Goal: Information Seeking & Learning: Compare options

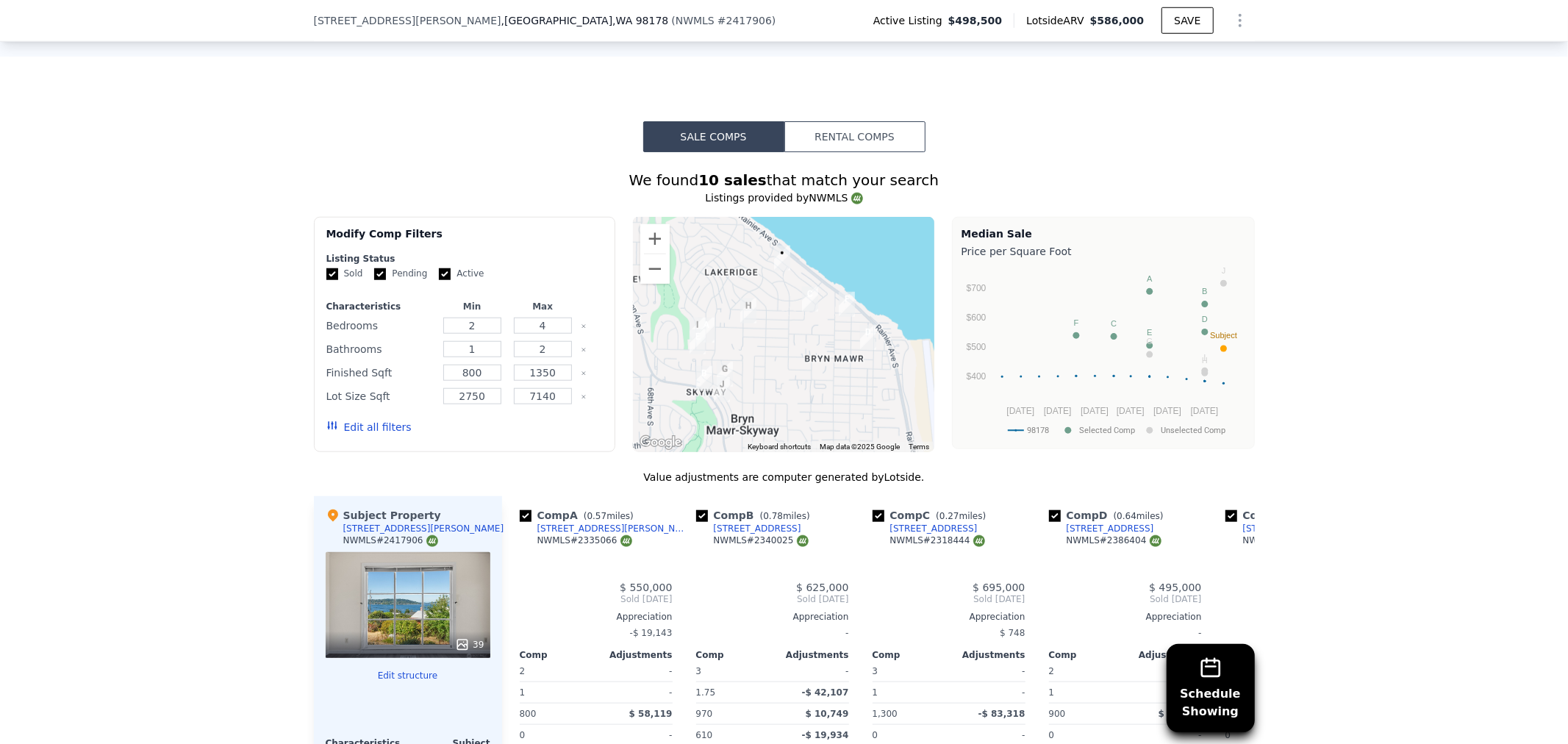
scroll to position [1056, 0]
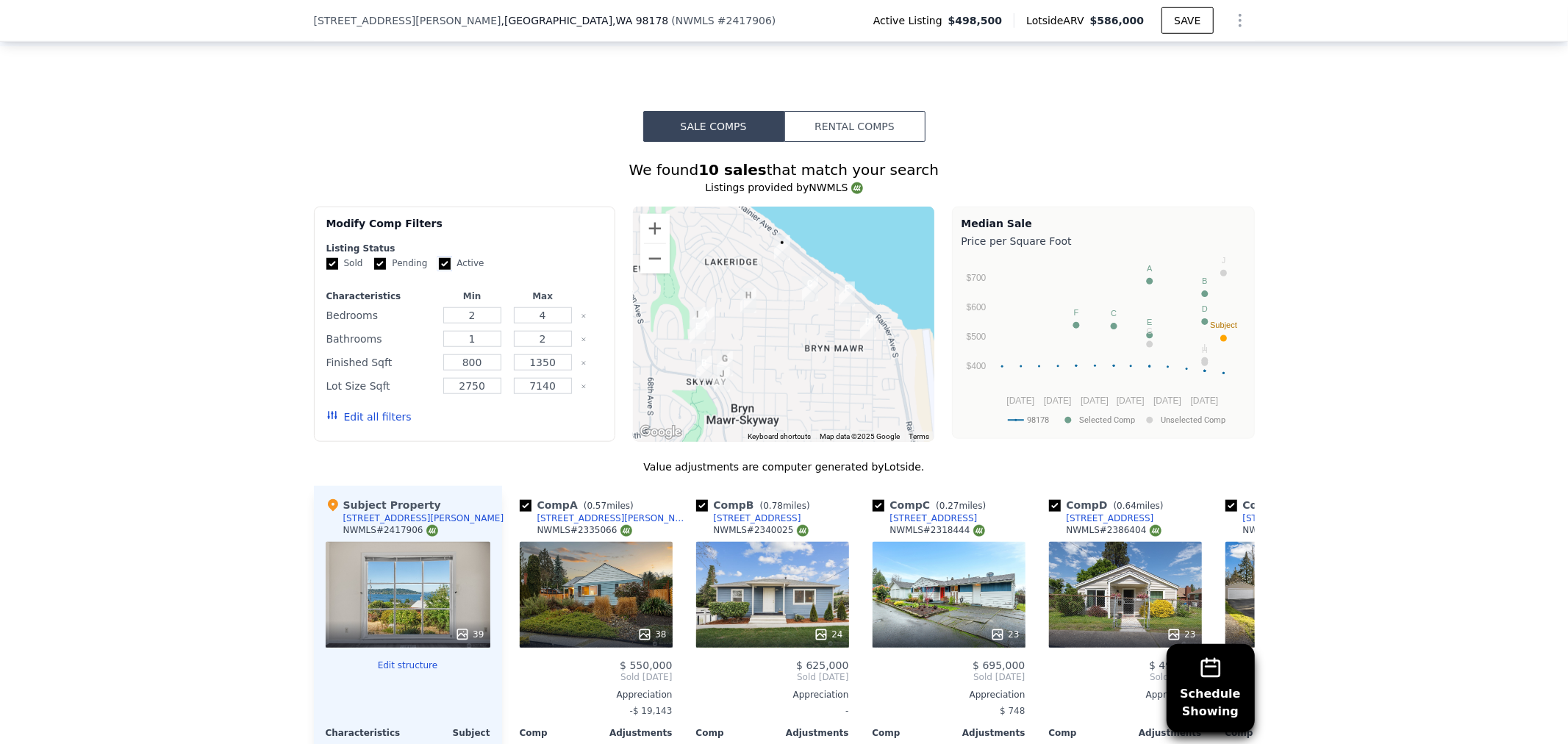
click at [439, 269] on input "Active" at bounding box center [445, 264] width 12 height 12
checkbox input "false"
click at [374, 268] on input "Pending" at bounding box center [380, 264] width 12 height 12
checkbox input "false"
drag, startPoint x: 479, startPoint y: 322, endPoint x: 444, endPoint y: 322, distance: 35.0
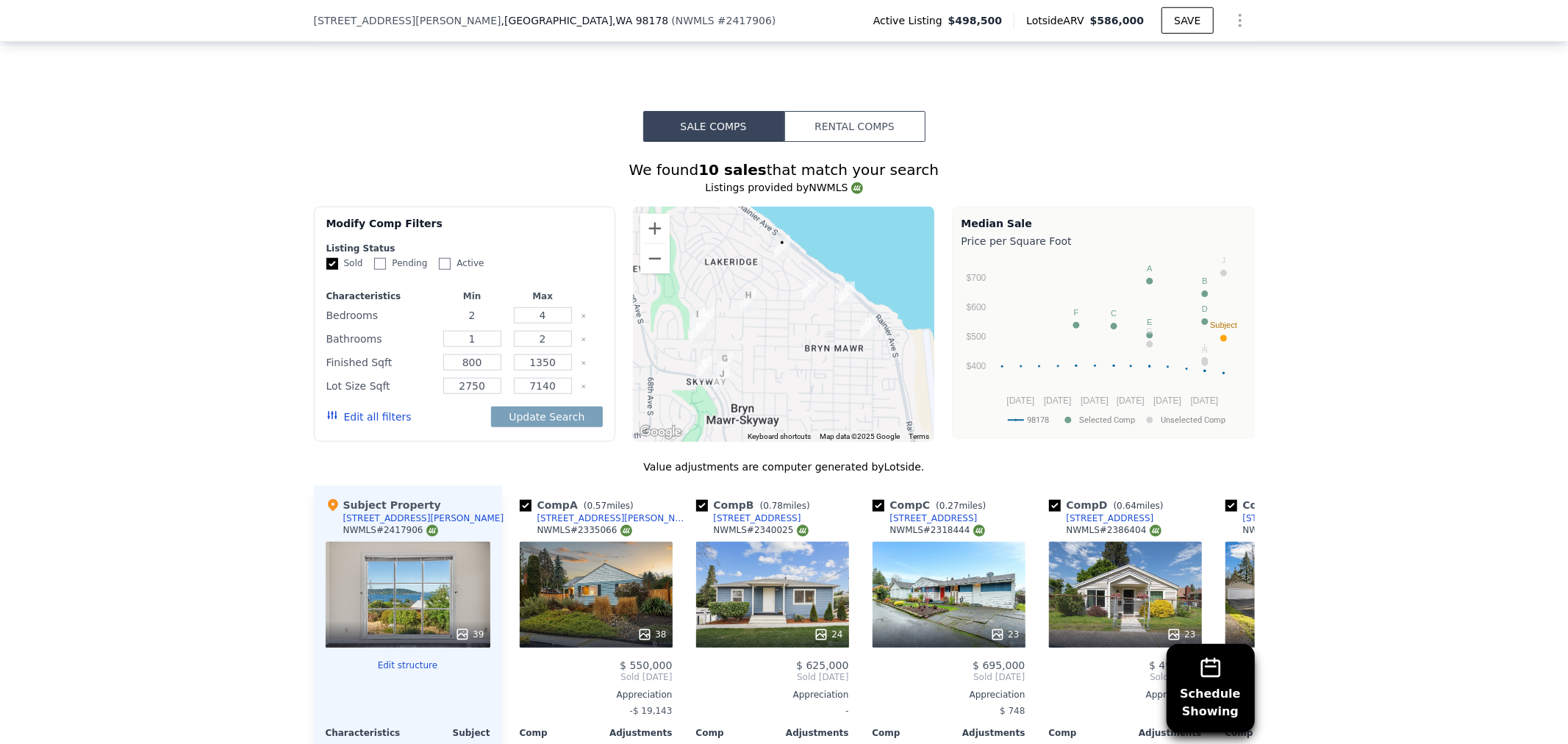
click at [444, 322] on input "2" at bounding box center [472, 315] width 58 height 16
type input "3"
drag, startPoint x: 552, startPoint y: 322, endPoint x: 520, endPoint y: 319, distance: 32.1
click at [520, 319] on input "4" at bounding box center [543, 315] width 58 height 16
type input "3"
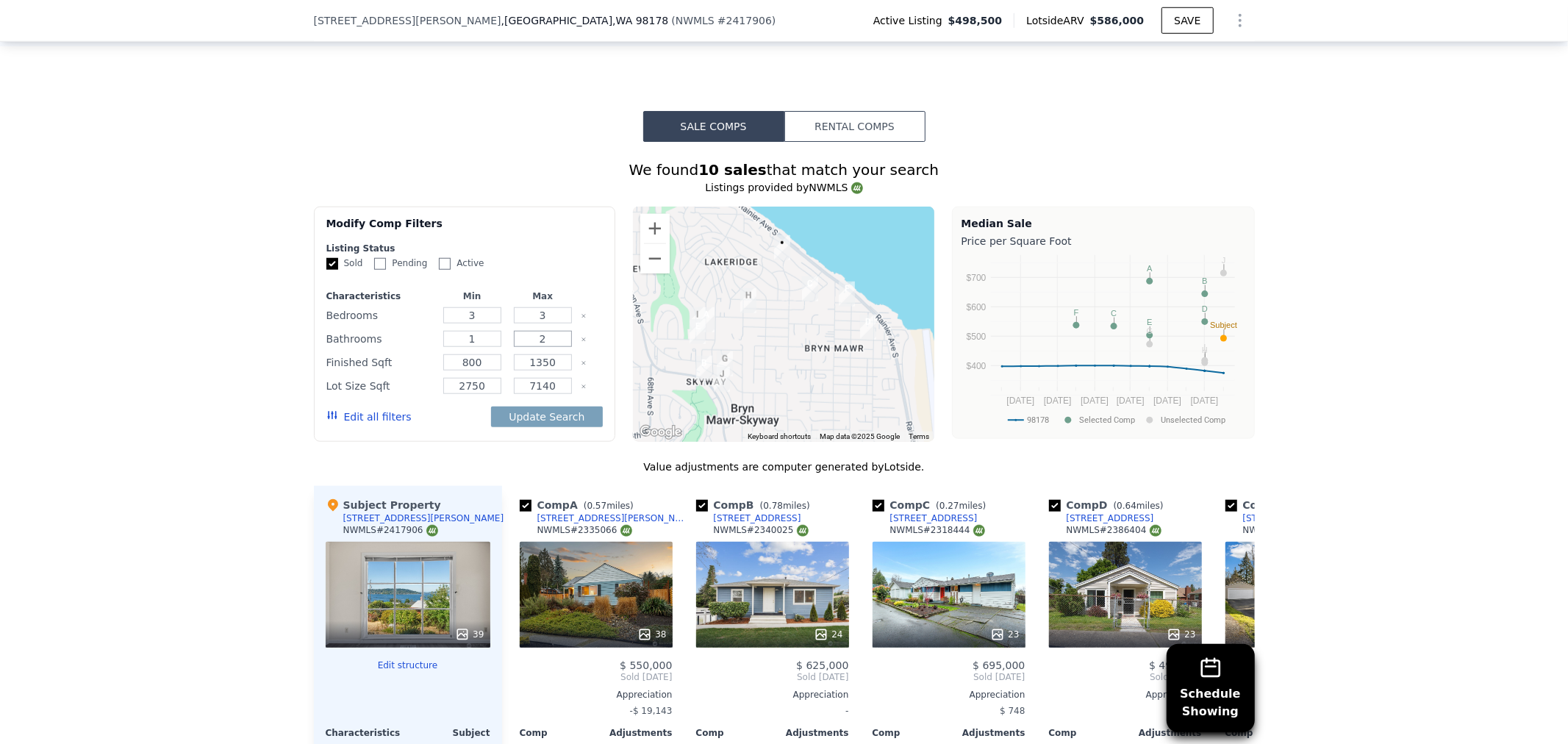
drag, startPoint x: 548, startPoint y: 343, endPoint x: 513, endPoint y: 346, distance: 35.1
click at [514, 346] on input "2" at bounding box center [543, 338] width 58 height 16
type input "1"
drag, startPoint x: 522, startPoint y: 375, endPoint x: 578, endPoint y: 377, distance: 56.0
click at [578, 373] on div "Finished Sqft 800 1350" at bounding box center [464, 362] width 276 height 20
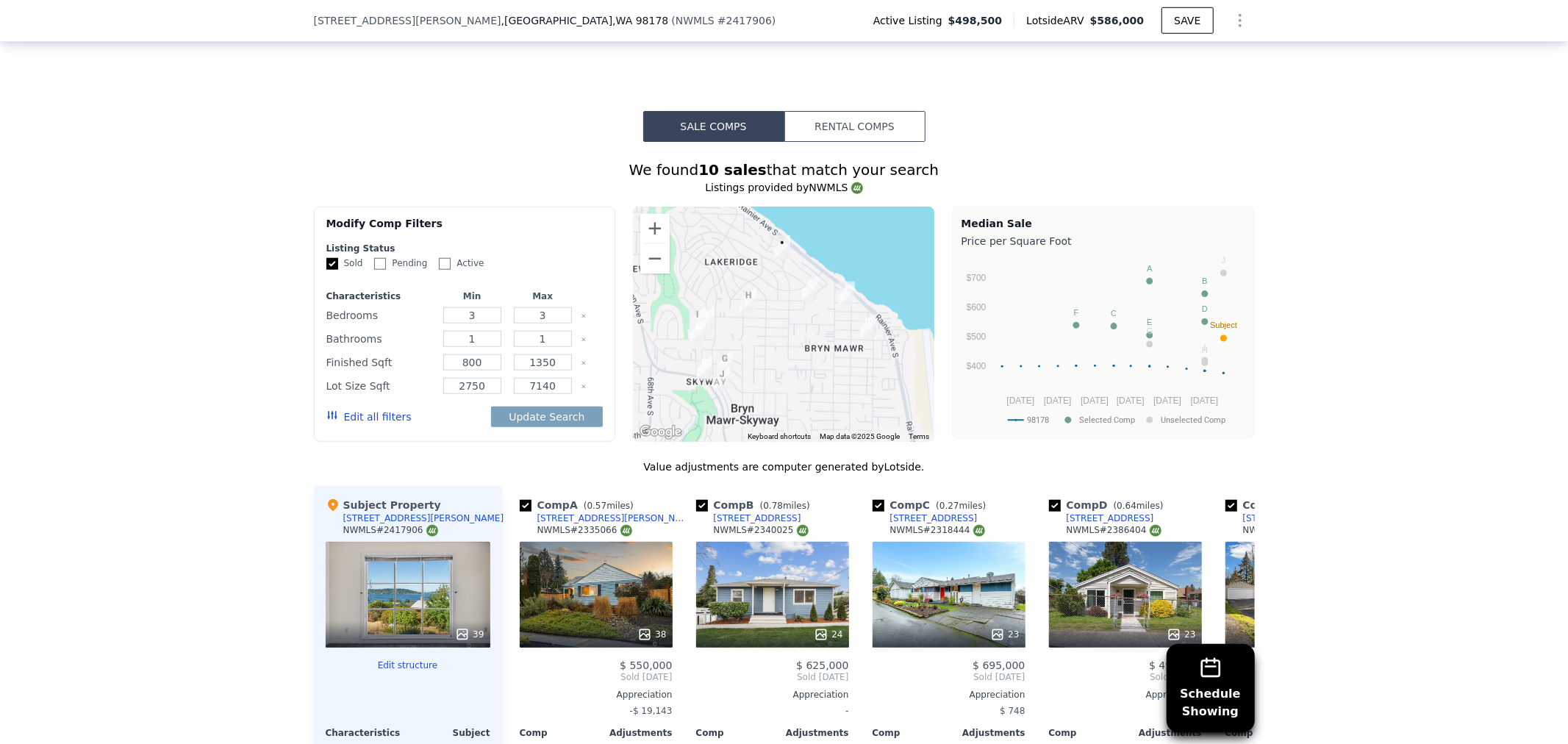
click at [373, 423] on button "Edit all filters" at bounding box center [368, 416] width 85 height 14
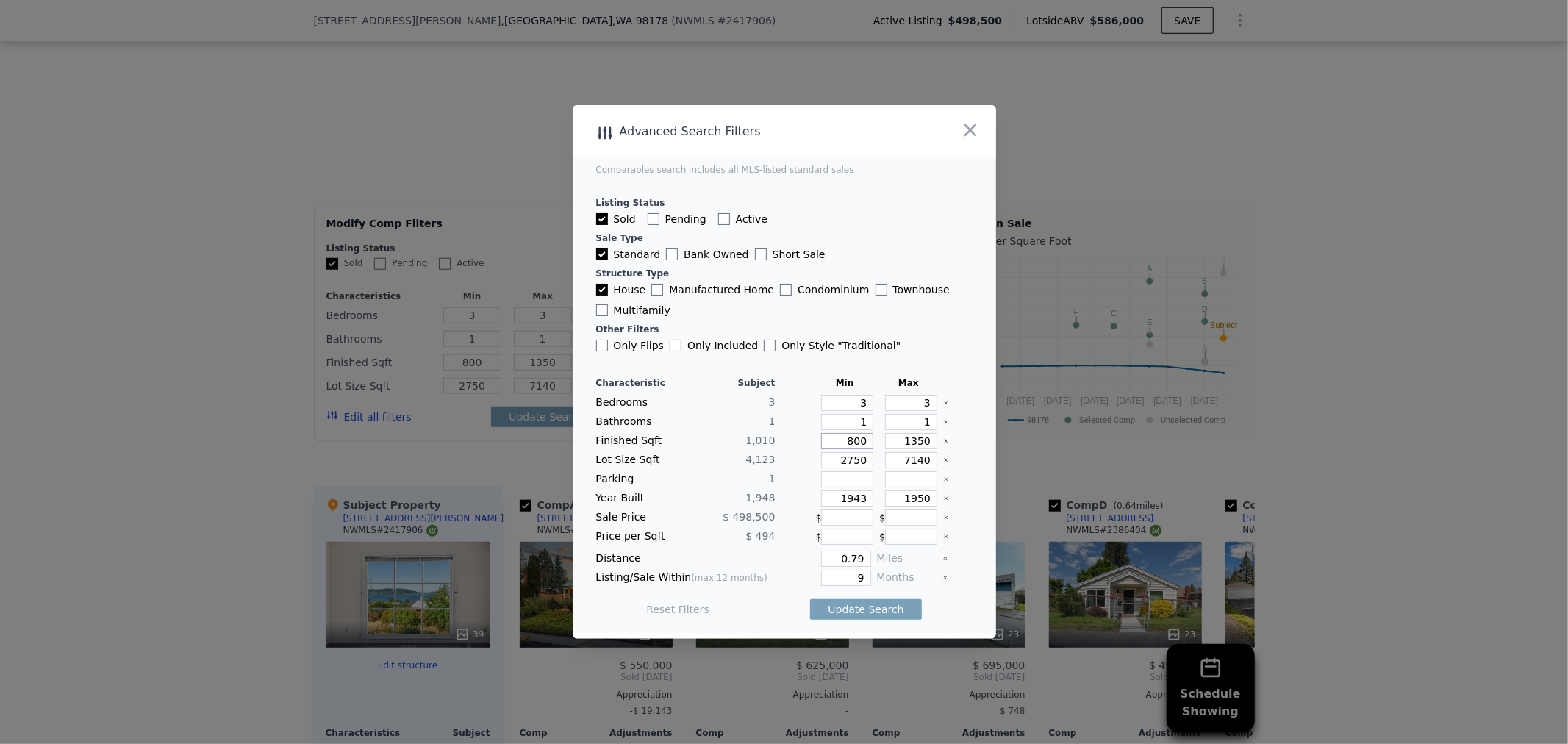
drag, startPoint x: 833, startPoint y: 440, endPoint x: 879, endPoint y: 441, distance: 46.0
click at [879, 441] on div "Finished Sqft 1,010 800 1350" at bounding box center [784, 441] width 377 height 16
click at [917, 438] on input "1350" at bounding box center [911, 441] width 52 height 16
drag, startPoint x: 890, startPoint y: 437, endPoint x: 925, endPoint y: 437, distance: 35.0
click at [925, 437] on input "1350" at bounding box center [911, 441] width 52 height 16
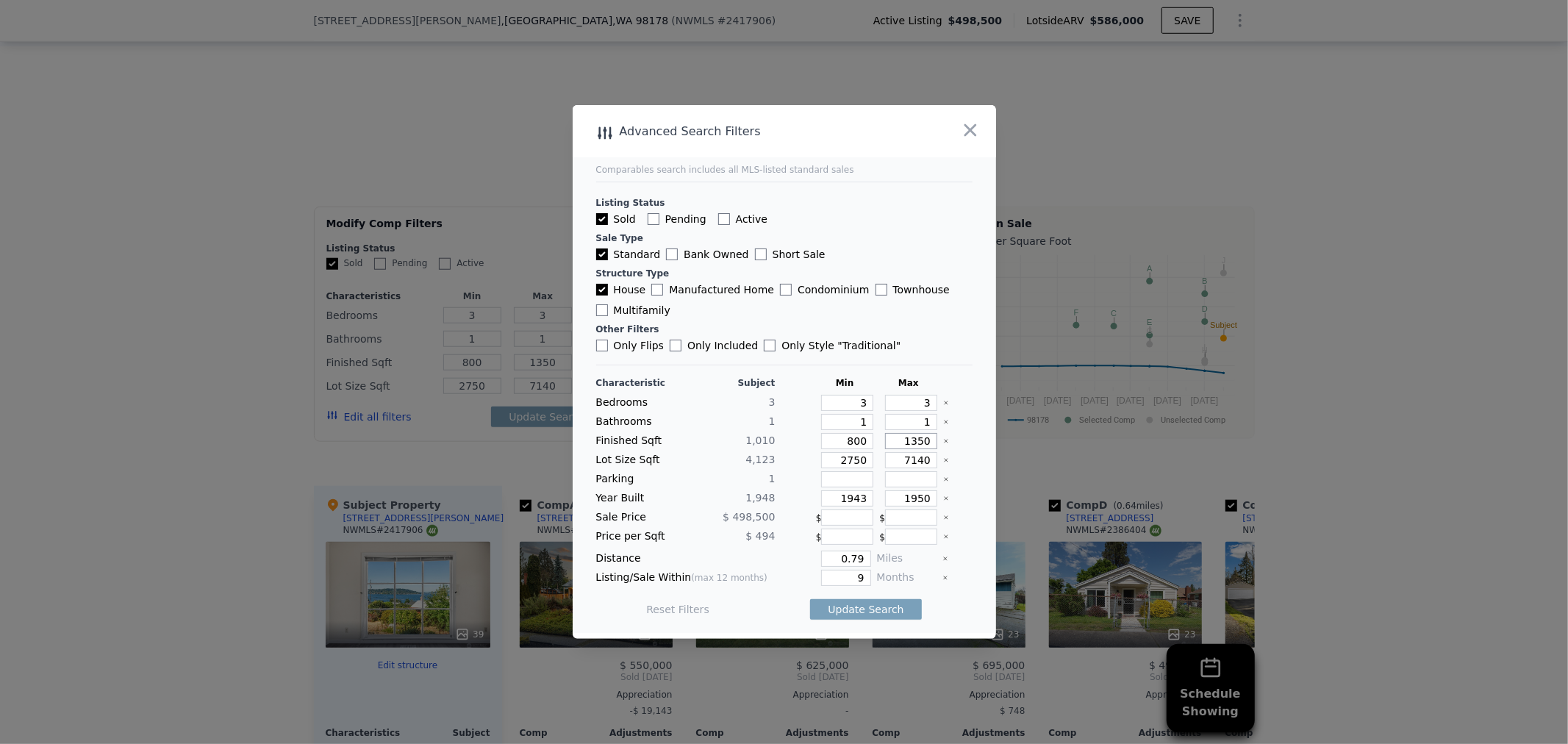
click at [907, 444] on input "1350" at bounding box center [911, 441] width 52 height 16
click at [908, 442] on input "1350" at bounding box center [911, 441] width 52 height 16
drag, startPoint x: 908, startPoint y: 442, endPoint x: 921, endPoint y: 439, distance: 13.3
click at [921, 439] on input "1350" at bounding box center [911, 441] width 52 height 16
type input "131"
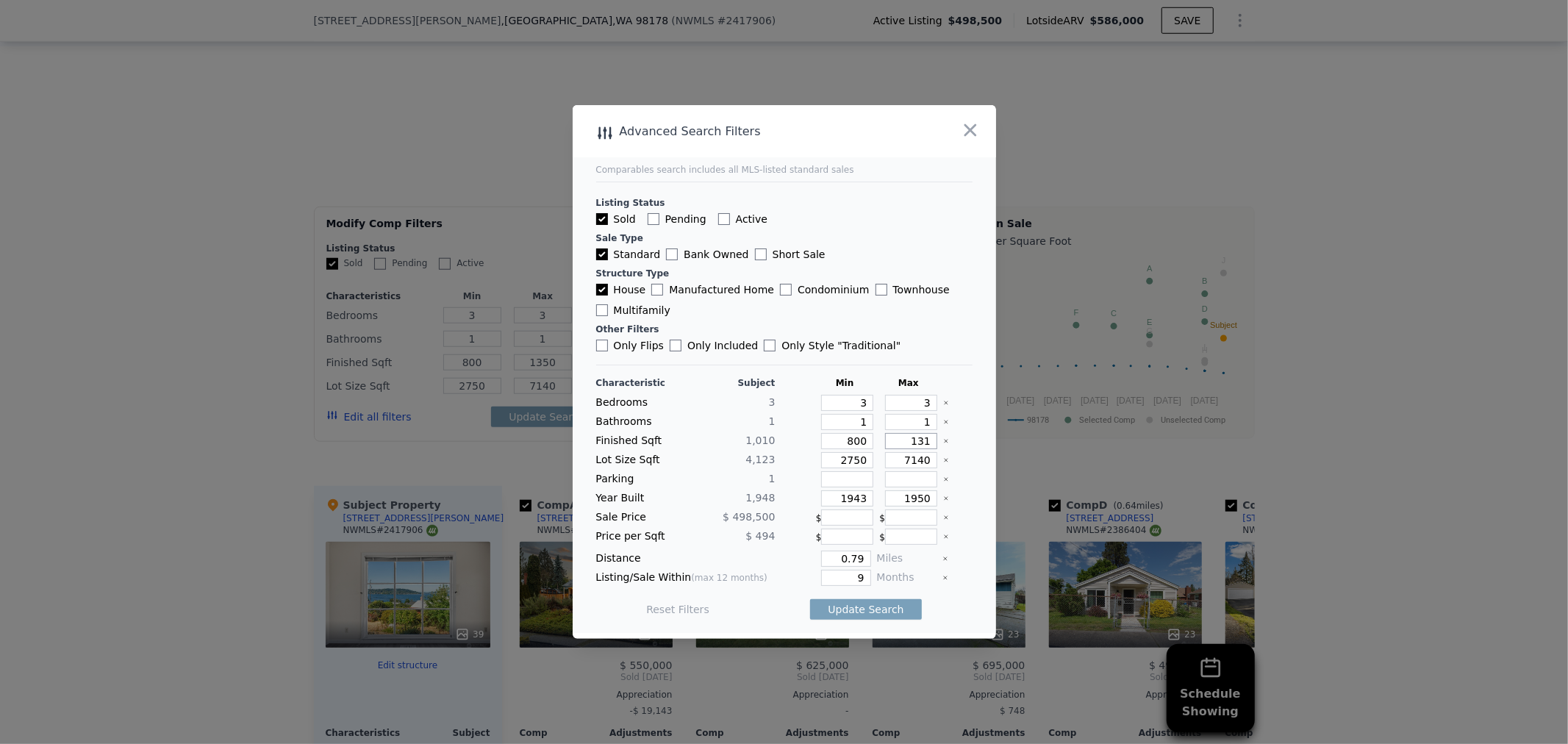
type input "131"
type input "1310"
click at [944, 463] on icon "Clear" at bounding box center [947, 460] width 6 height 6
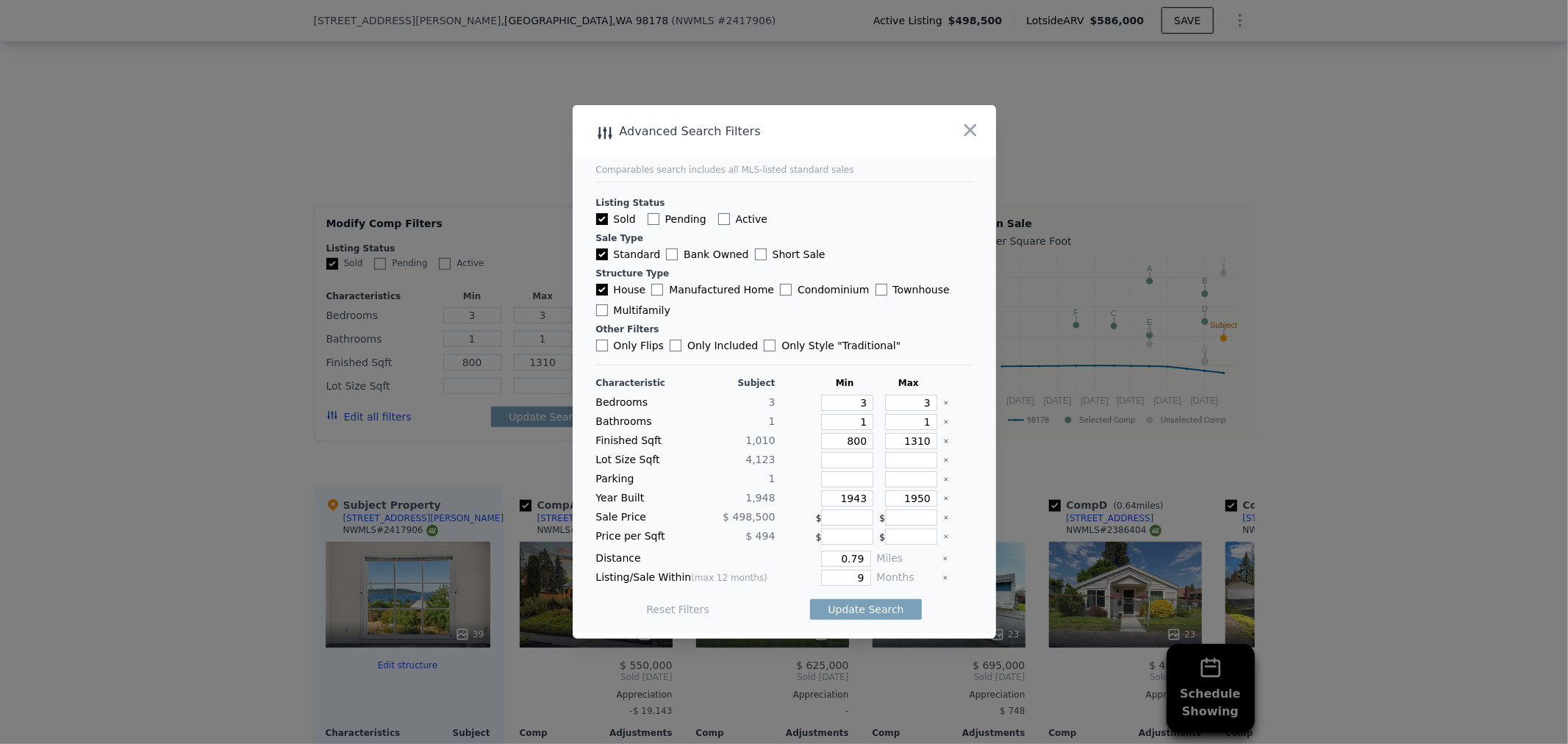
click at [944, 501] on div at bounding box center [958, 498] width 29 height 16
click at [928, 496] on div "Year Built 1,948 1943 1950" at bounding box center [784, 498] width 377 height 16
click at [944, 496] on icon "Clear" at bounding box center [947, 498] width 6 height 6
drag, startPoint x: 861, startPoint y: 549, endPoint x: 847, endPoint y: 551, distance: 14.1
click at [847, 551] on div "Distance 0.79 Miles" at bounding box center [784, 558] width 377 height 16
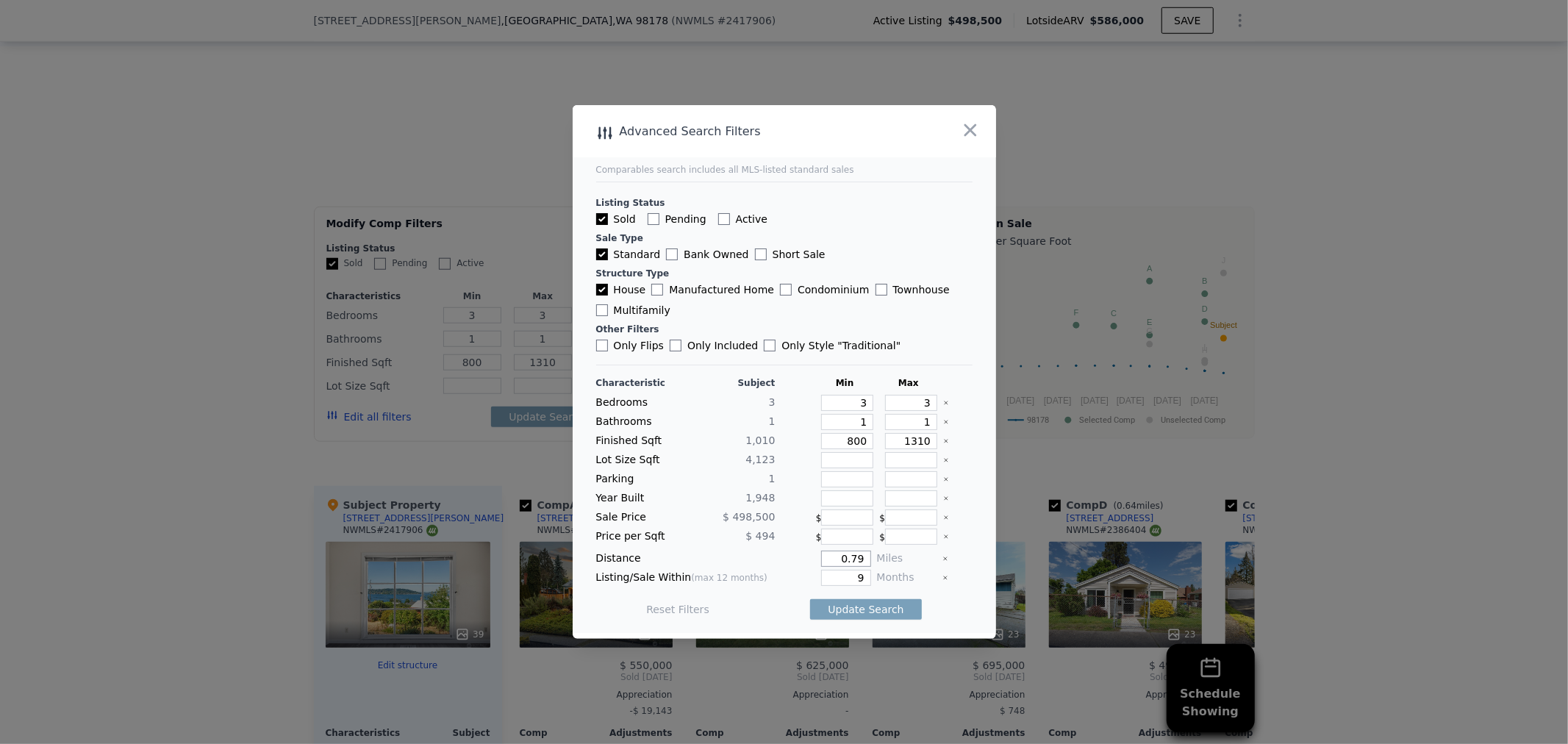
drag, startPoint x: 858, startPoint y: 553, endPoint x: 825, endPoint y: 557, distance: 33.2
click at [825, 557] on input "0.79" at bounding box center [846, 558] width 49 height 16
type input "1"
drag, startPoint x: 857, startPoint y: 573, endPoint x: 838, endPoint y: 578, distance: 19.6
click at [838, 578] on input "9" at bounding box center [846, 577] width 49 height 16
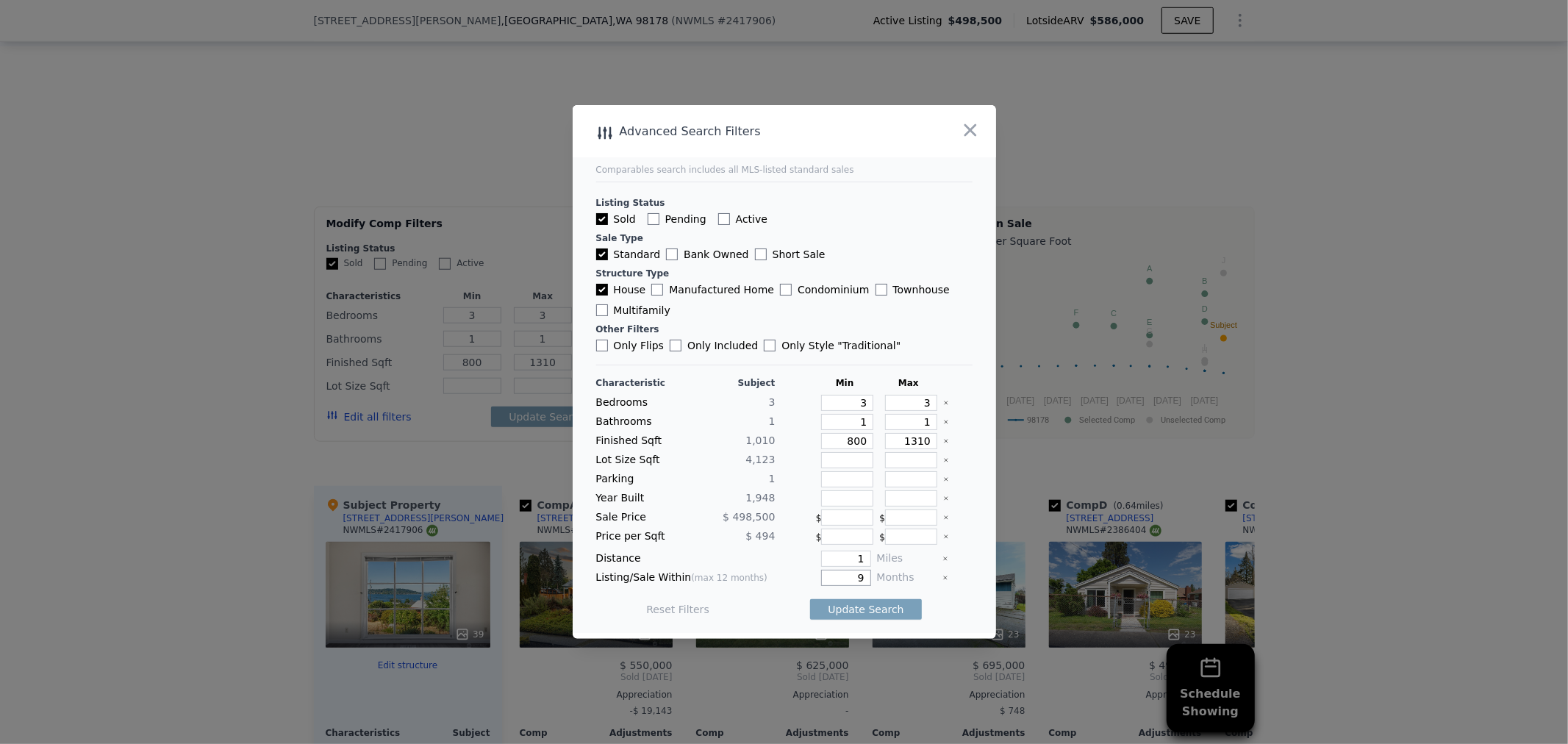
type input "1"
type input "6"
click at [864, 599] on button "Update Search" at bounding box center [865, 609] width 111 height 20
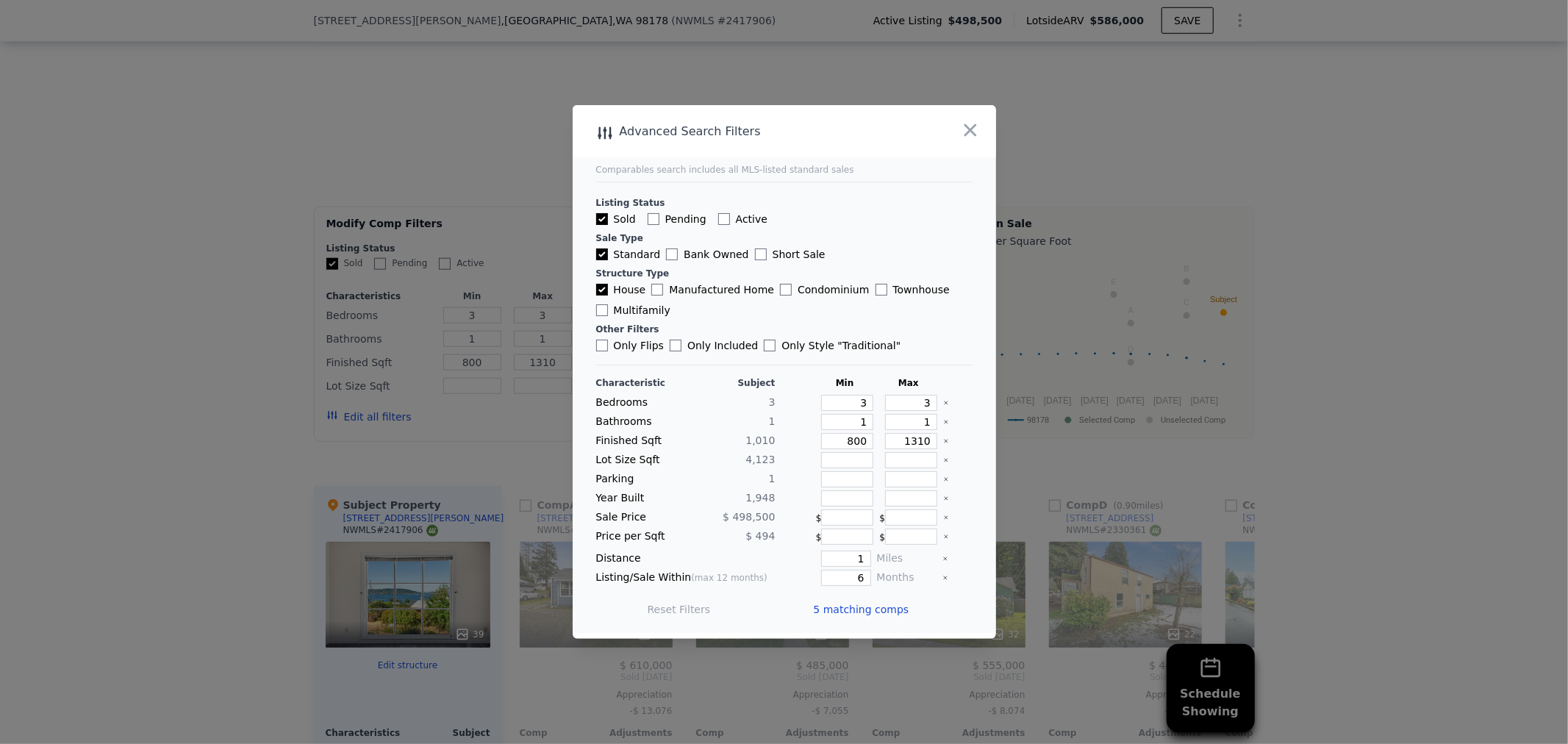
click at [861, 602] on span "5 matching comps" at bounding box center [861, 609] width 96 height 14
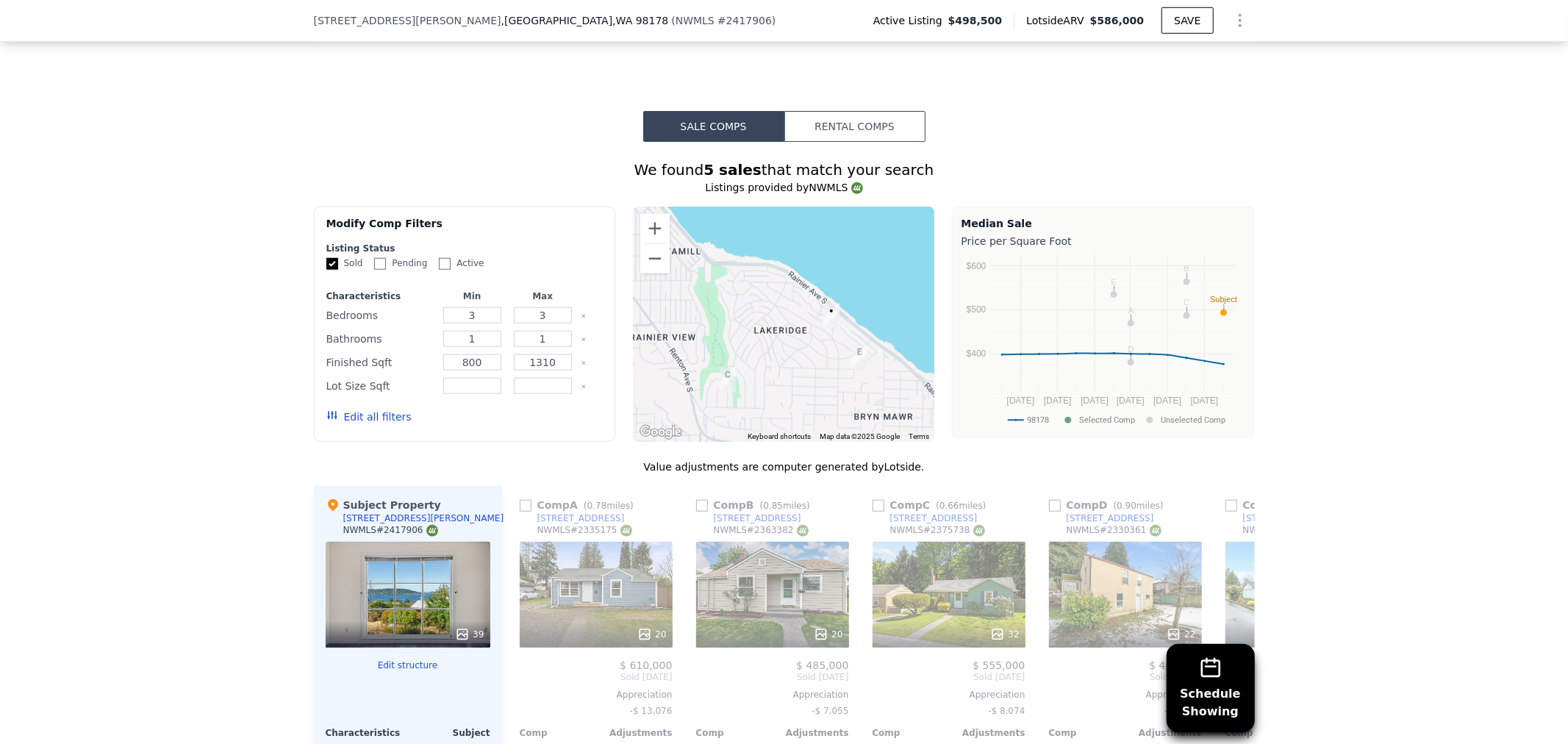
drag, startPoint x: 851, startPoint y: 347, endPoint x: 855, endPoint y: 394, distance: 47.2
click at [855, 394] on div at bounding box center [784, 324] width 301 height 235
click at [857, 357] on img "8114 S 112th St" at bounding box center [859, 357] width 28 height 37
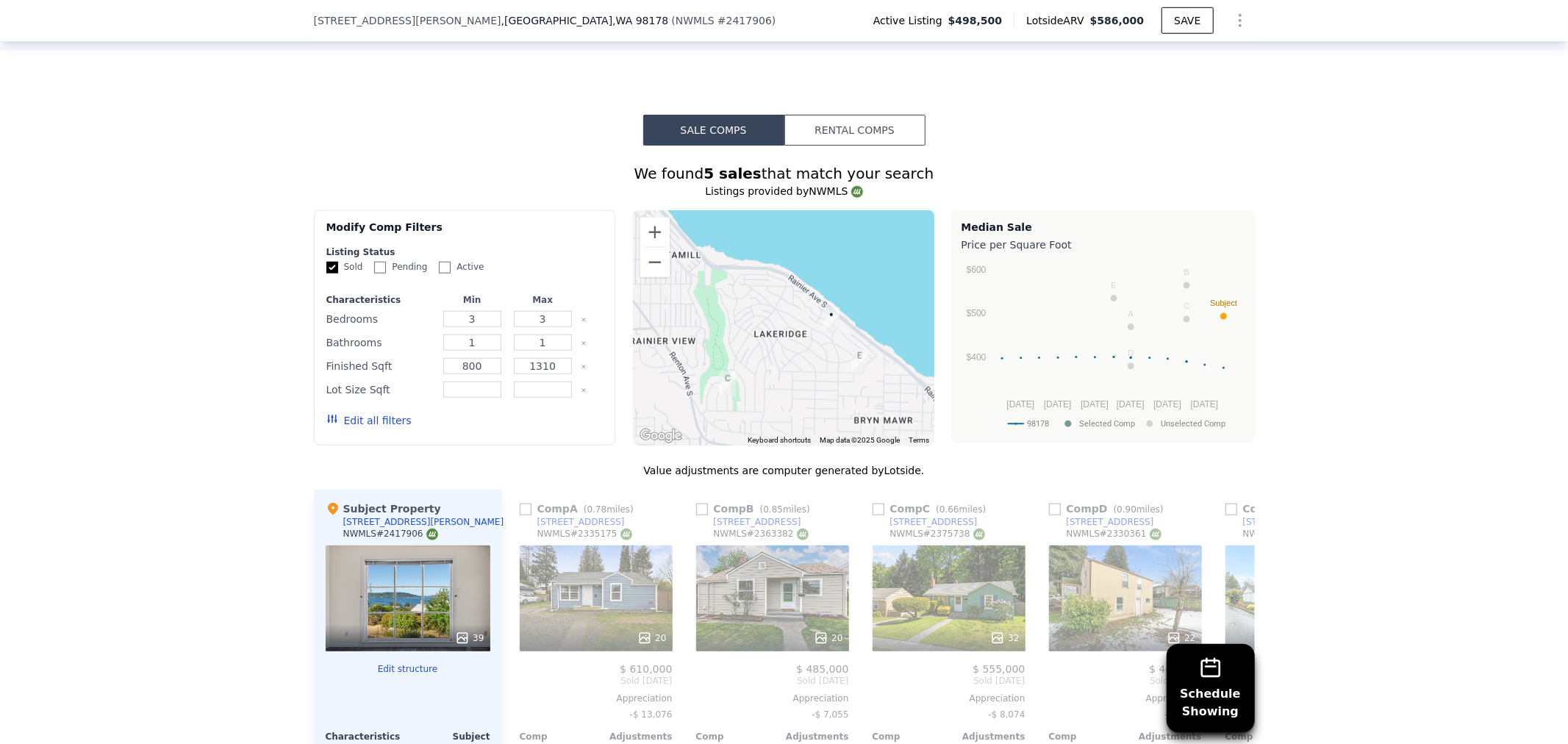
scroll to position [1301, 0]
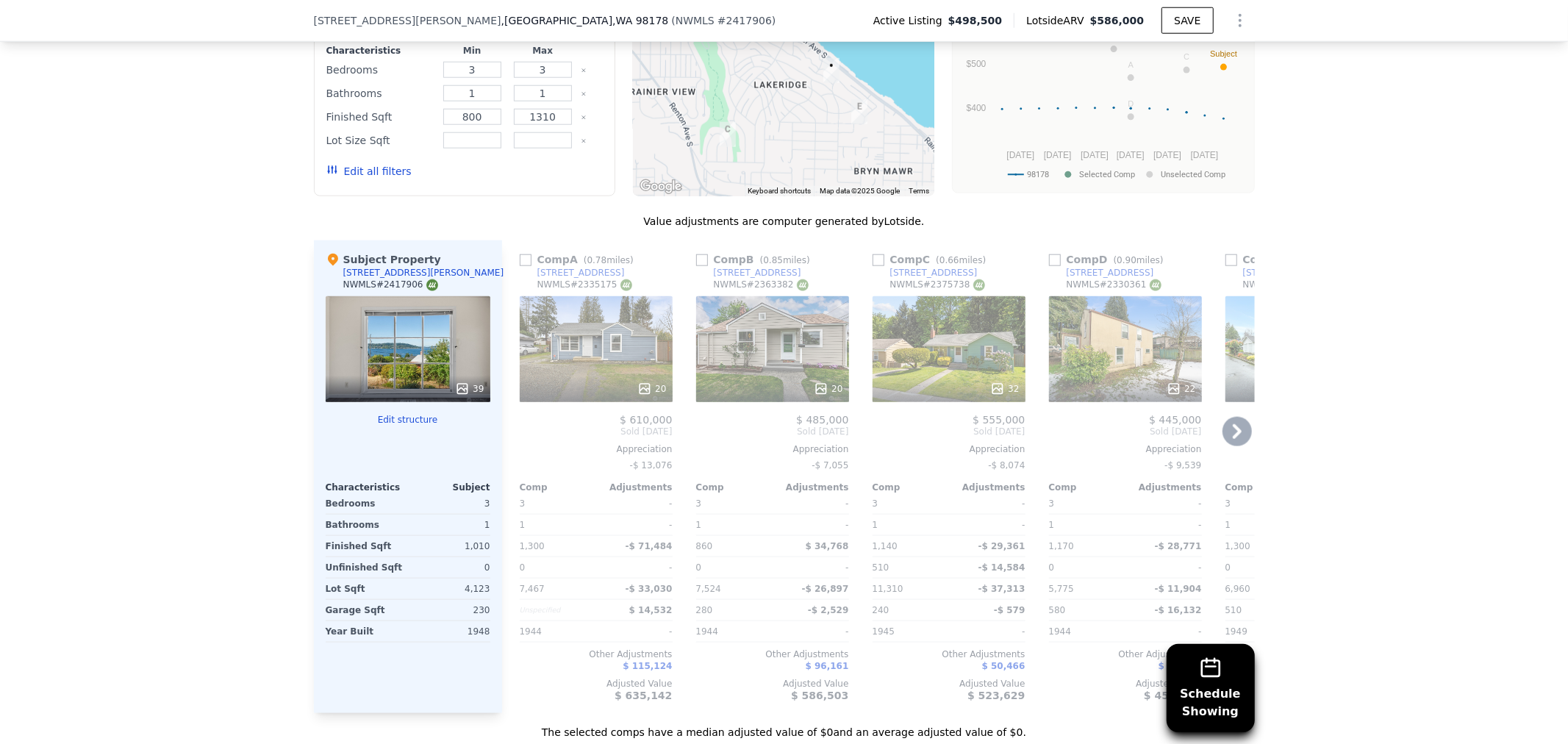
click at [614, 355] on div "20" at bounding box center [596, 349] width 153 height 106
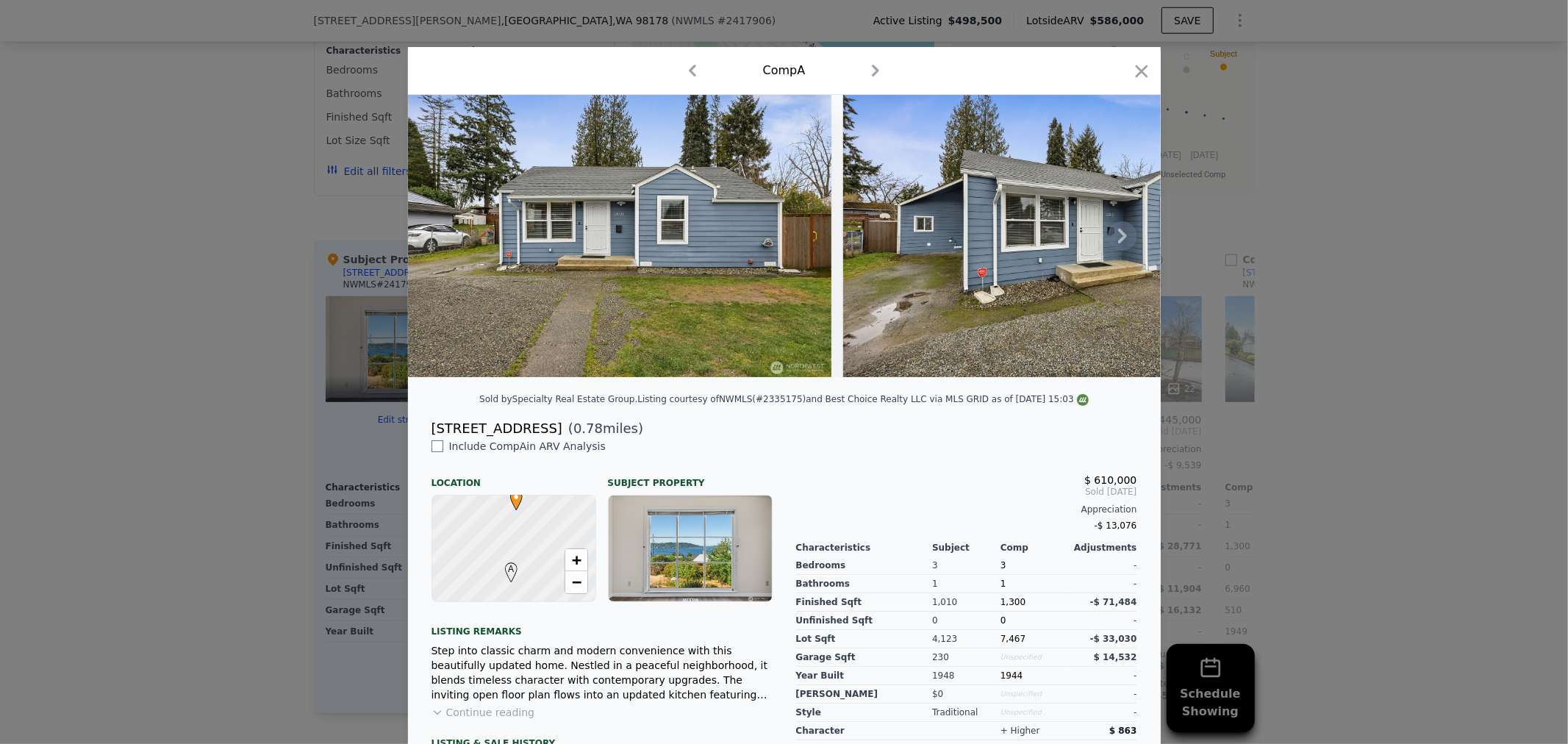
click at [1123, 235] on icon at bounding box center [1123, 235] width 29 height 29
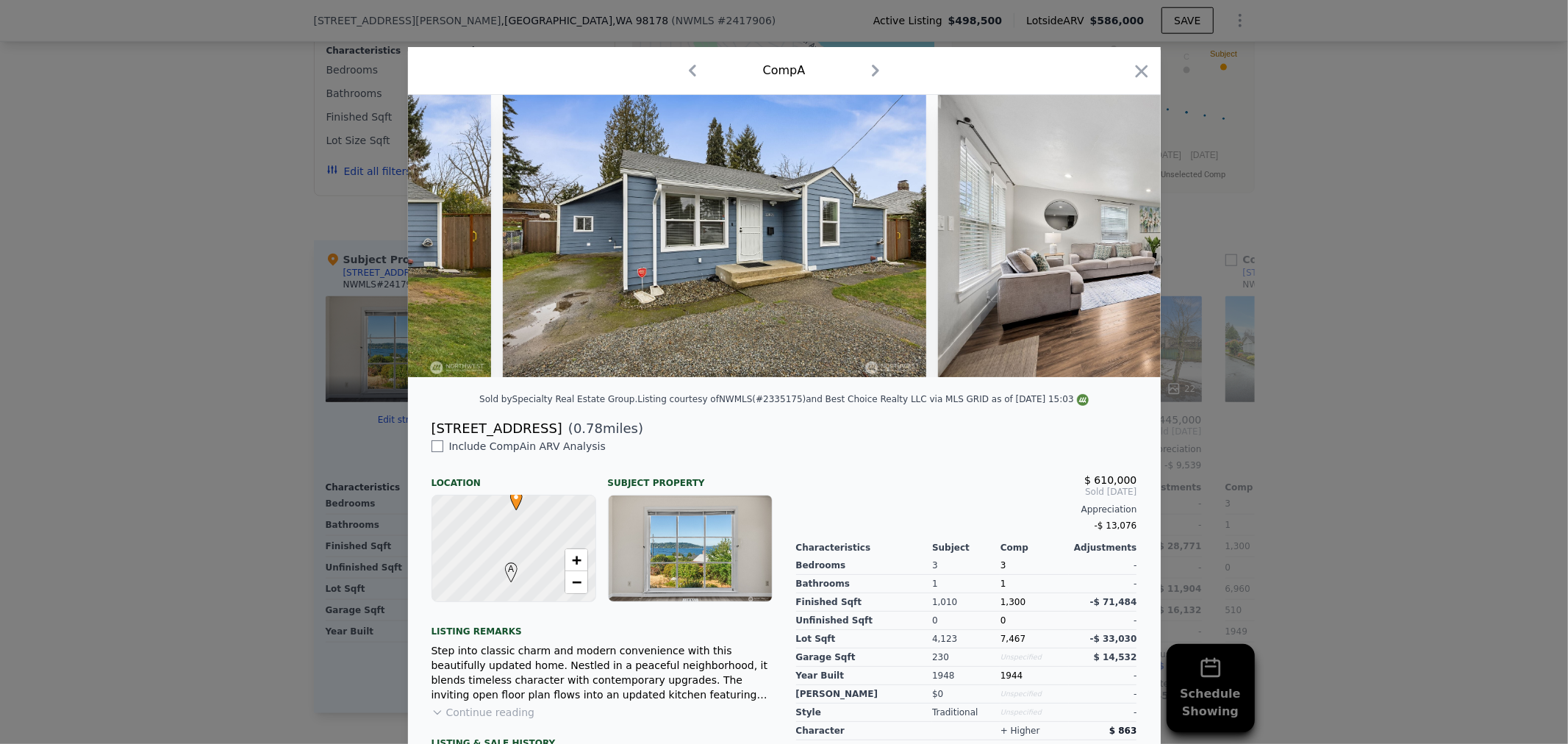
scroll to position [0, 353]
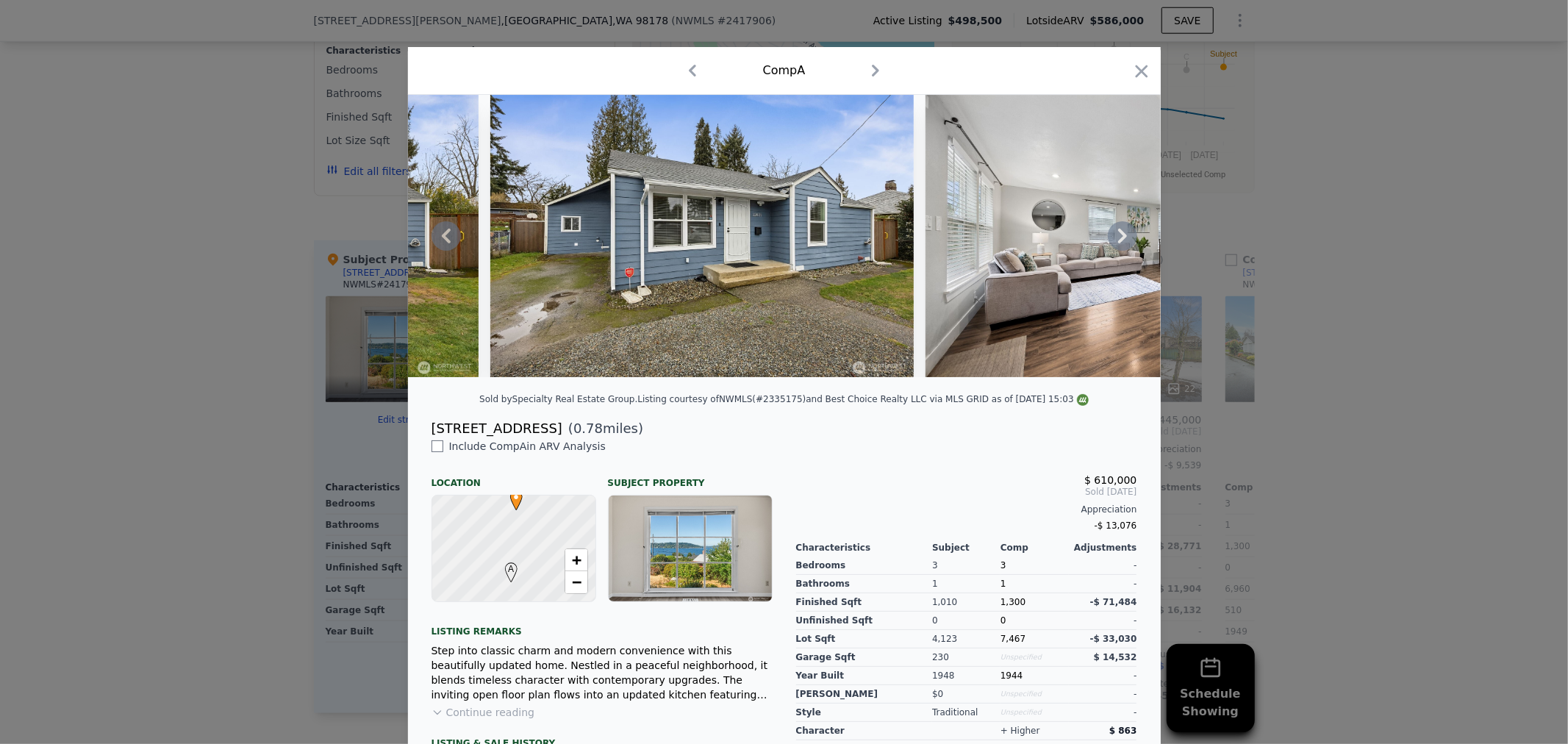
click at [1117, 247] on icon at bounding box center [1123, 235] width 29 height 29
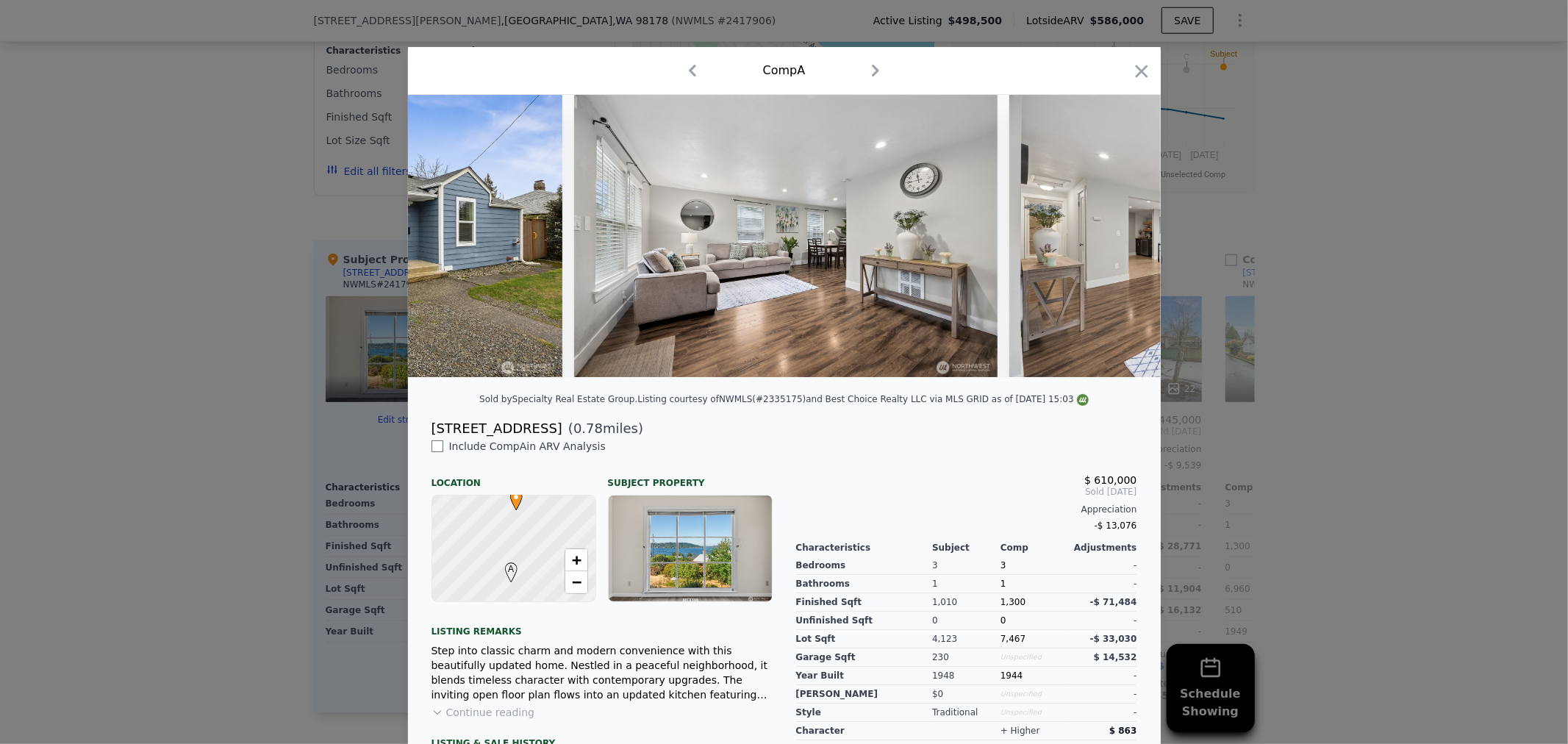
scroll to position [0, 706]
click at [1111, 265] on img at bounding box center [1219, 236] width 424 height 282
click at [1118, 243] on icon at bounding box center [1123, 235] width 9 height 14
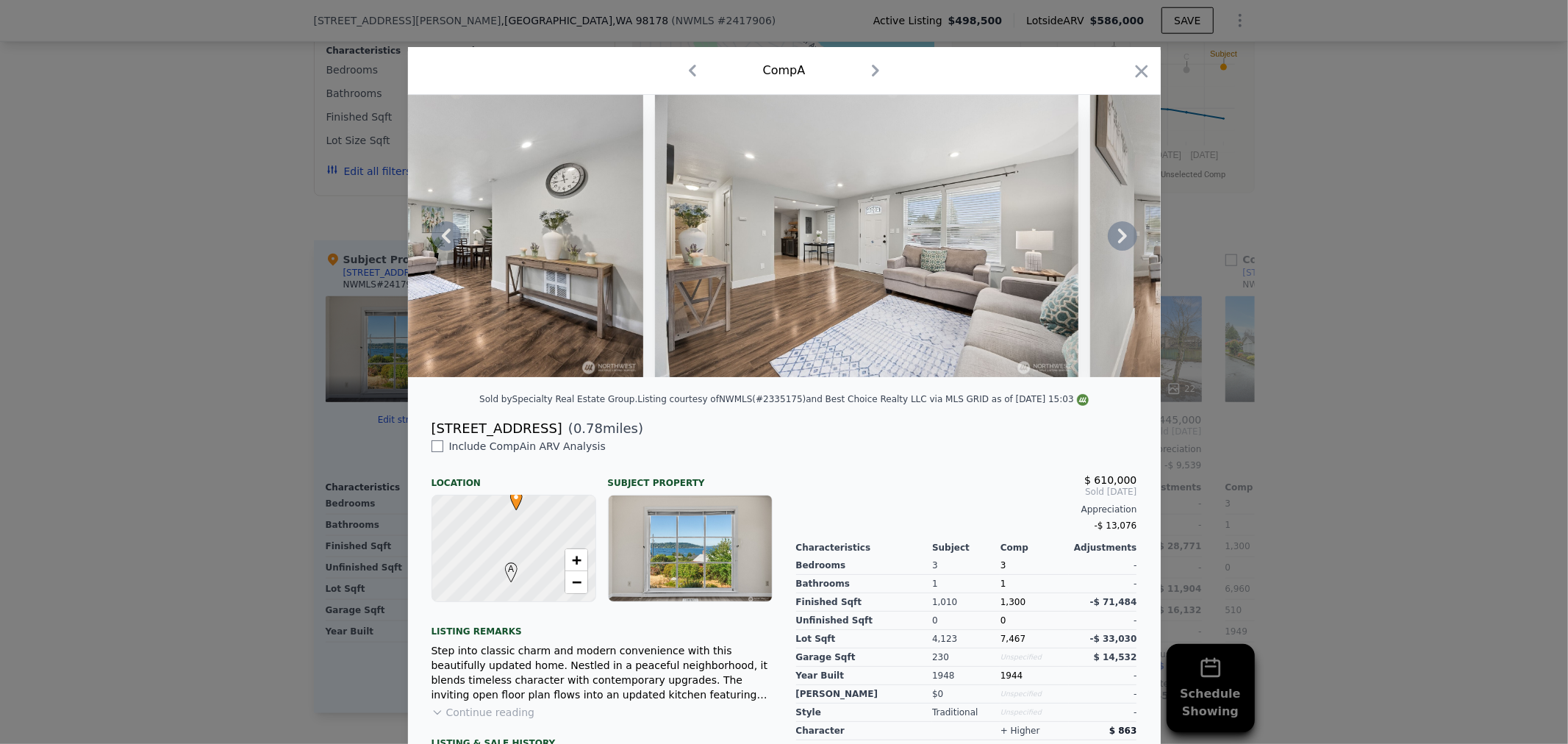
click at [1118, 243] on icon at bounding box center [1123, 235] width 9 height 14
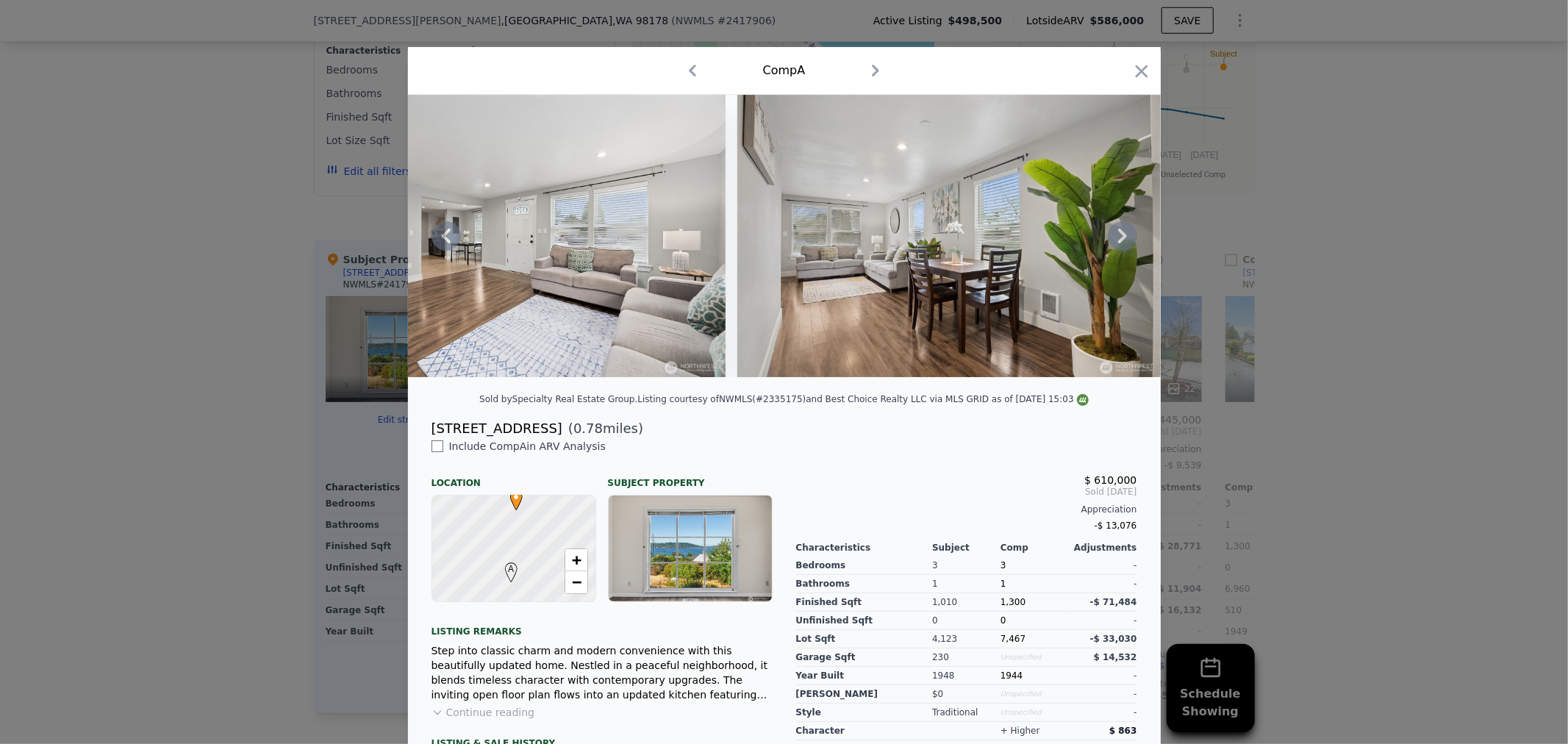
click at [1118, 243] on icon at bounding box center [1123, 235] width 9 height 14
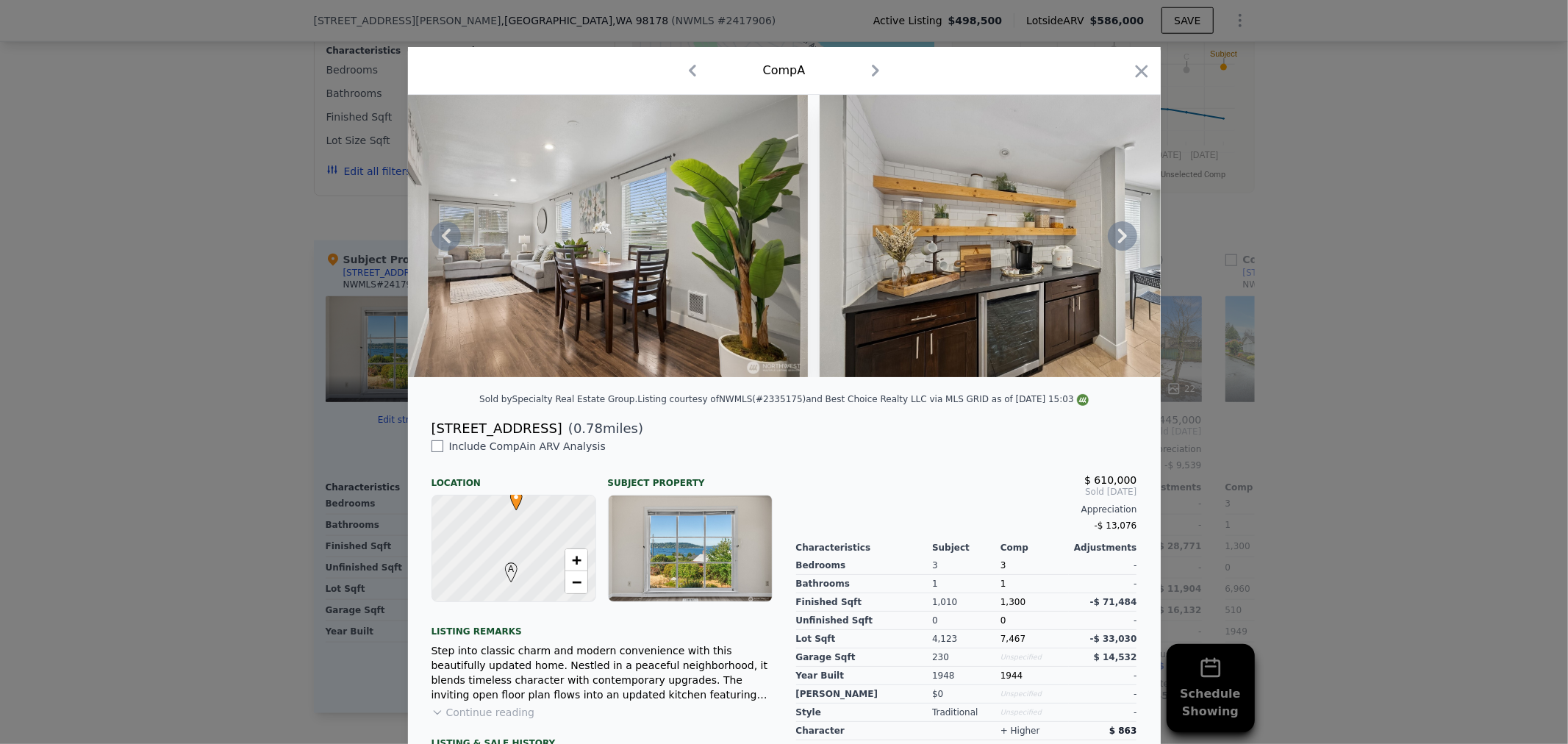
click at [1118, 243] on icon at bounding box center [1123, 235] width 9 height 14
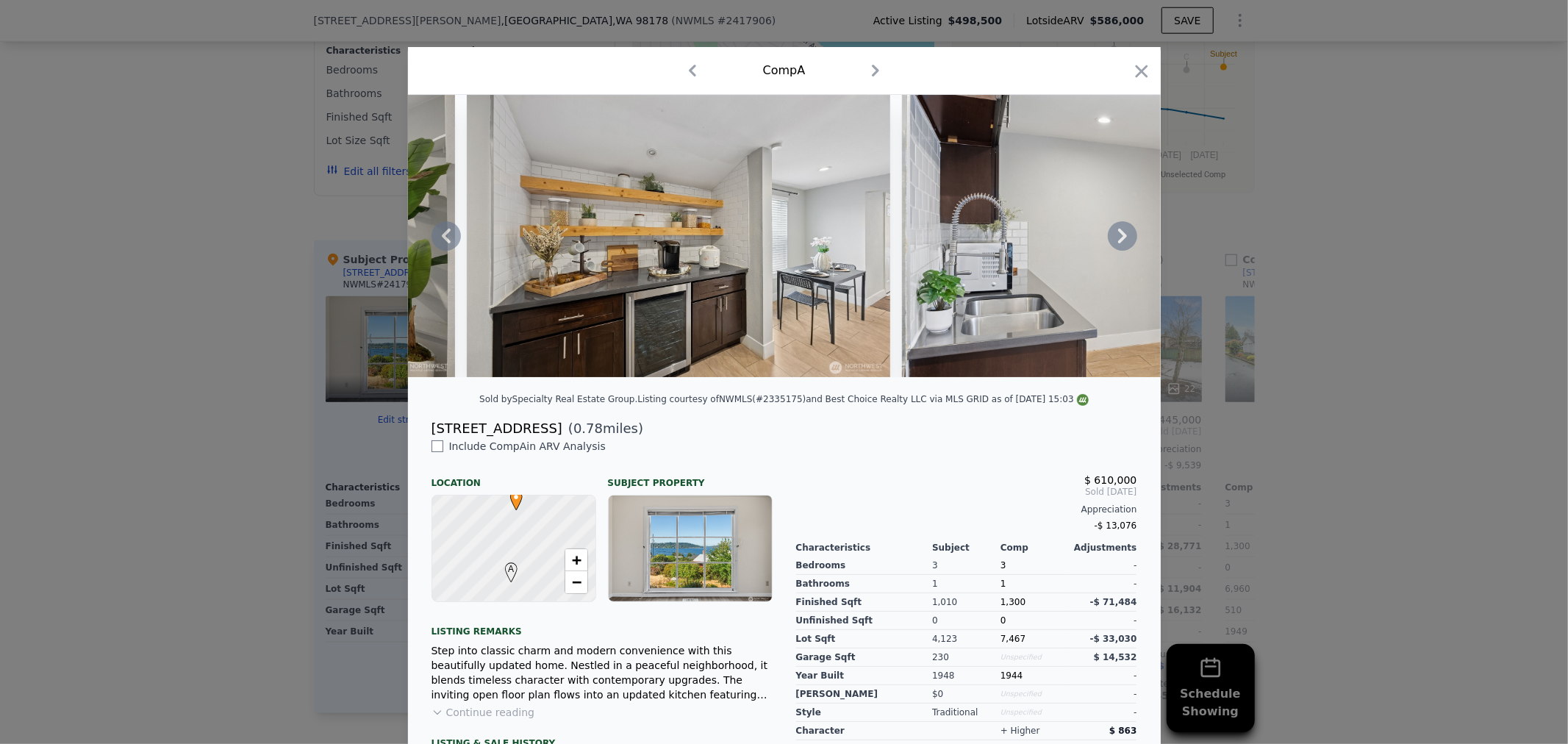
click at [1115, 241] on icon at bounding box center [1123, 235] width 29 height 29
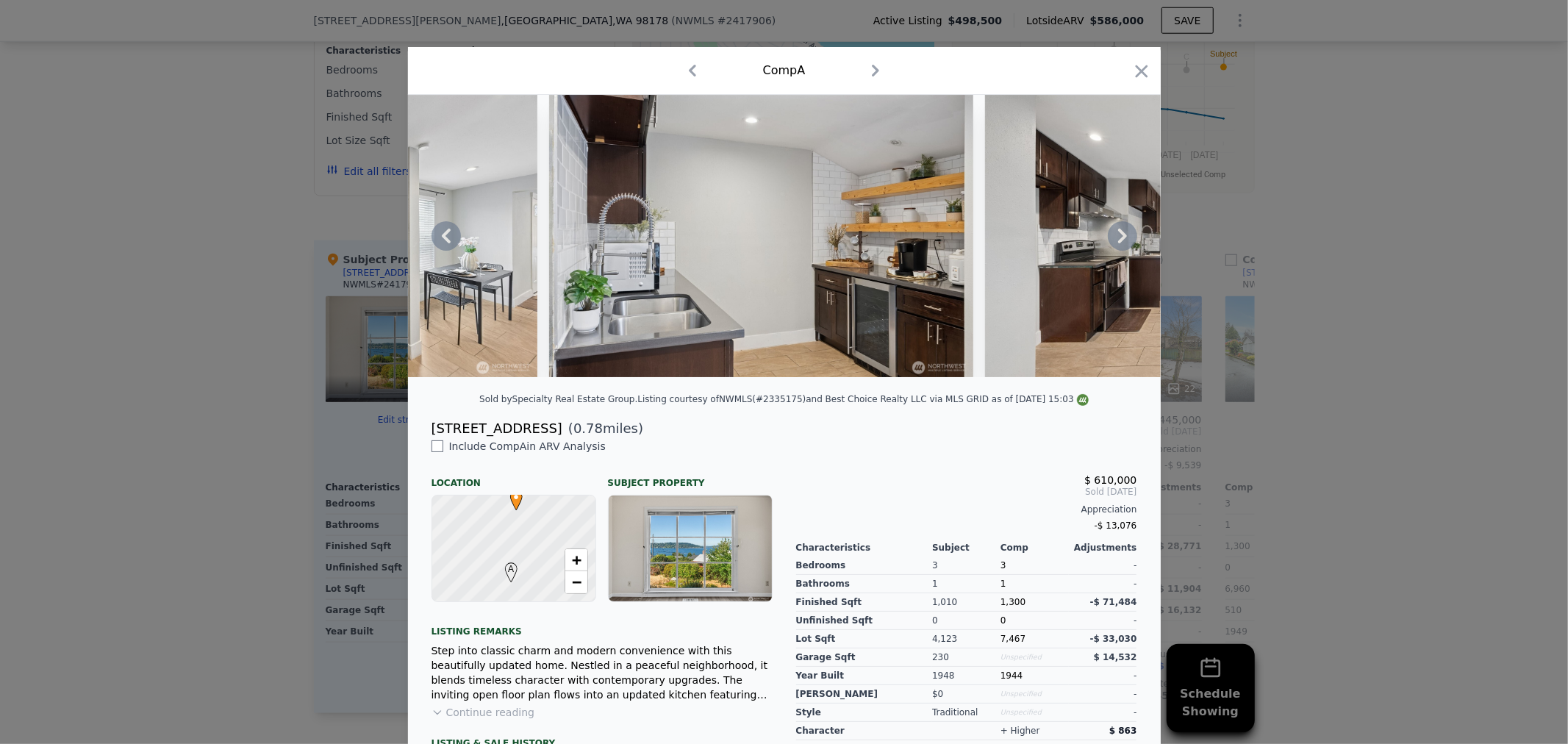
click at [1115, 240] on icon at bounding box center [1123, 235] width 29 height 29
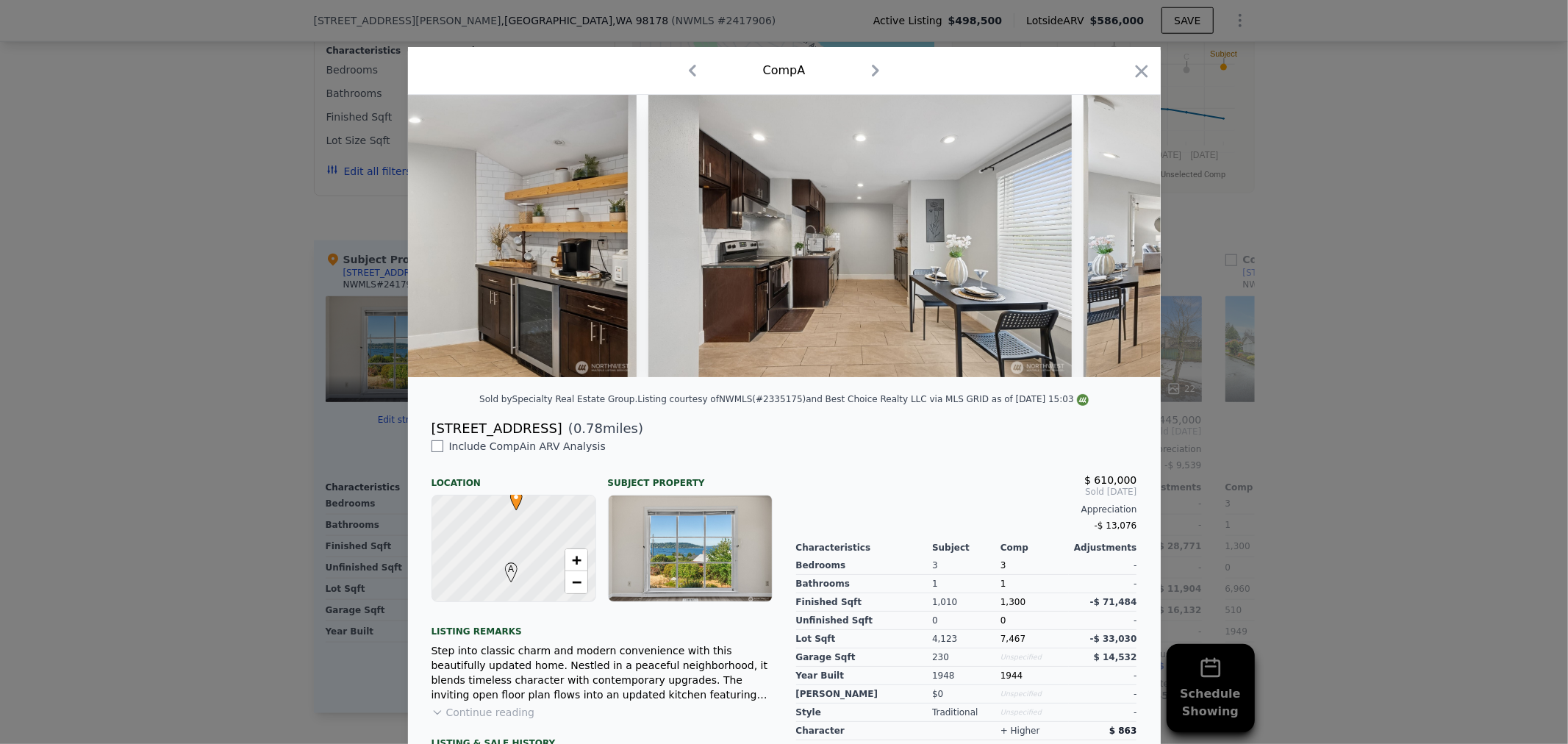
scroll to position [0, 2823]
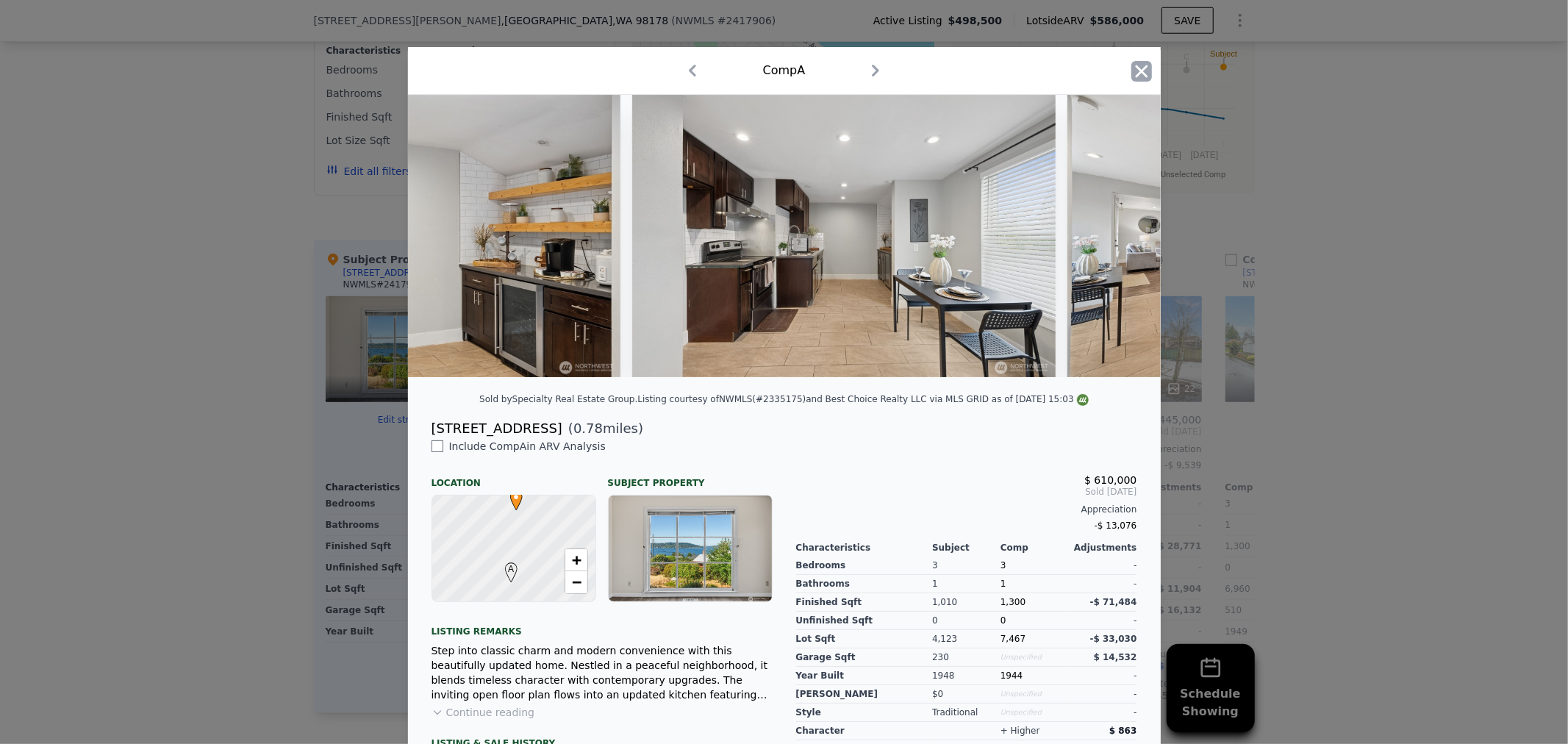
click at [1138, 75] on icon "button" at bounding box center [1141, 71] width 20 height 20
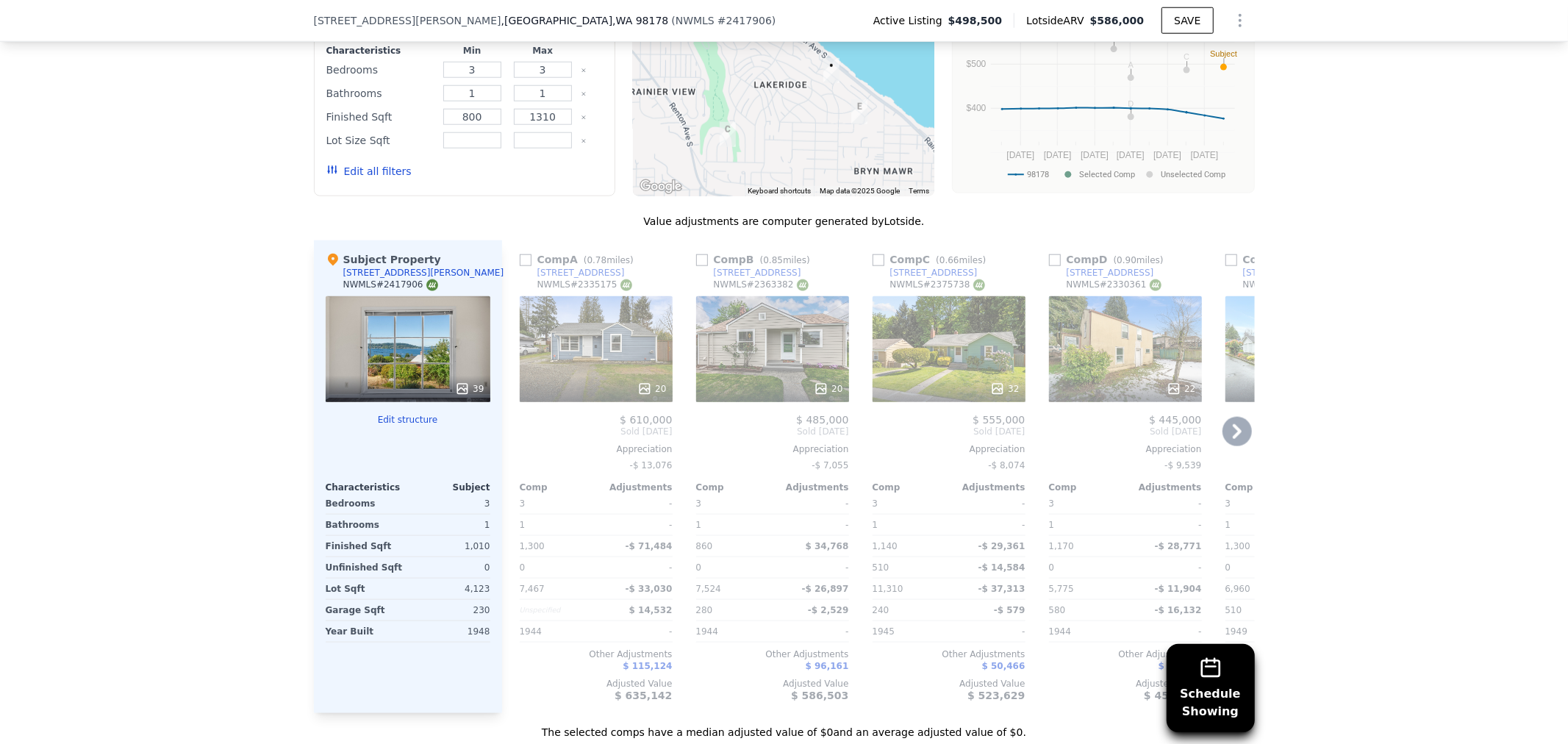
click at [1230, 438] on icon at bounding box center [1237, 431] width 29 height 29
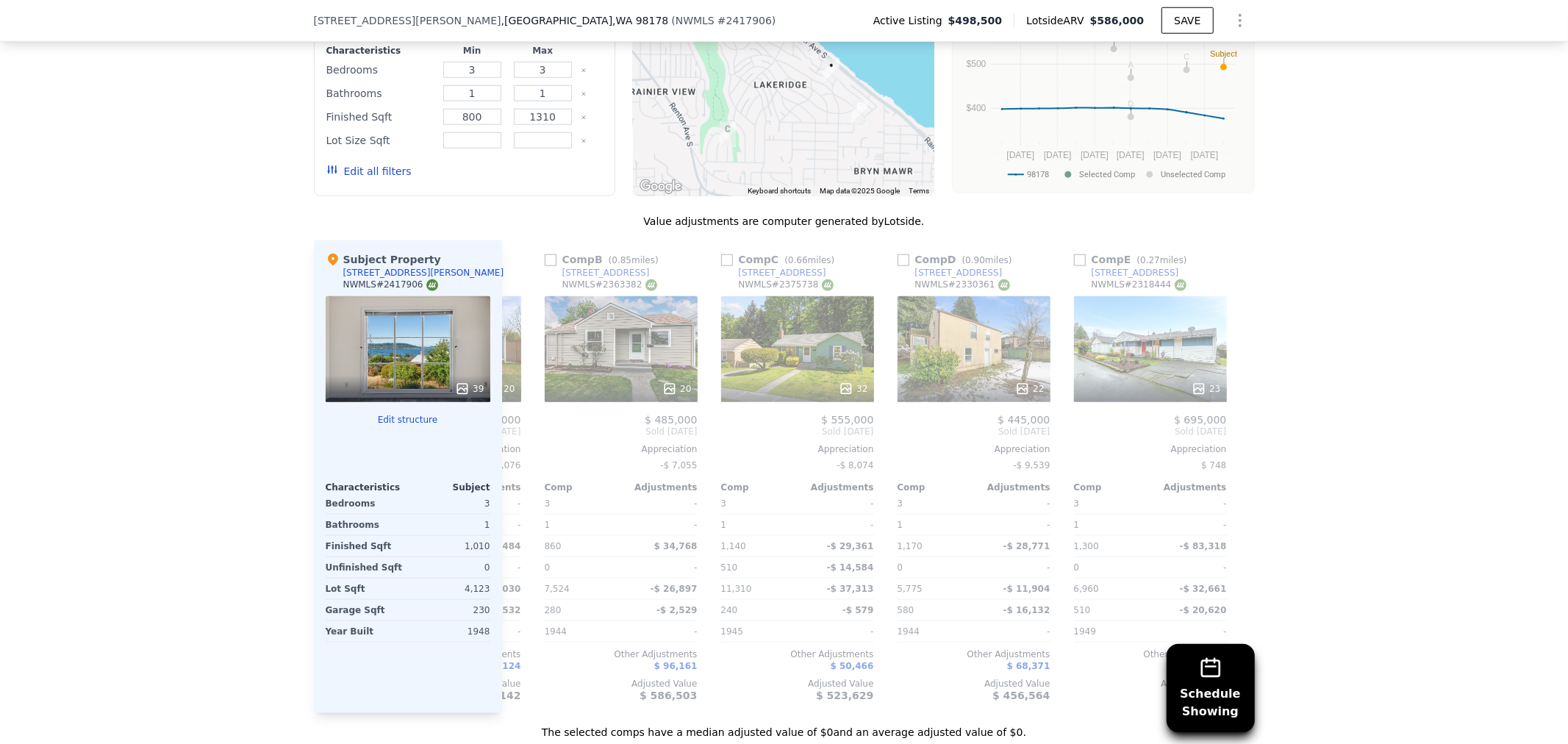
scroll to position [0, 164]
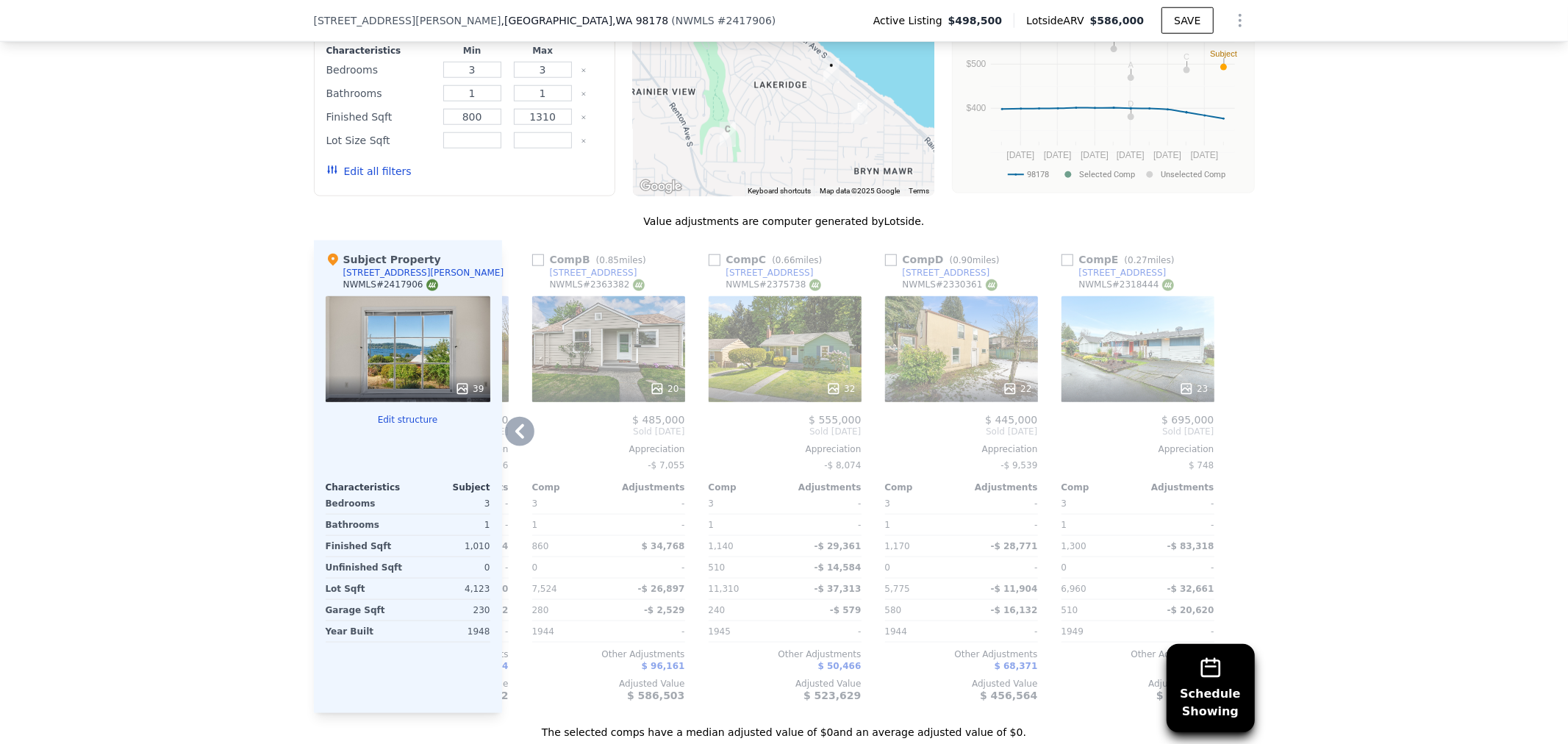
click at [1131, 362] on div "23" at bounding box center [1138, 349] width 153 height 106
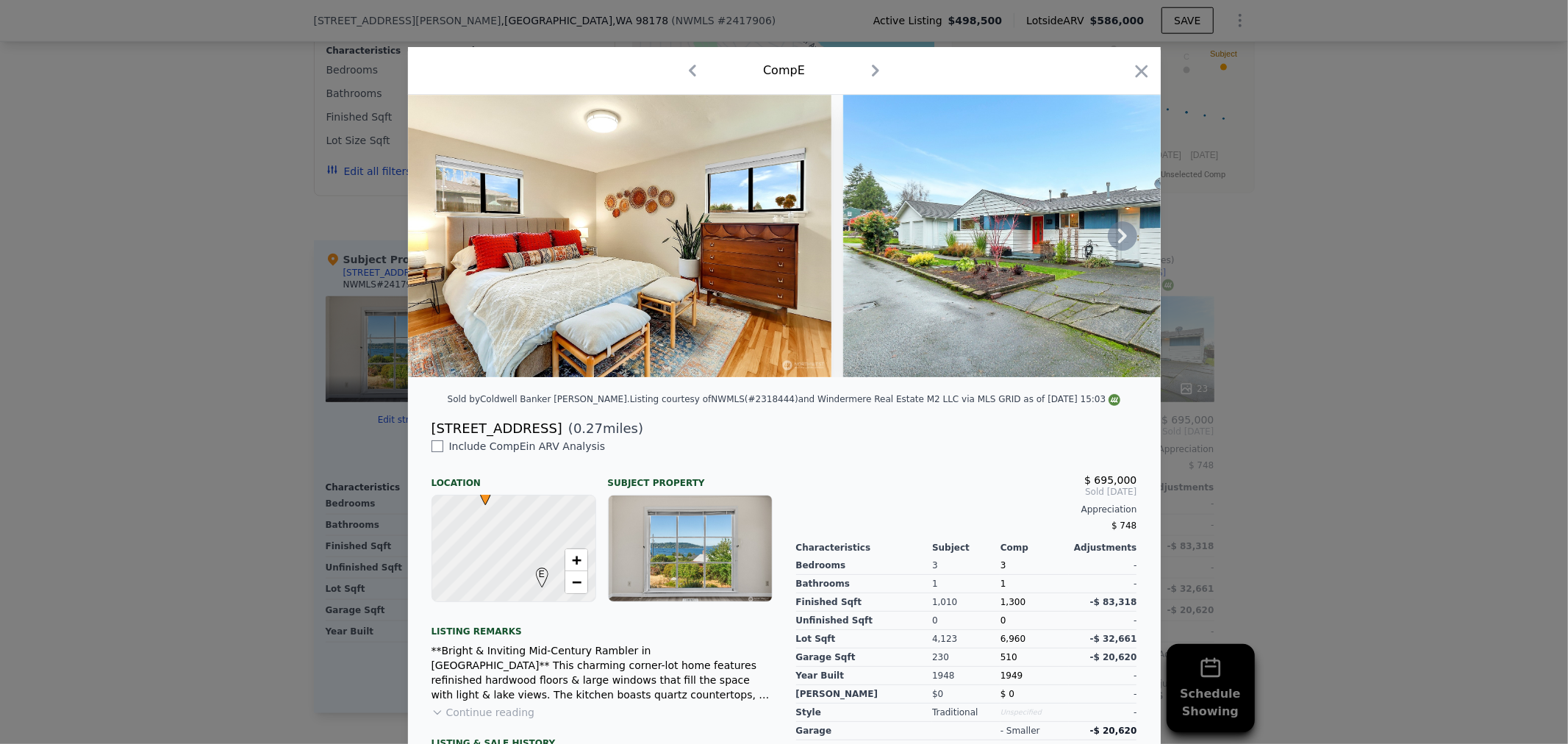
click at [1118, 243] on icon at bounding box center [1123, 235] width 9 height 14
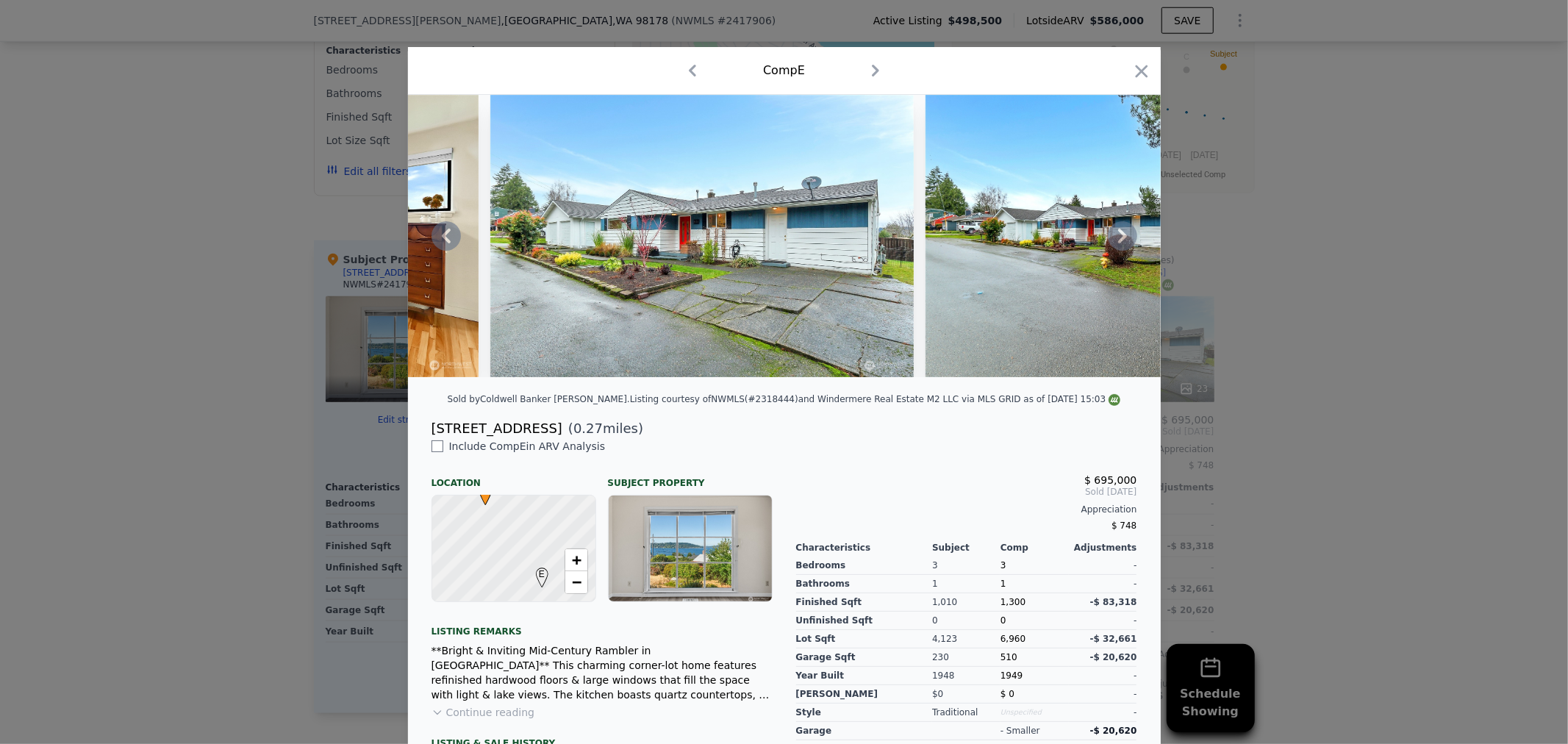
click at [1115, 241] on icon at bounding box center [1123, 235] width 29 height 29
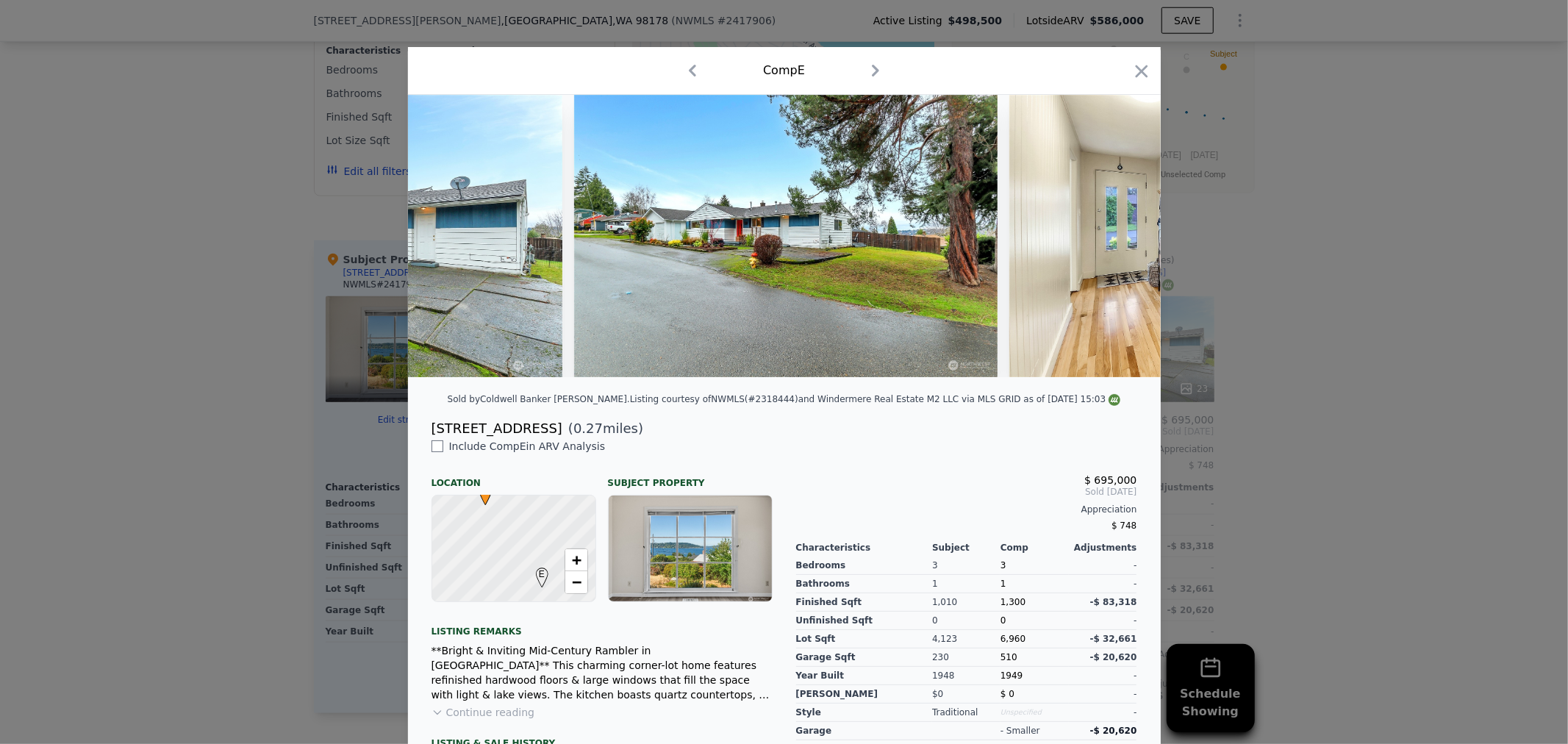
scroll to position [0, 706]
click at [1112, 237] on icon at bounding box center [1123, 235] width 29 height 29
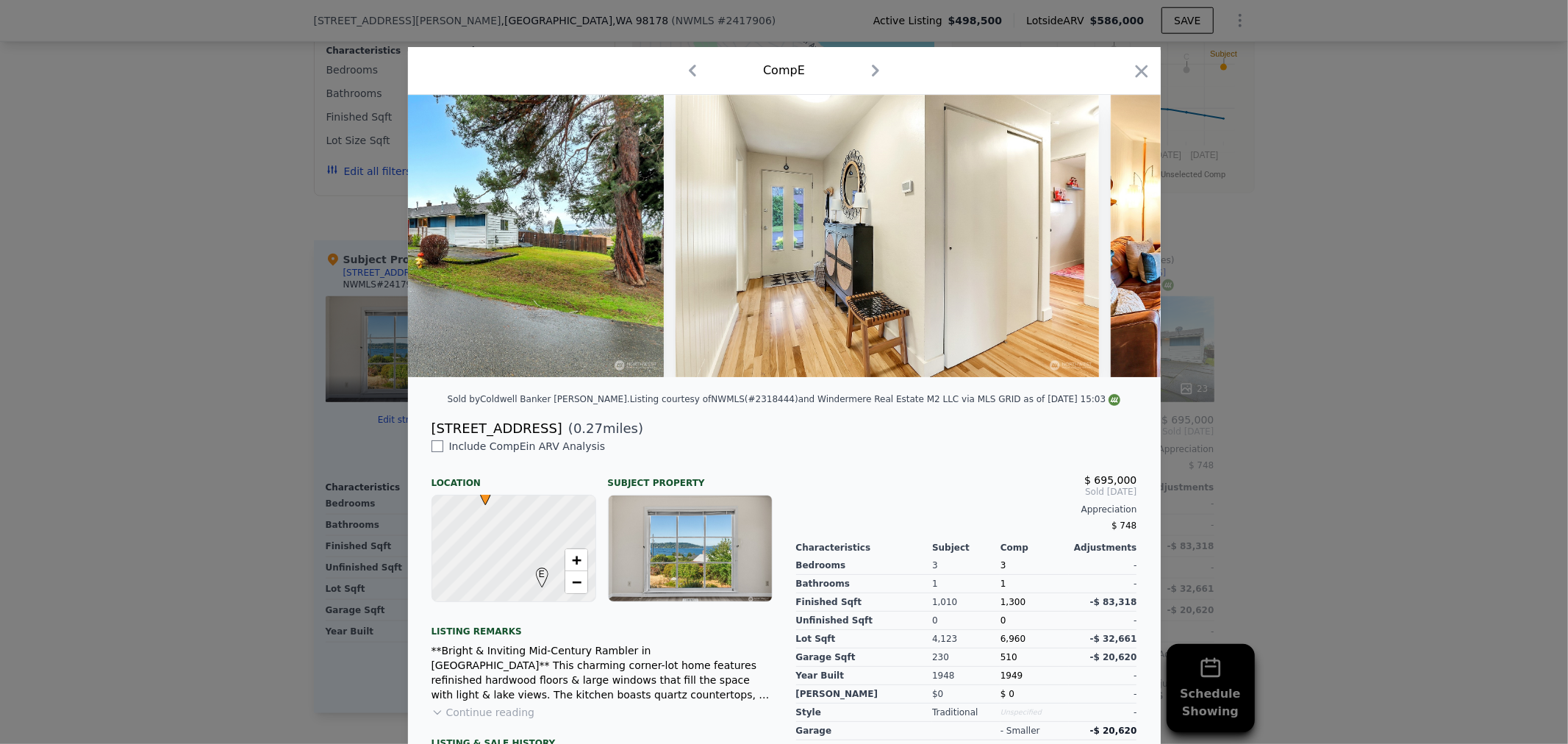
scroll to position [0, 1058]
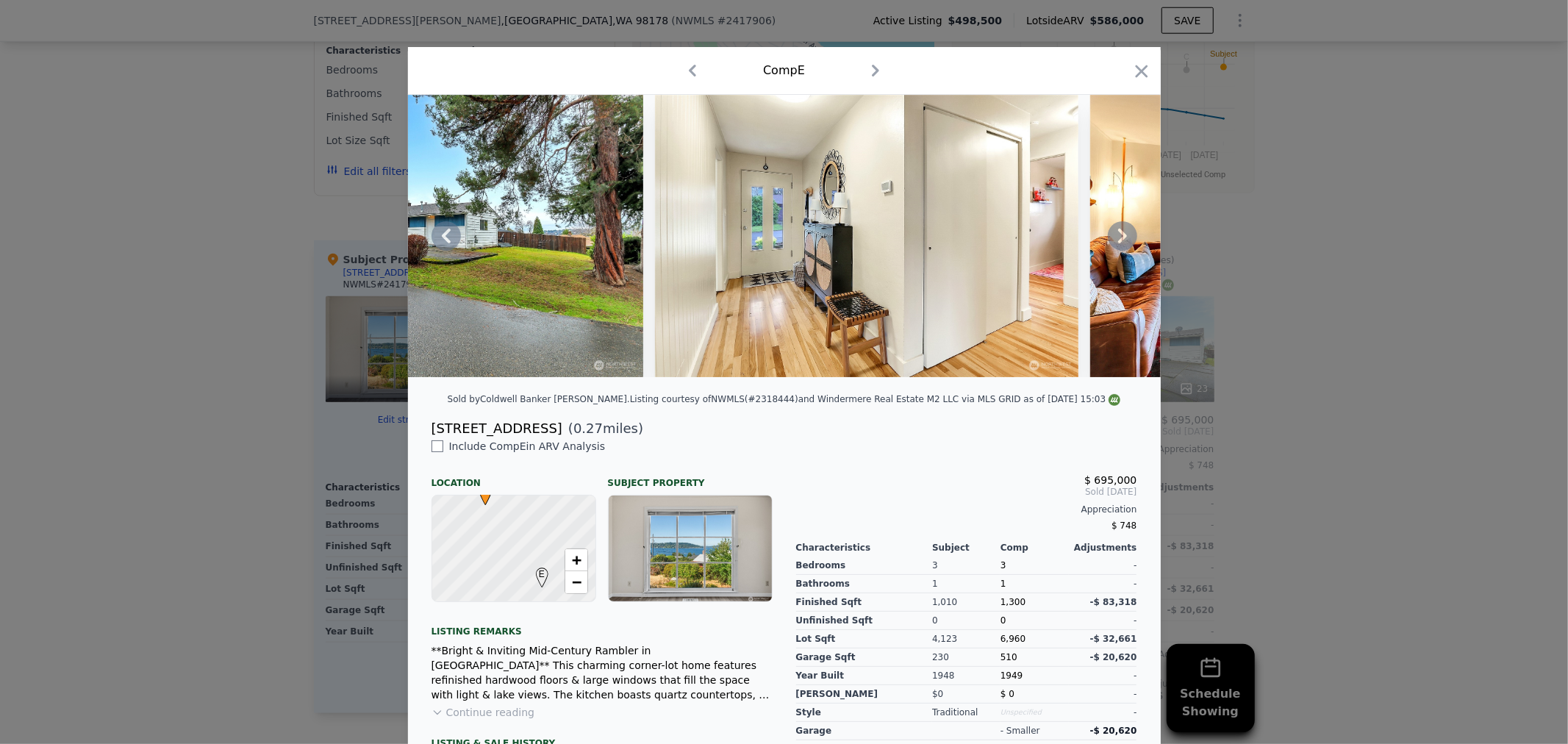
click at [1112, 237] on icon at bounding box center [1123, 235] width 29 height 29
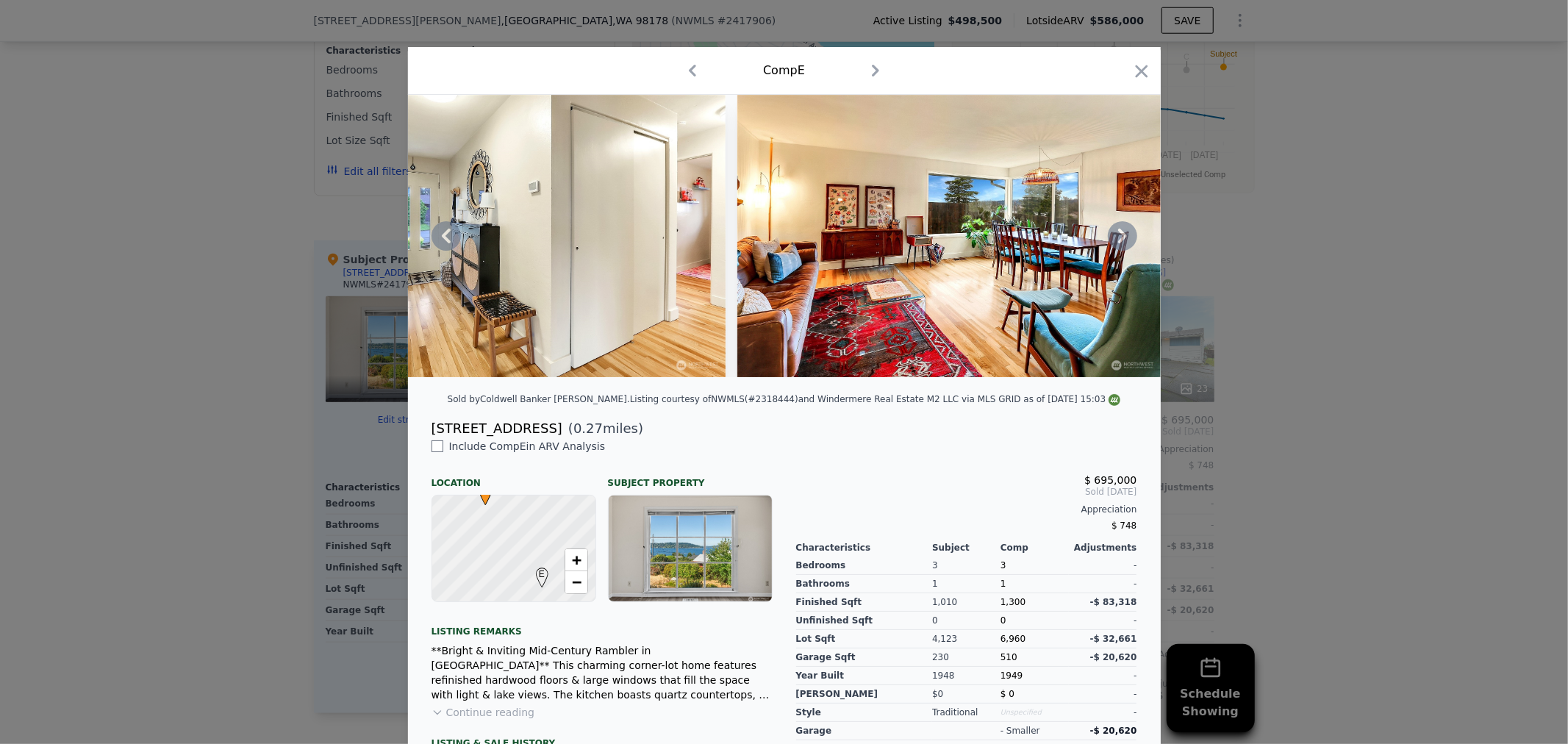
click at [1112, 237] on icon at bounding box center [1123, 235] width 29 height 29
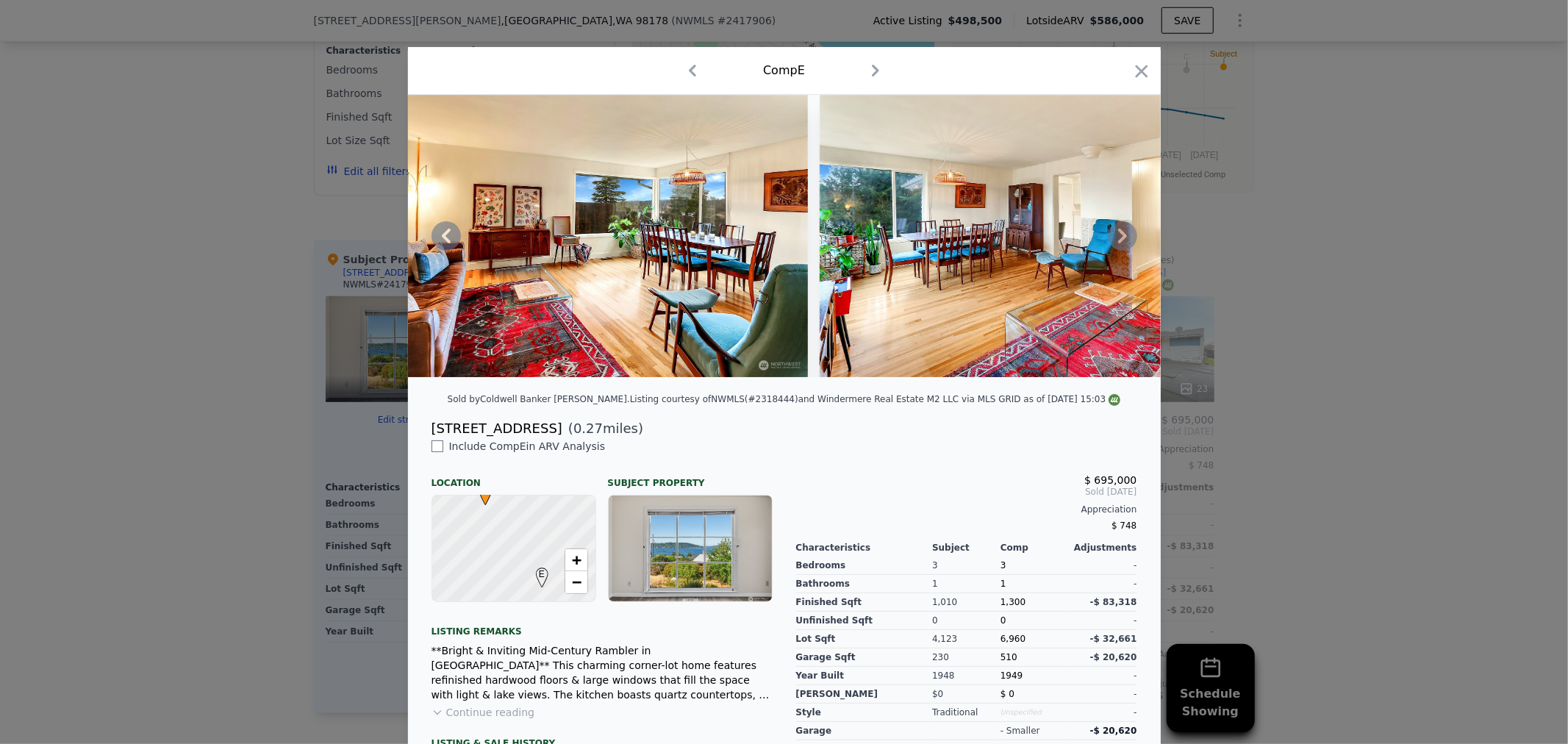
click at [1113, 238] on icon at bounding box center [1123, 235] width 29 height 29
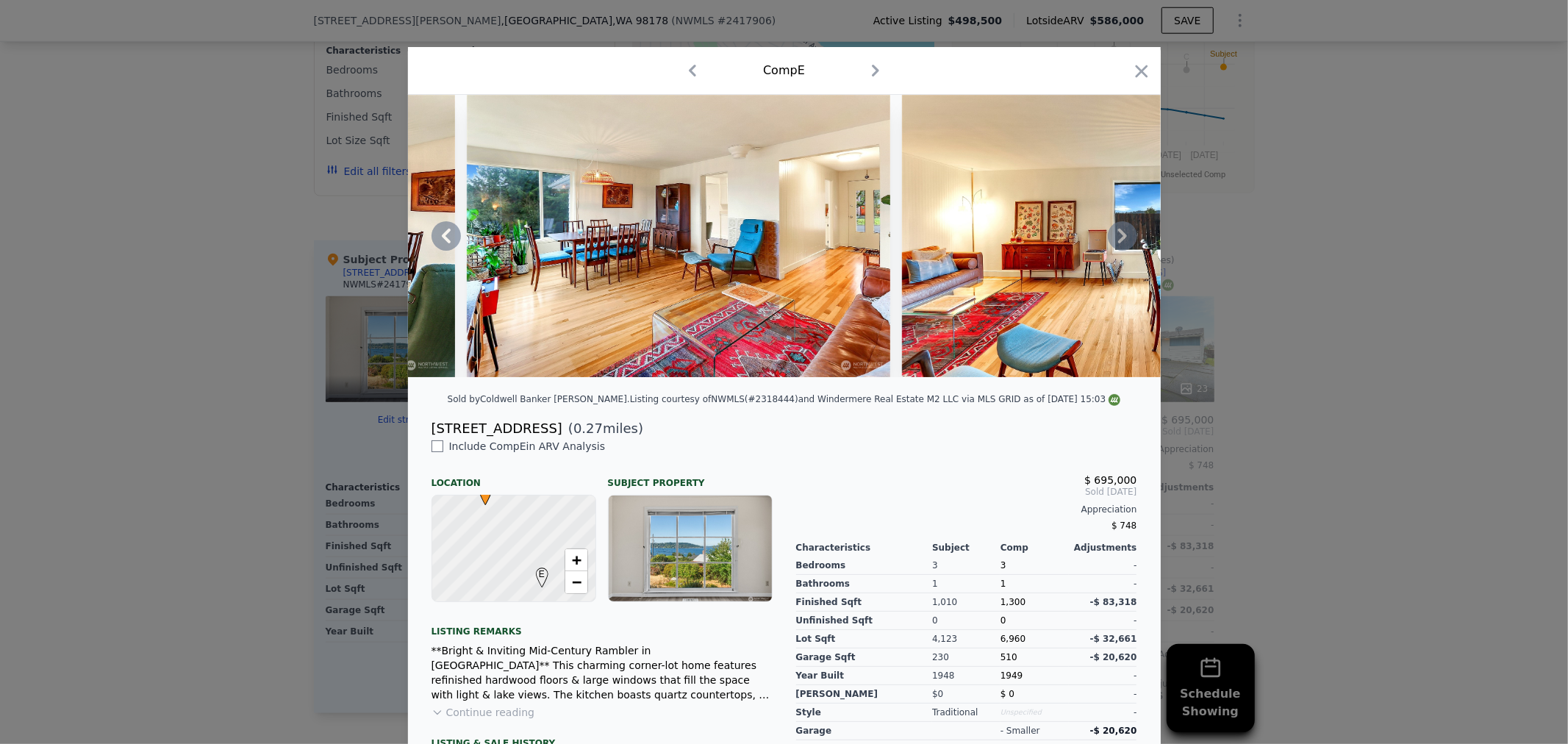
click at [1113, 238] on icon at bounding box center [1123, 235] width 29 height 29
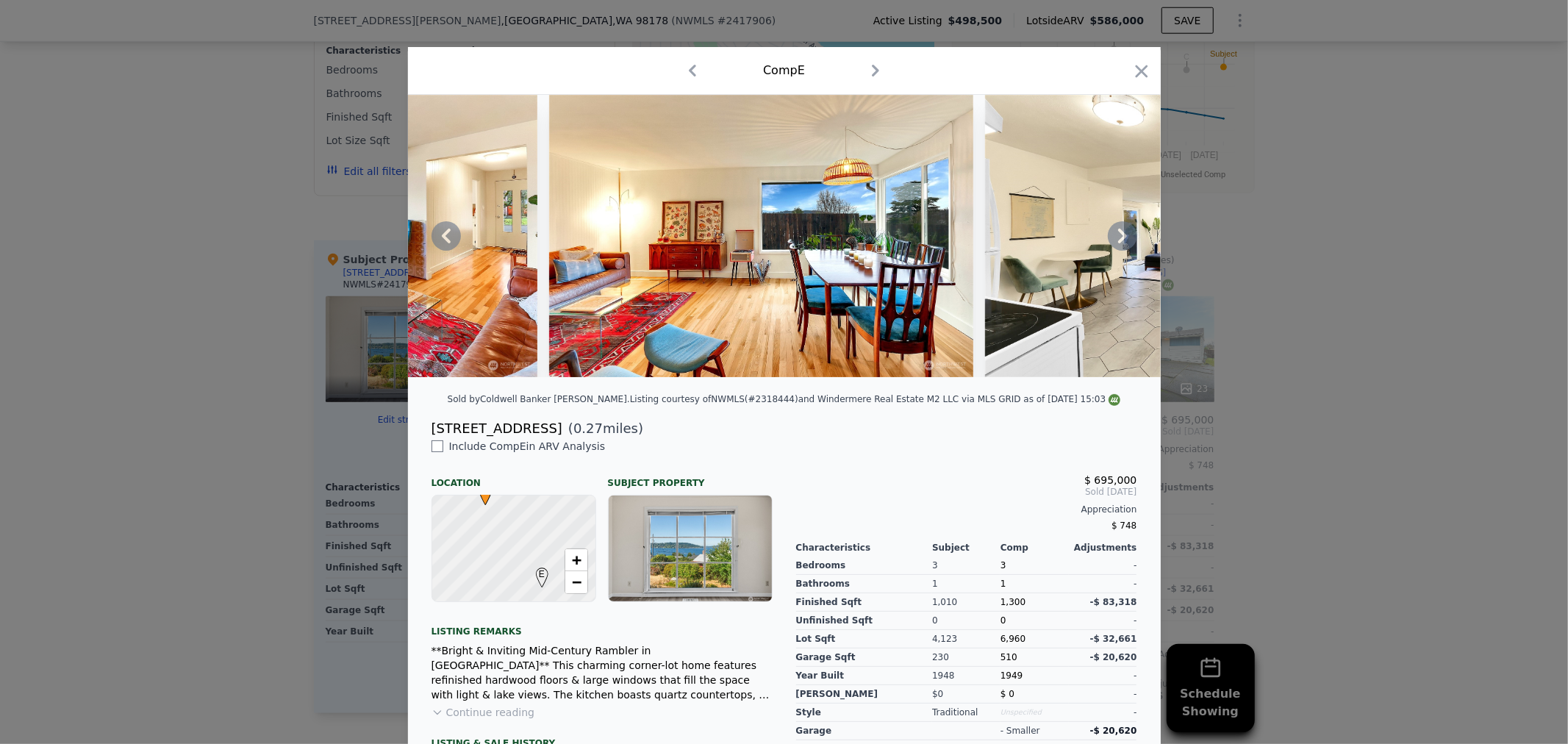
click at [1113, 238] on icon at bounding box center [1123, 235] width 29 height 29
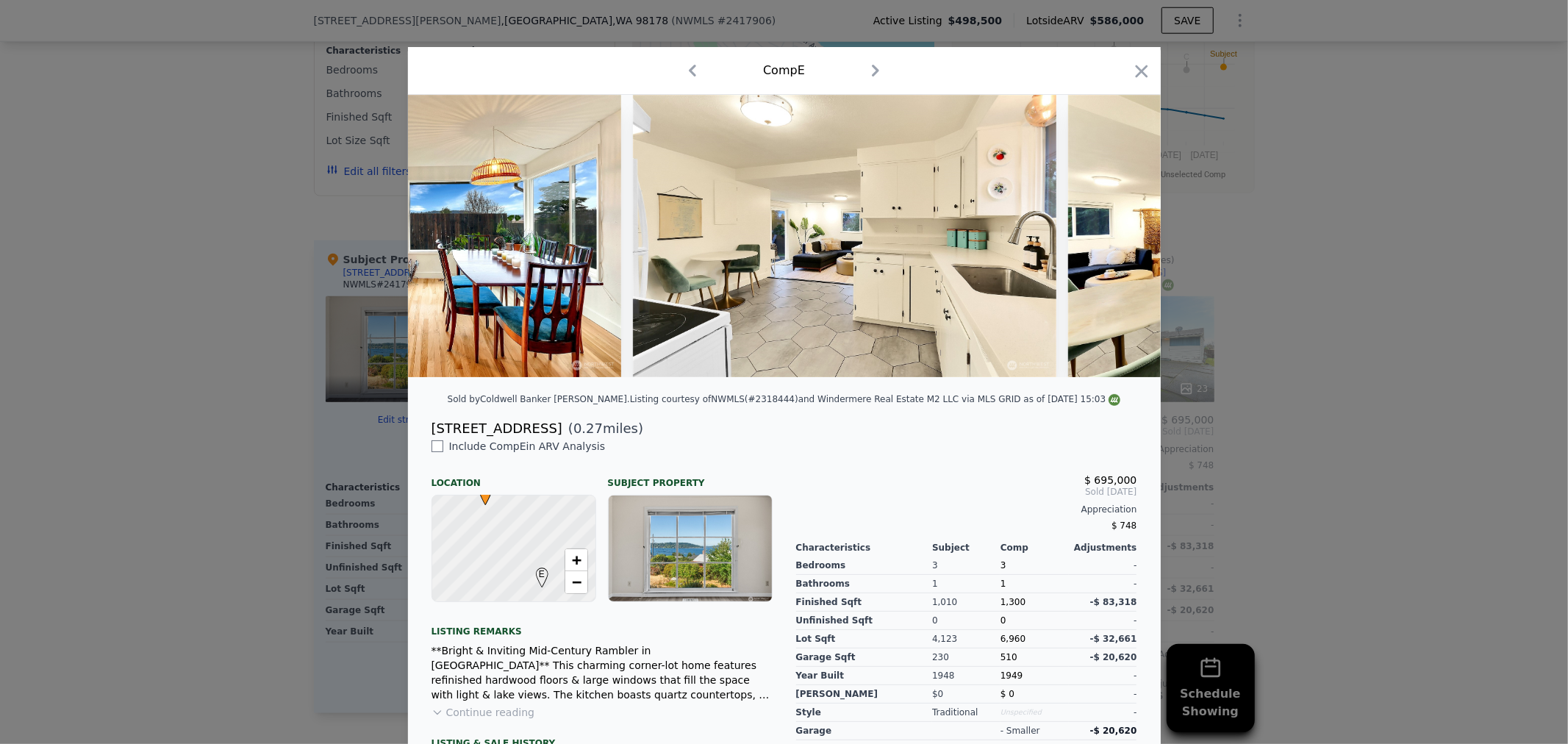
scroll to position [0, 2823]
click at [1113, 238] on icon at bounding box center [1123, 235] width 29 height 29
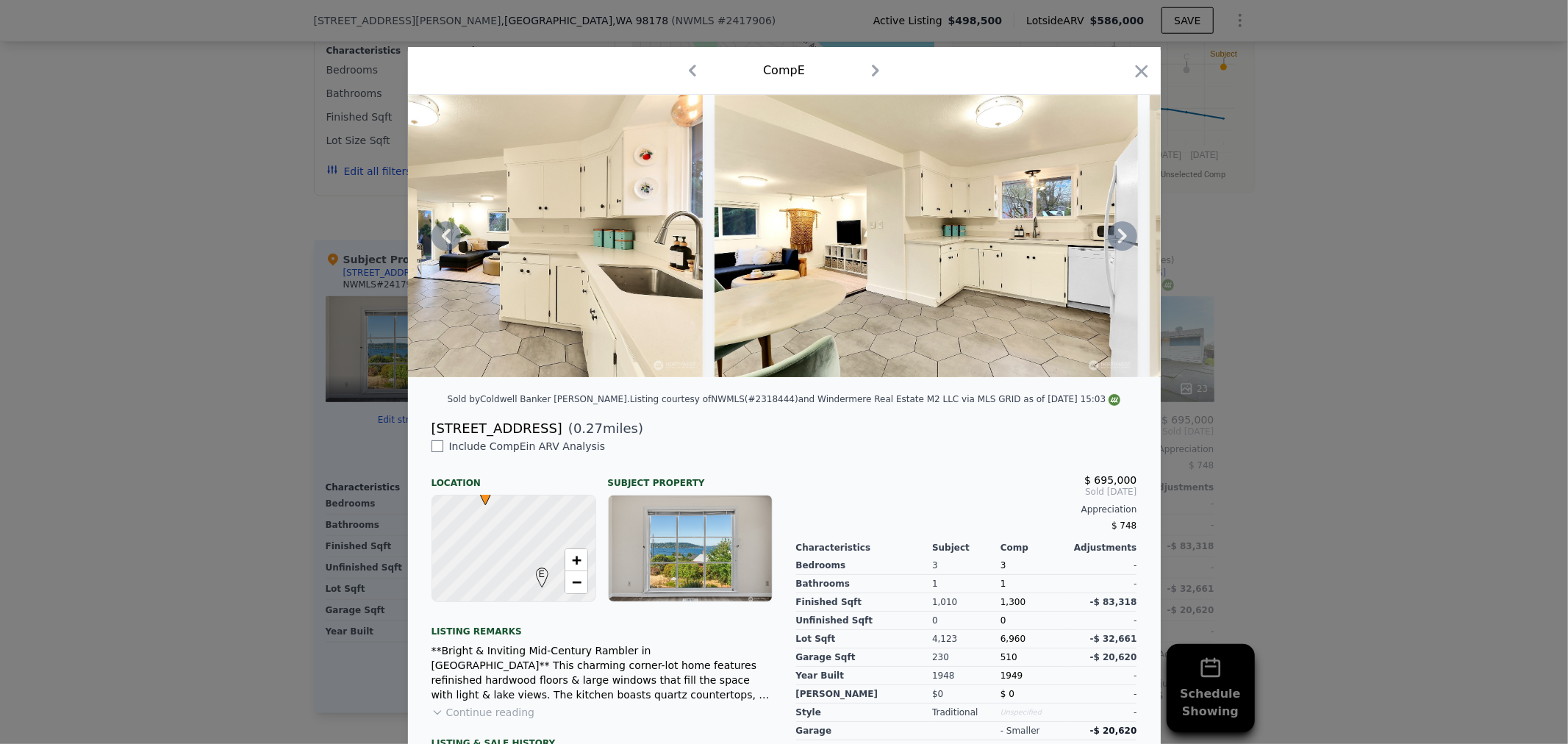
click at [1113, 238] on icon at bounding box center [1123, 235] width 29 height 29
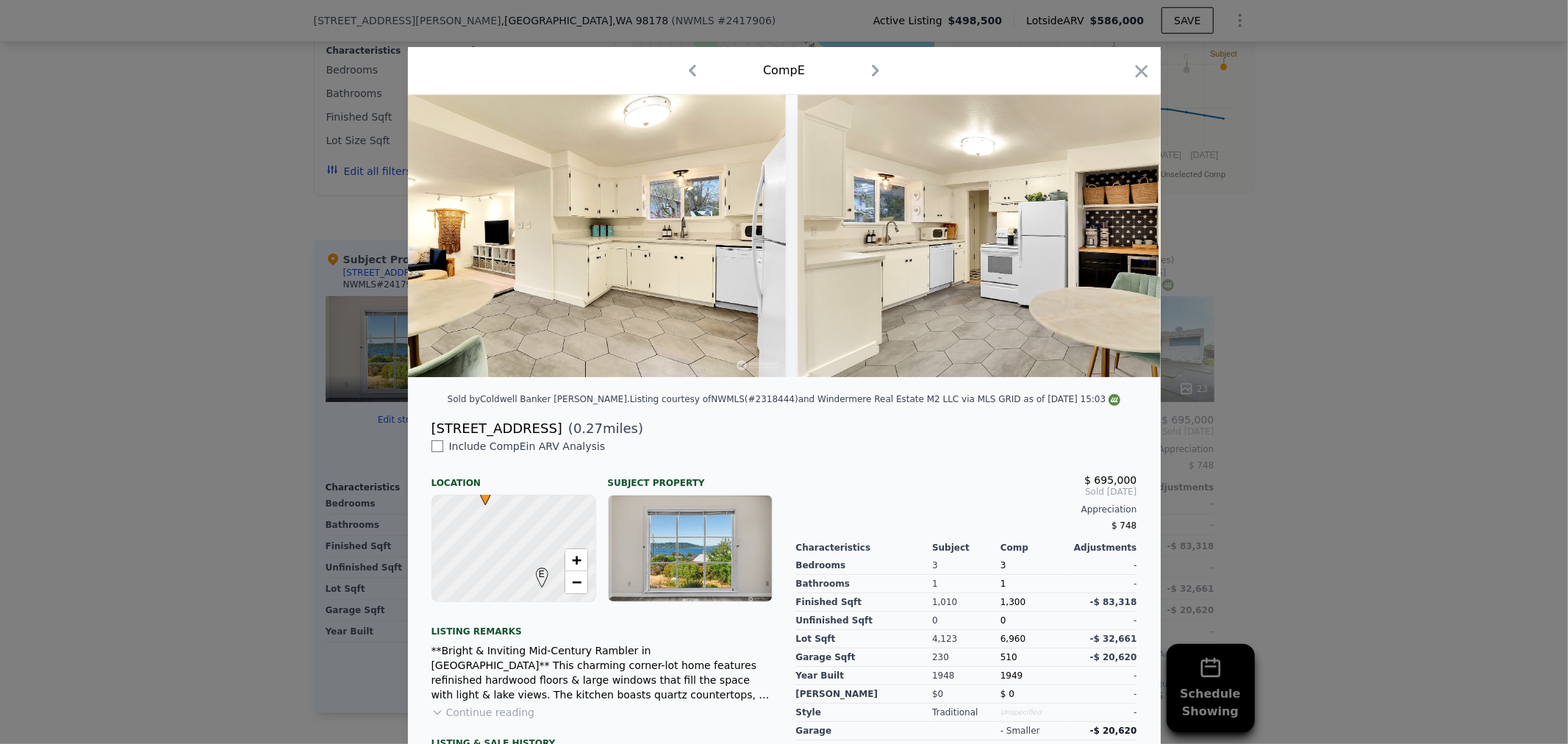
scroll to position [0, 3529]
click at [1113, 238] on icon at bounding box center [1123, 235] width 29 height 29
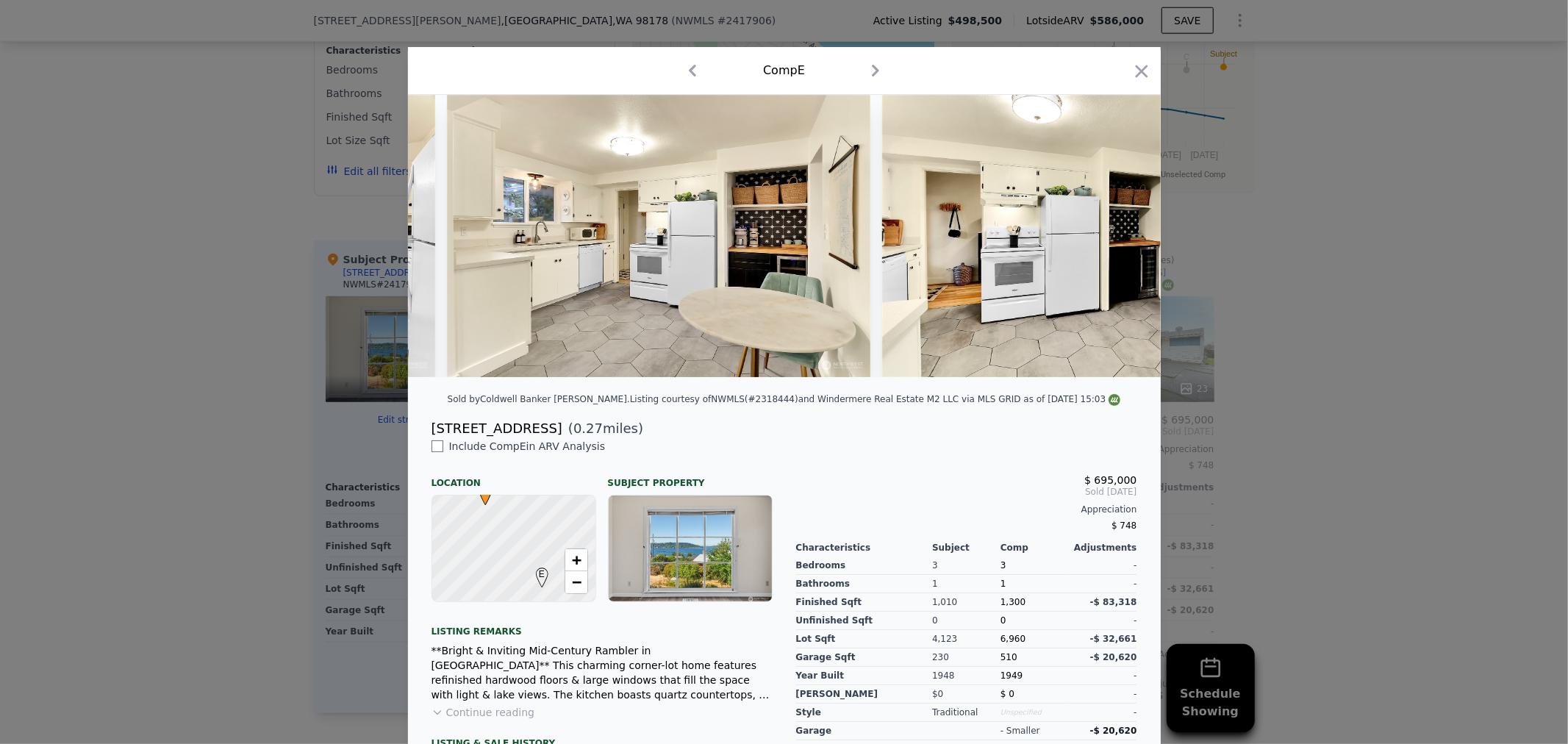
scroll to position [0, 3882]
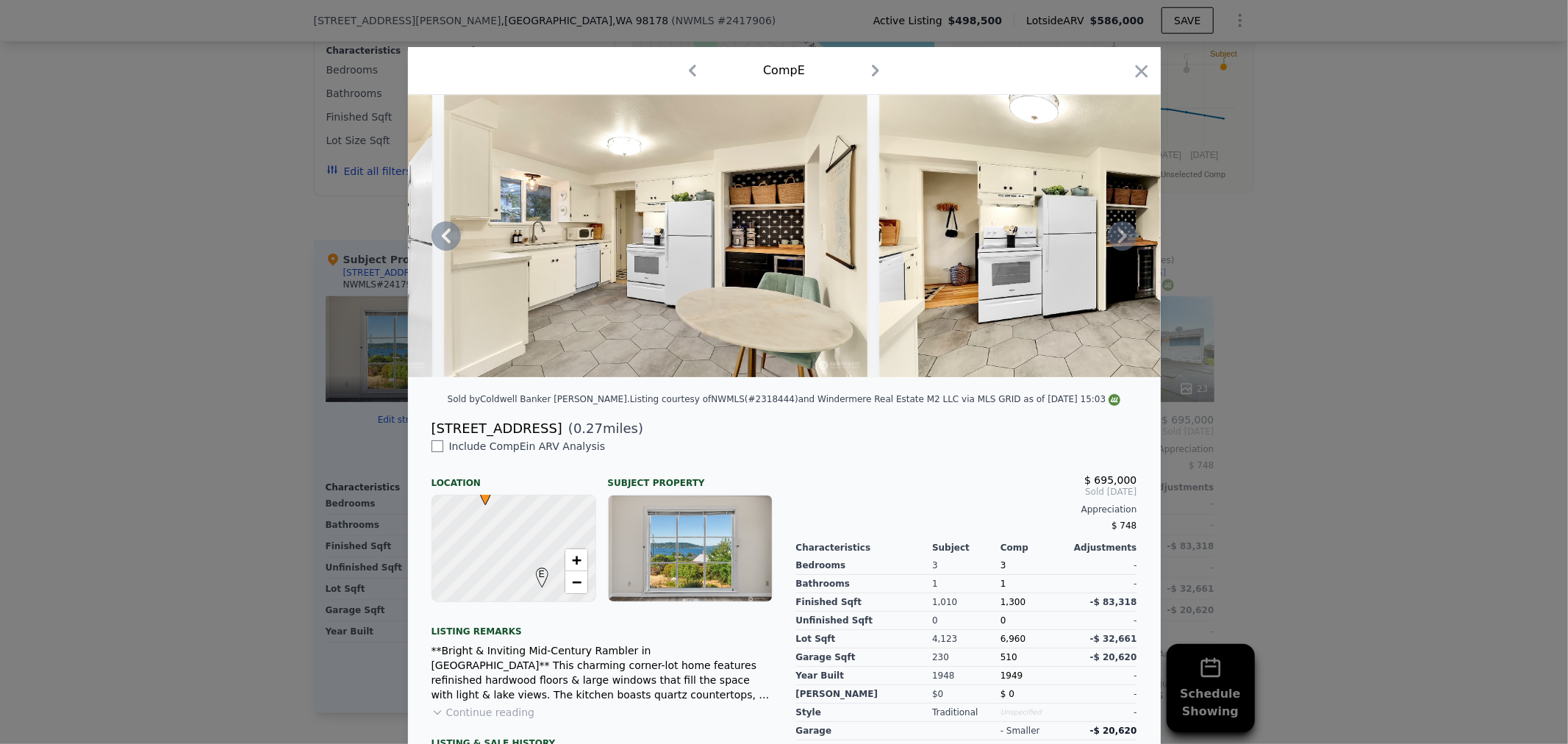
click at [1113, 238] on icon at bounding box center [1123, 235] width 29 height 29
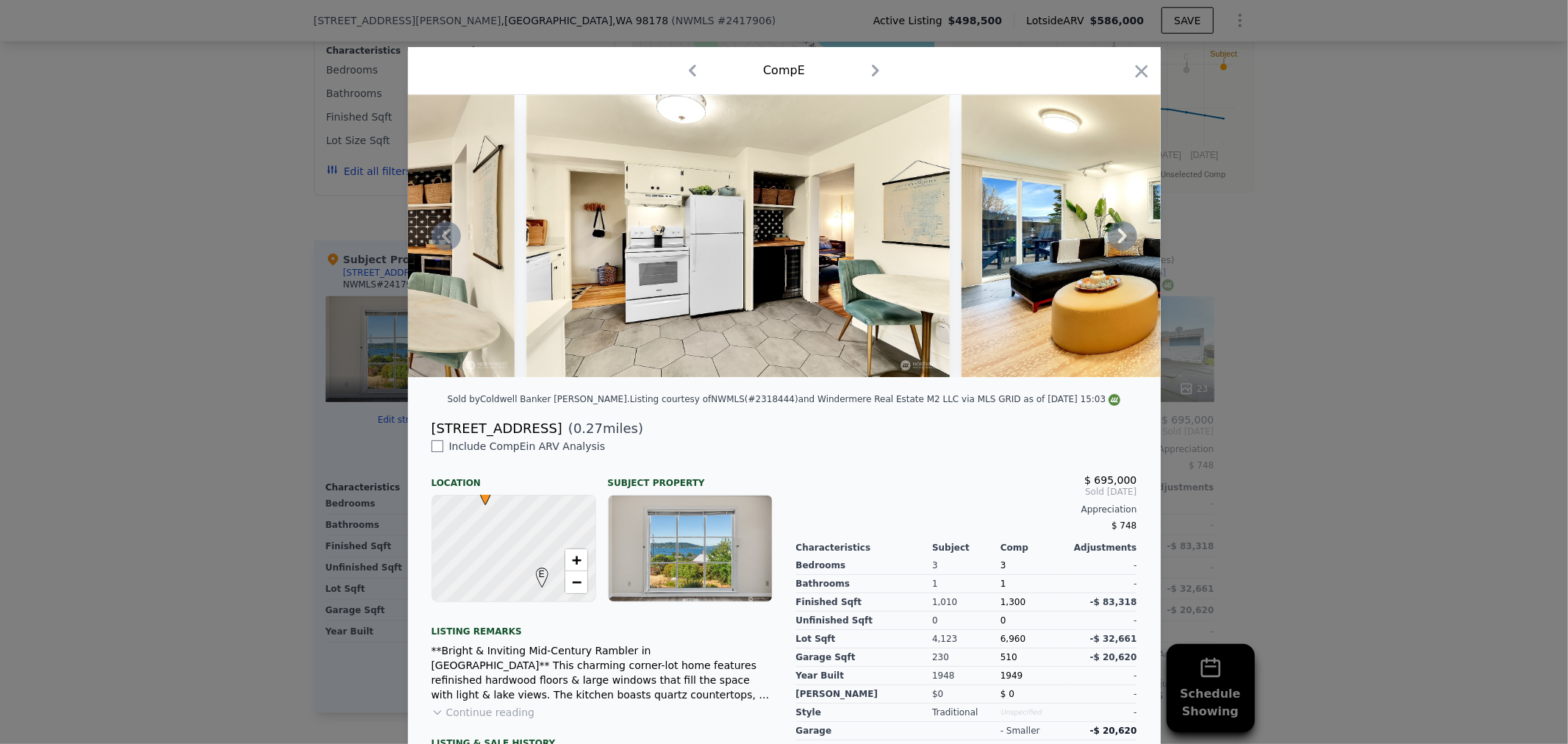
click at [1113, 238] on icon at bounding box center [1123, 235] width 29 height 29
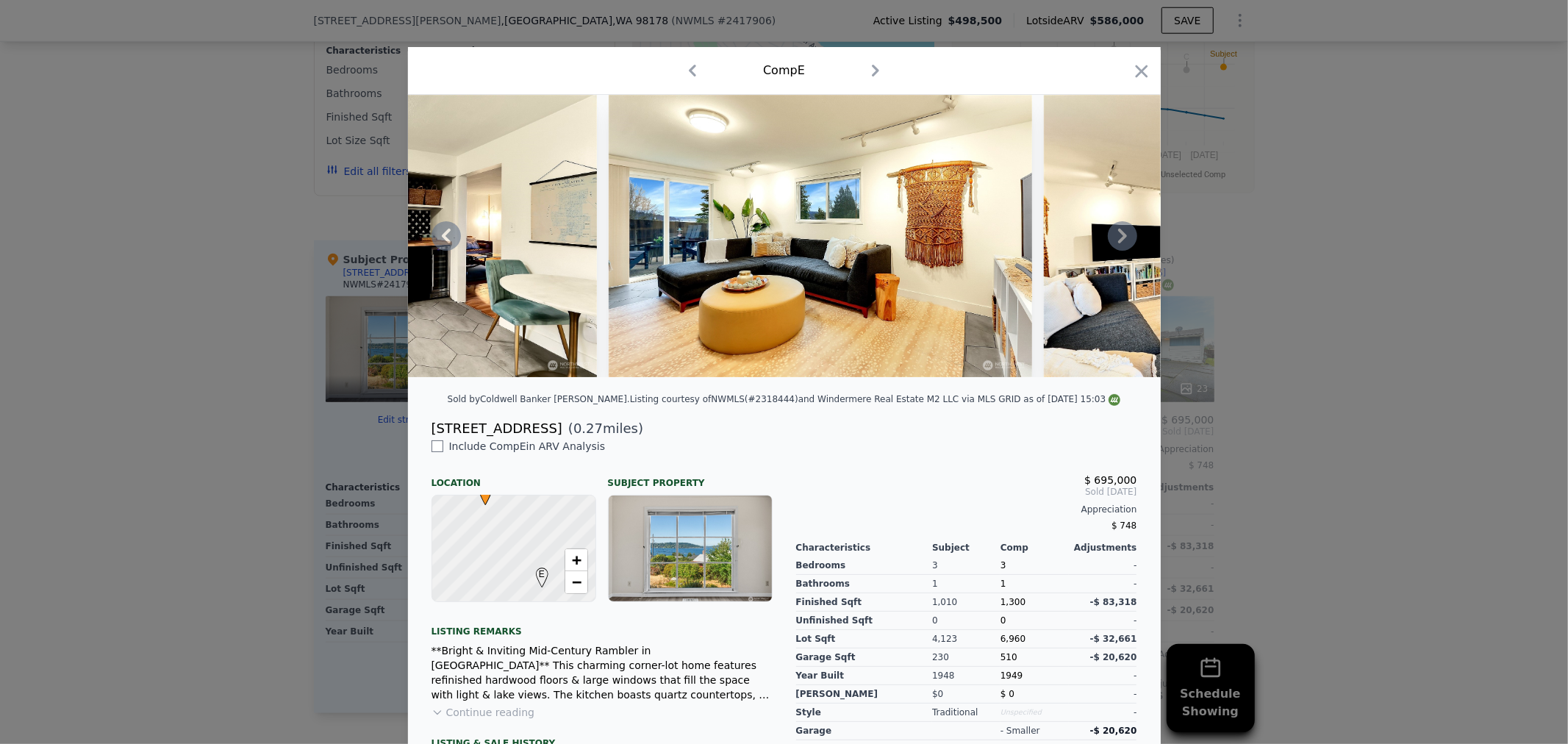
click at [1113, 238] on icon at bounding box center [1123, 235] width 29 height 29
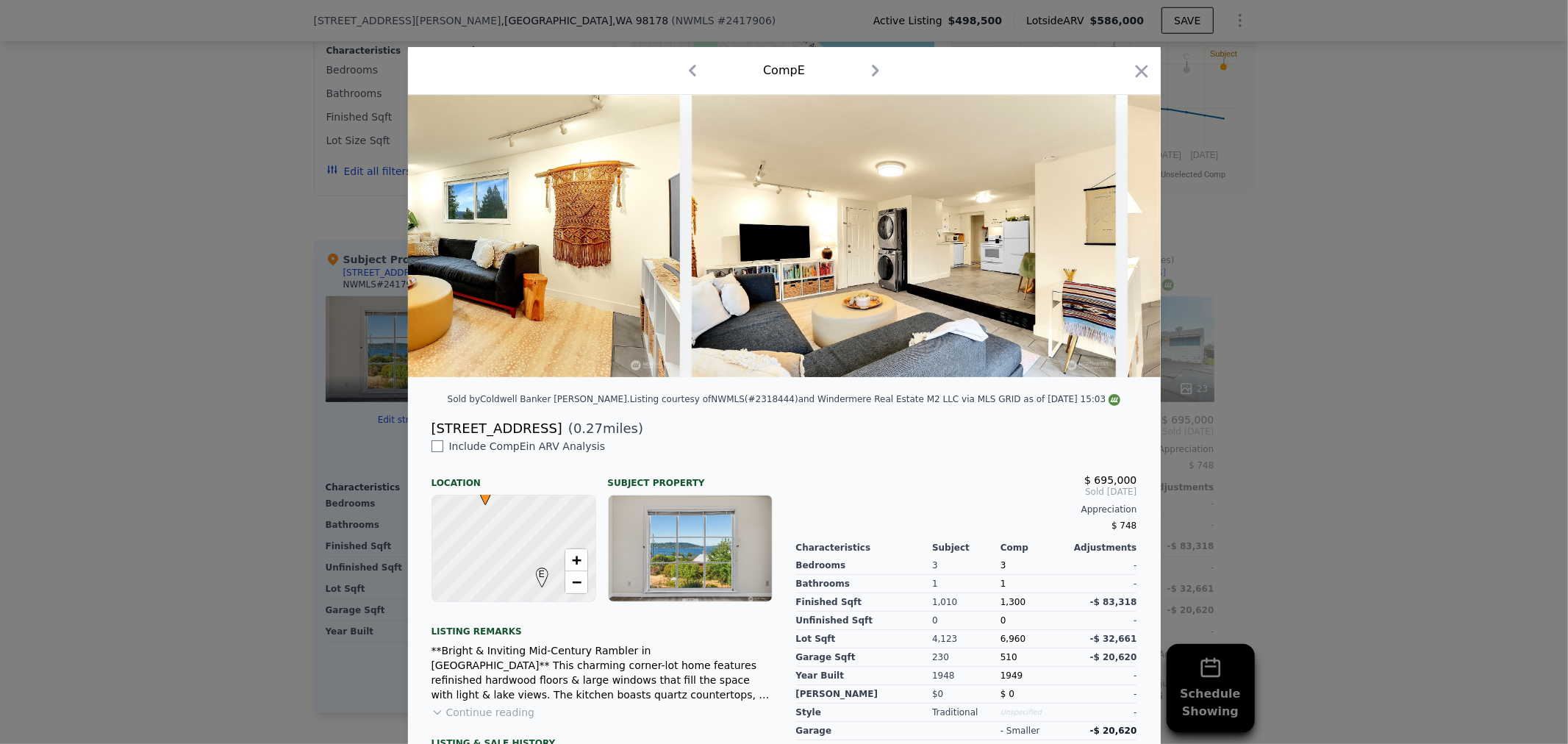
scroll to position [0, 4941]
click at [1113, 238] on div at bounding box center [784, 236] width 753 height 282
click at [1113, 238] on icon at bounding box center [1123, 235] width 29 height 29
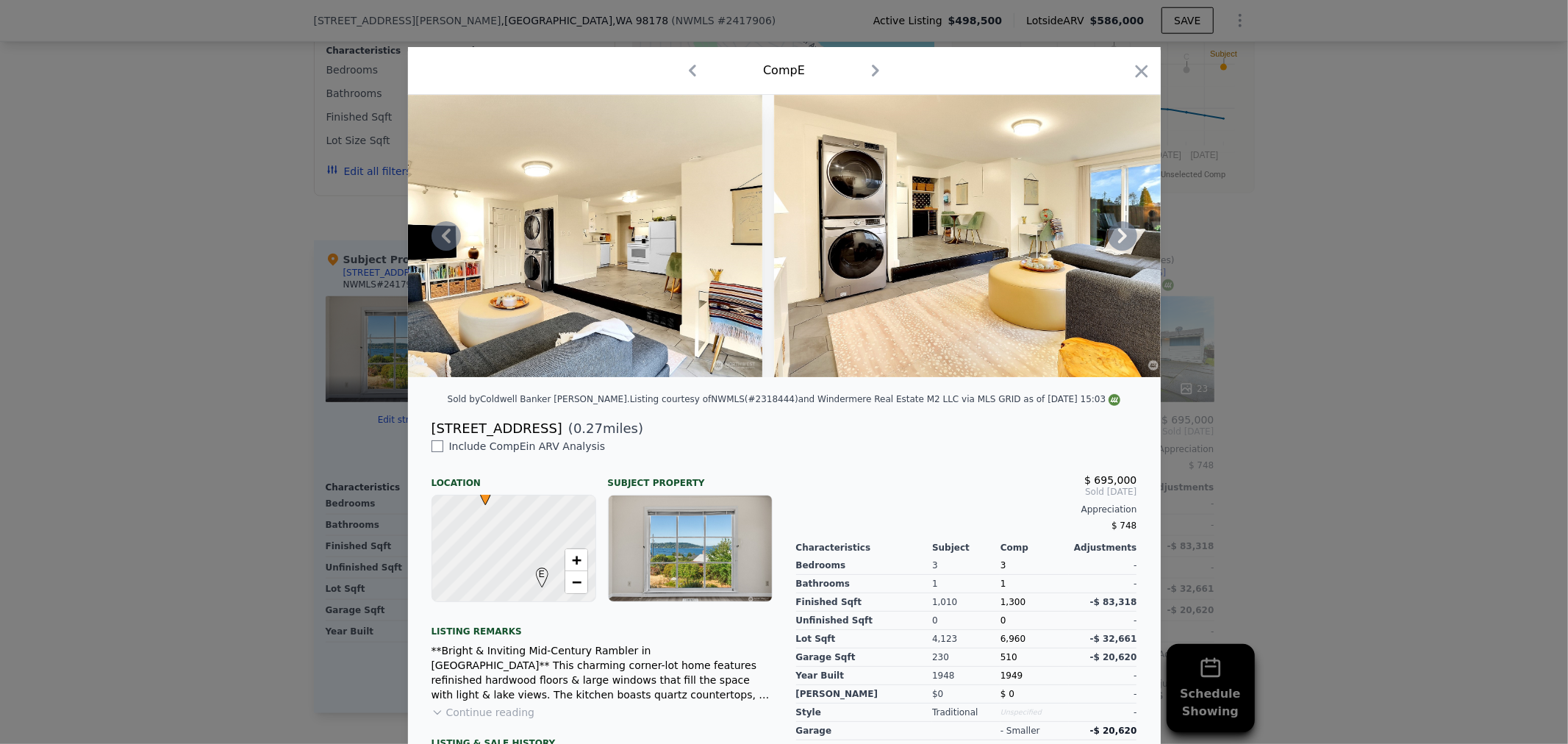
click at [1113, 238] on icon at bounding box center [1123, 235] width 29 height 29
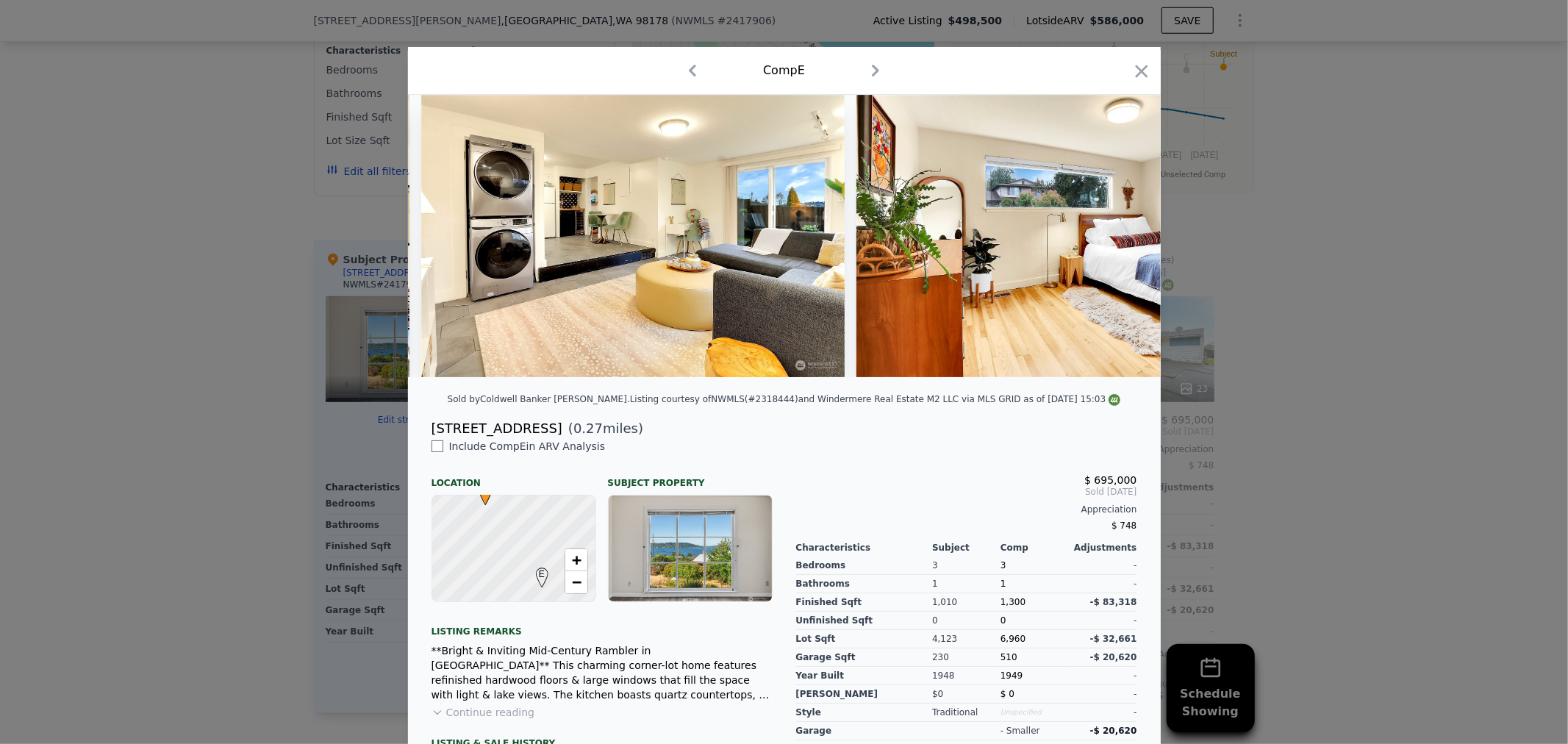
click at [1113, 238] on img at bounding box center [1068, 236] width 424 height 282
click at [1113, 238] on icon at bounding box center [1123, 235] width 29 height 29
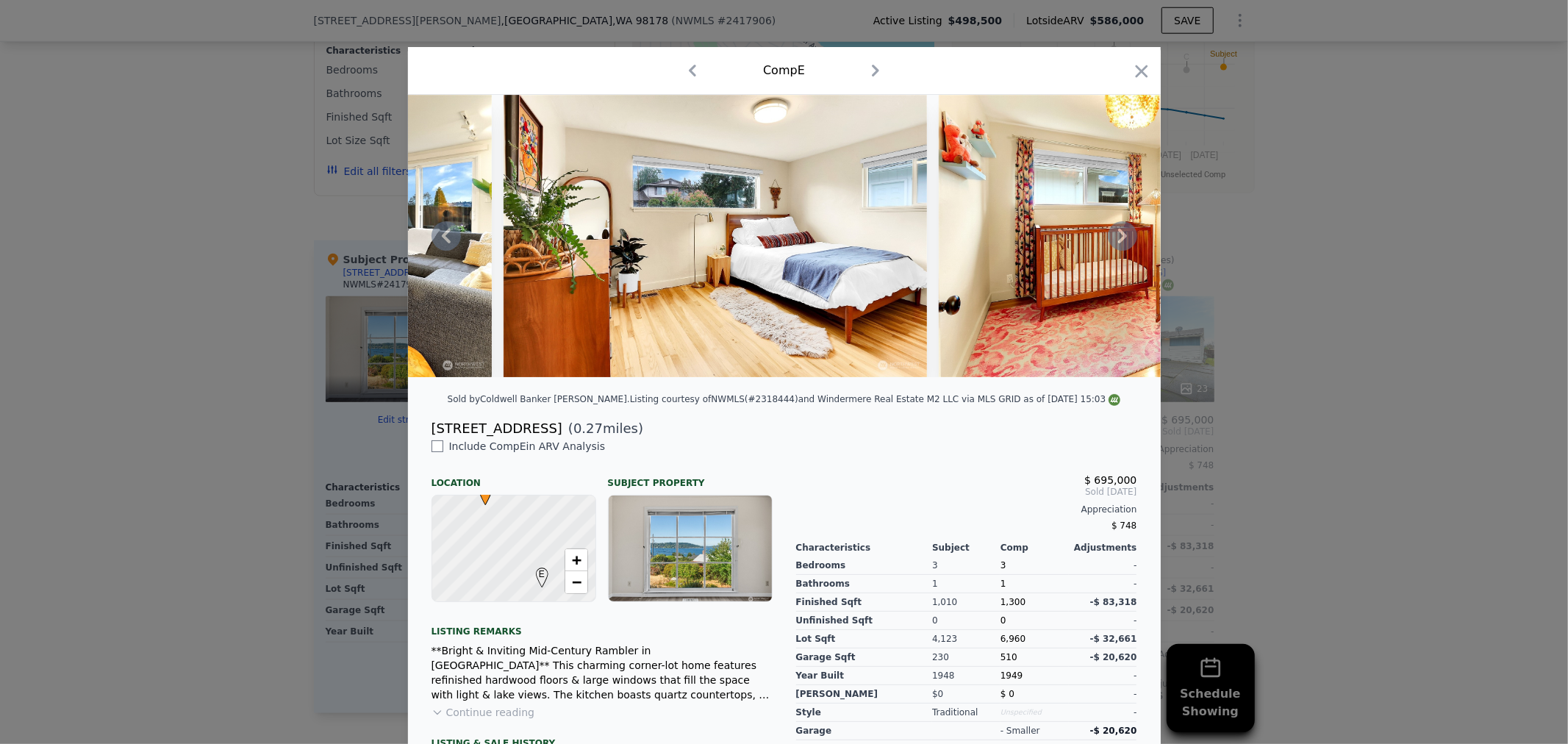
click at [1113, 238] on icon at bounding box center [1123, 235] width 29 height 29
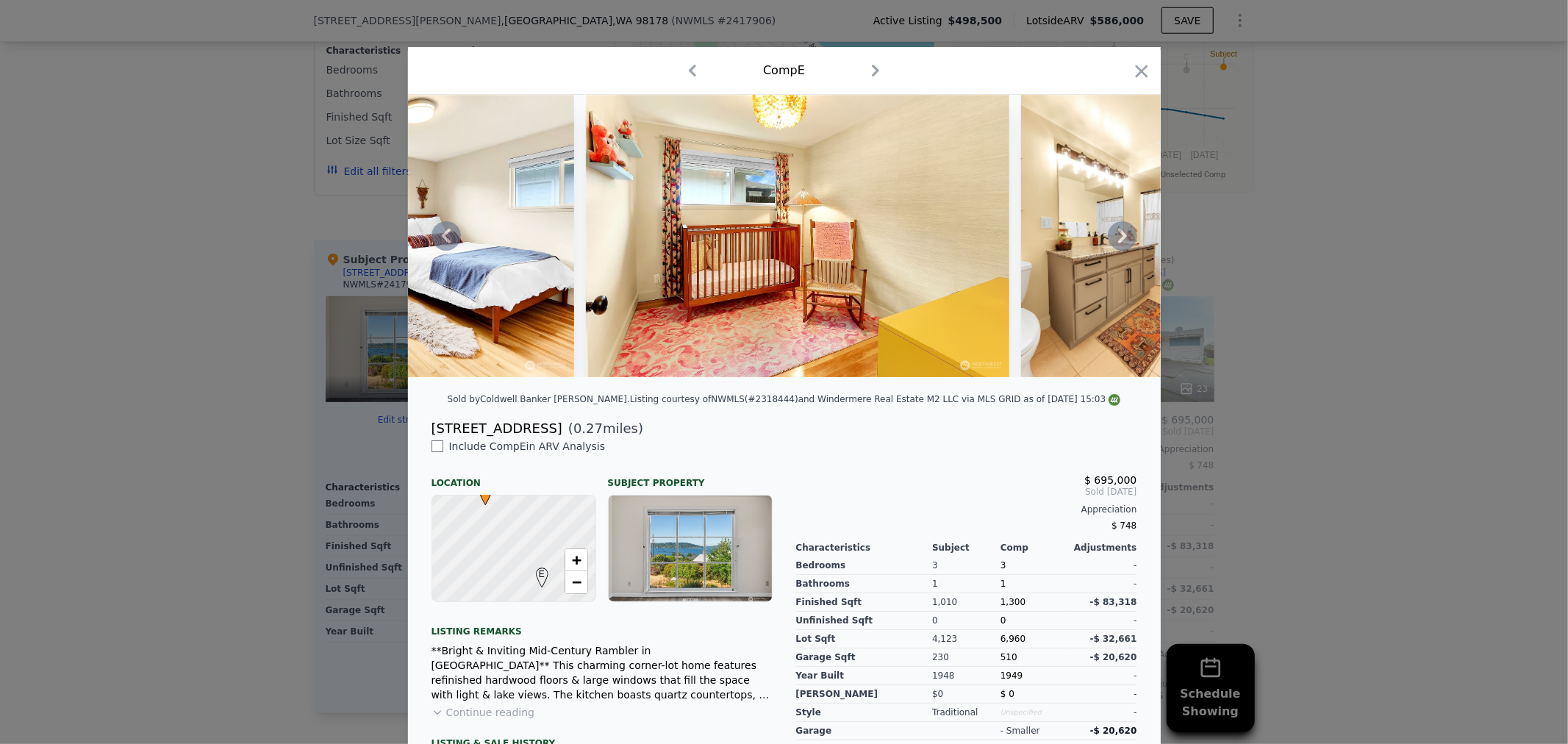
click at [1113, 238] on icon at bounding box center [1123, 235] width 29 height 29
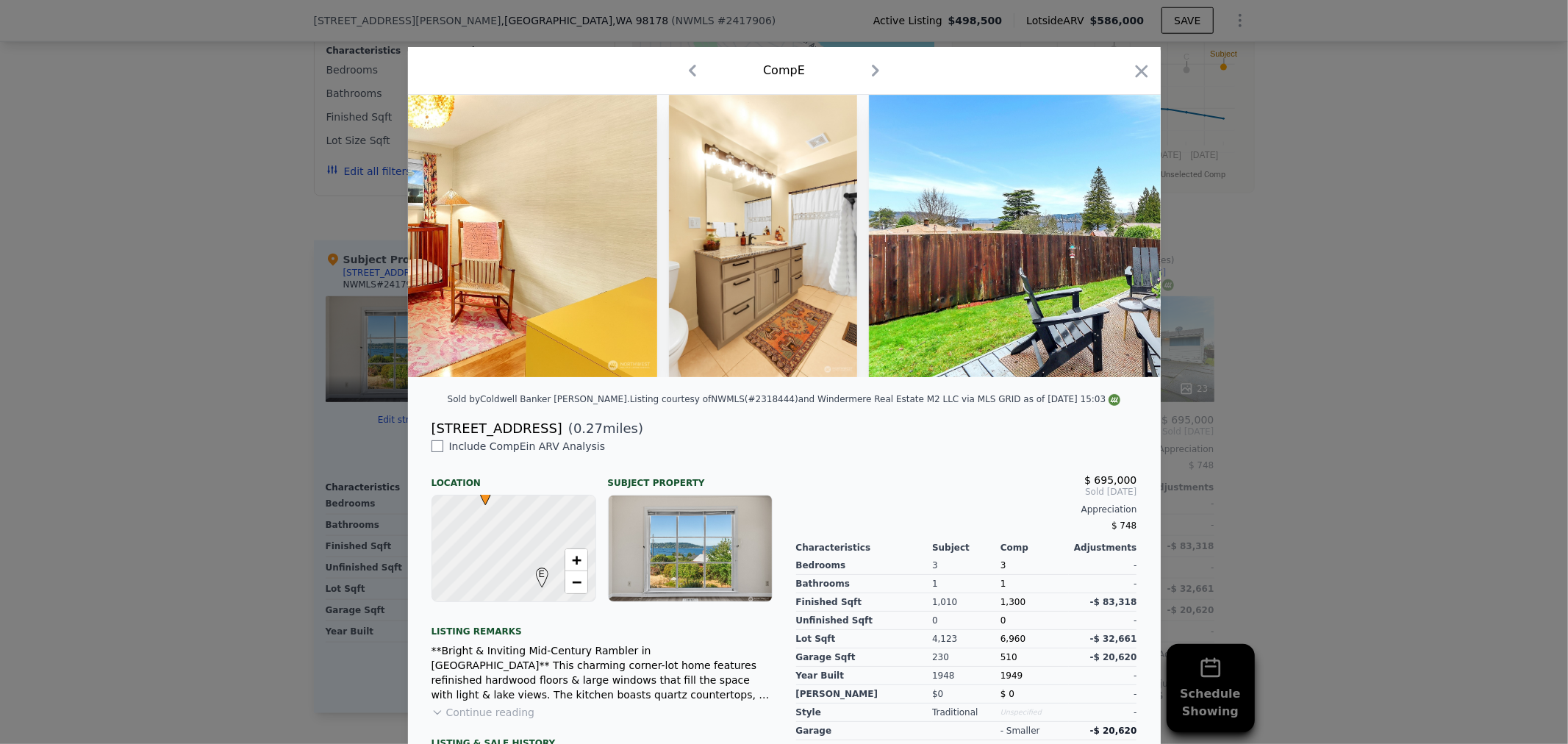
scroll to position [0, 6705]
click at [1113, 238] on div at bounding box center [784, 236] width 753 height 282
click at [1113, 238] on icon at bounding box center [1123, 235] width 29 height 29
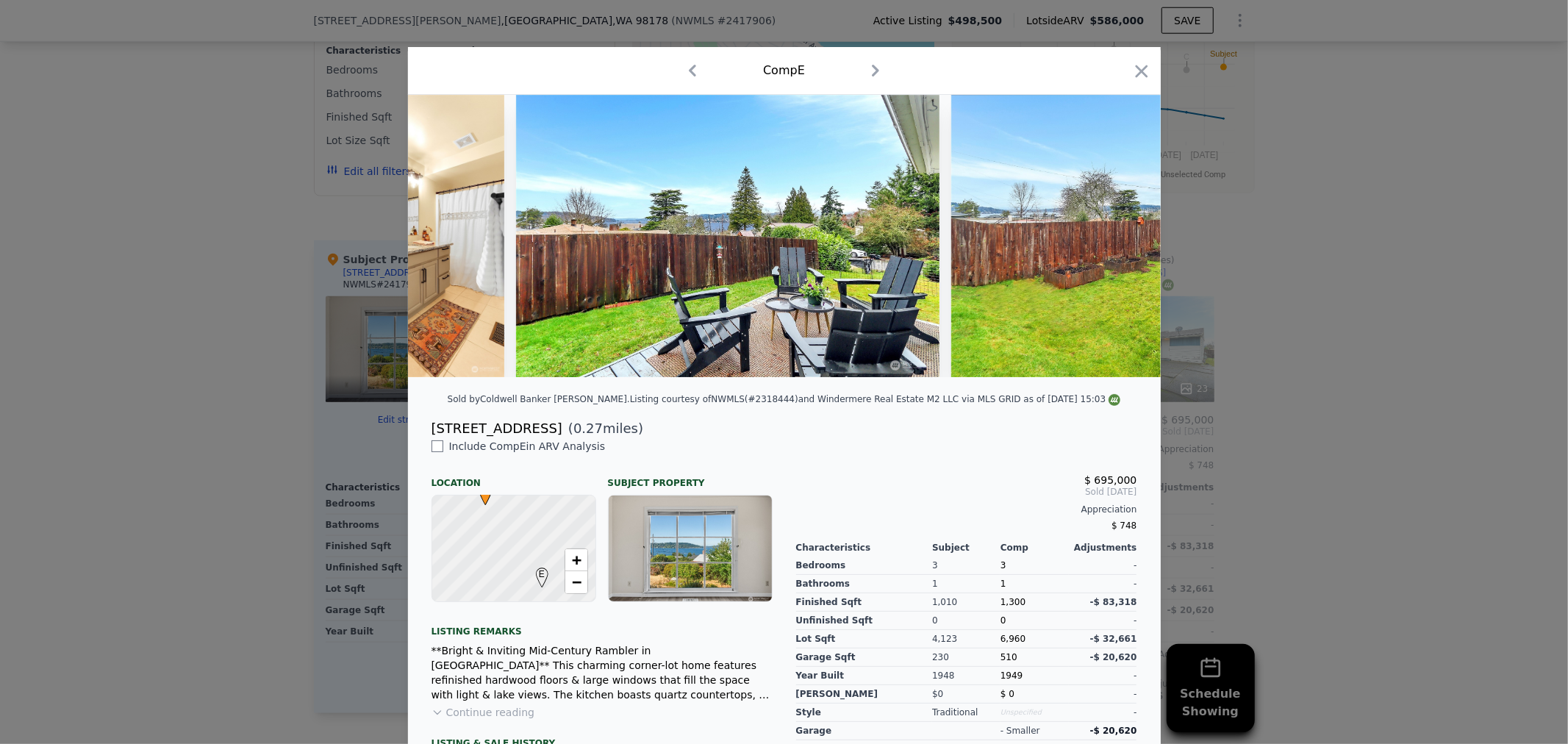
scroll to position [0, 7059]
click at [1113, 238] on img at bounding box center [1162, 236] width 424 height 282
click at [1113, 238] on icon at bounding box center [1123, 235] width 29 height 29
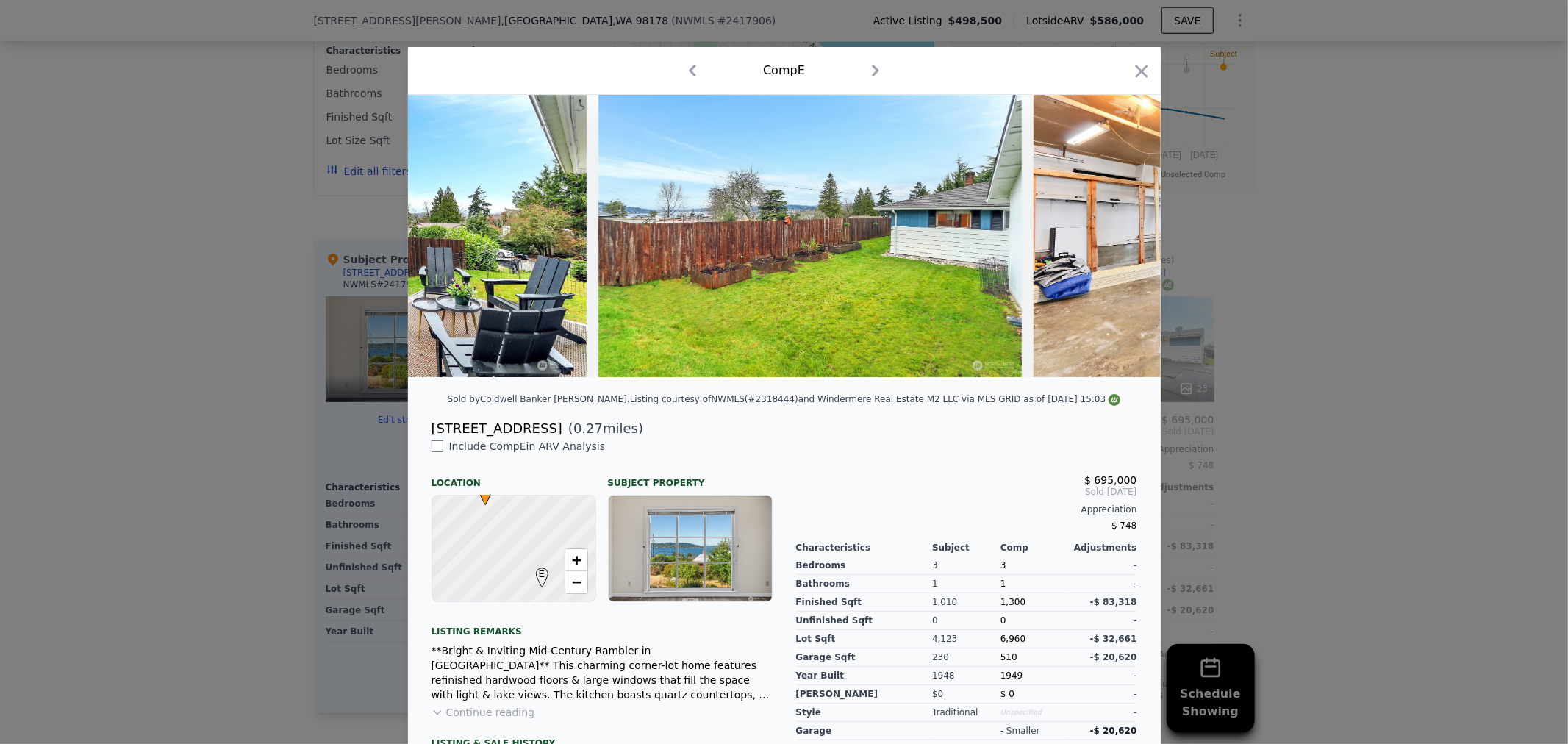
scroll to position [0, 7411]
click at [1113, 238] on div at bounding box center [784, 236] width 753 height 282
click at [1113, 238] on icon at bounding box center [1123, 235] width 29 height 29
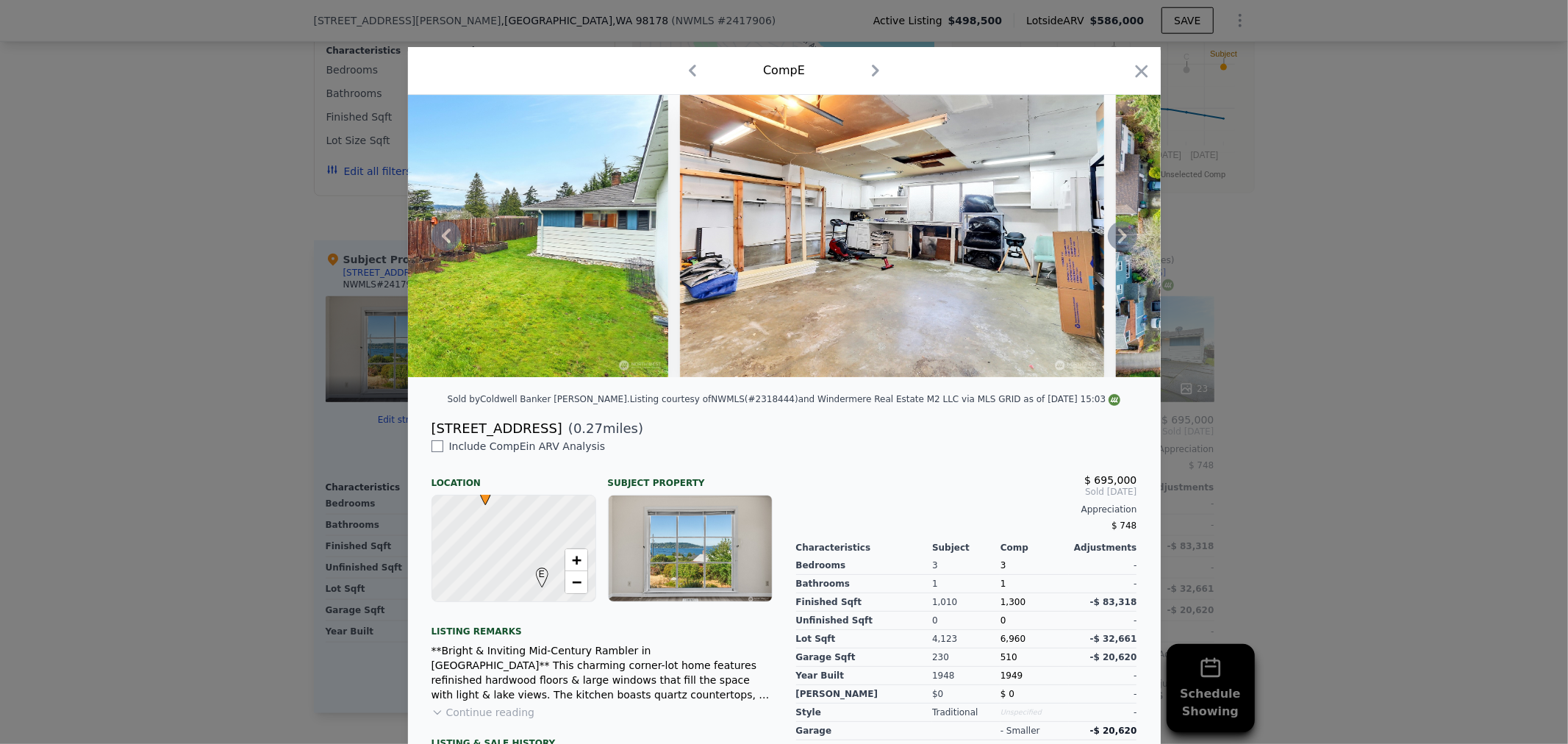
click at [1113, 238] on icon at bounding box center [1123, 235] width 29 height 29
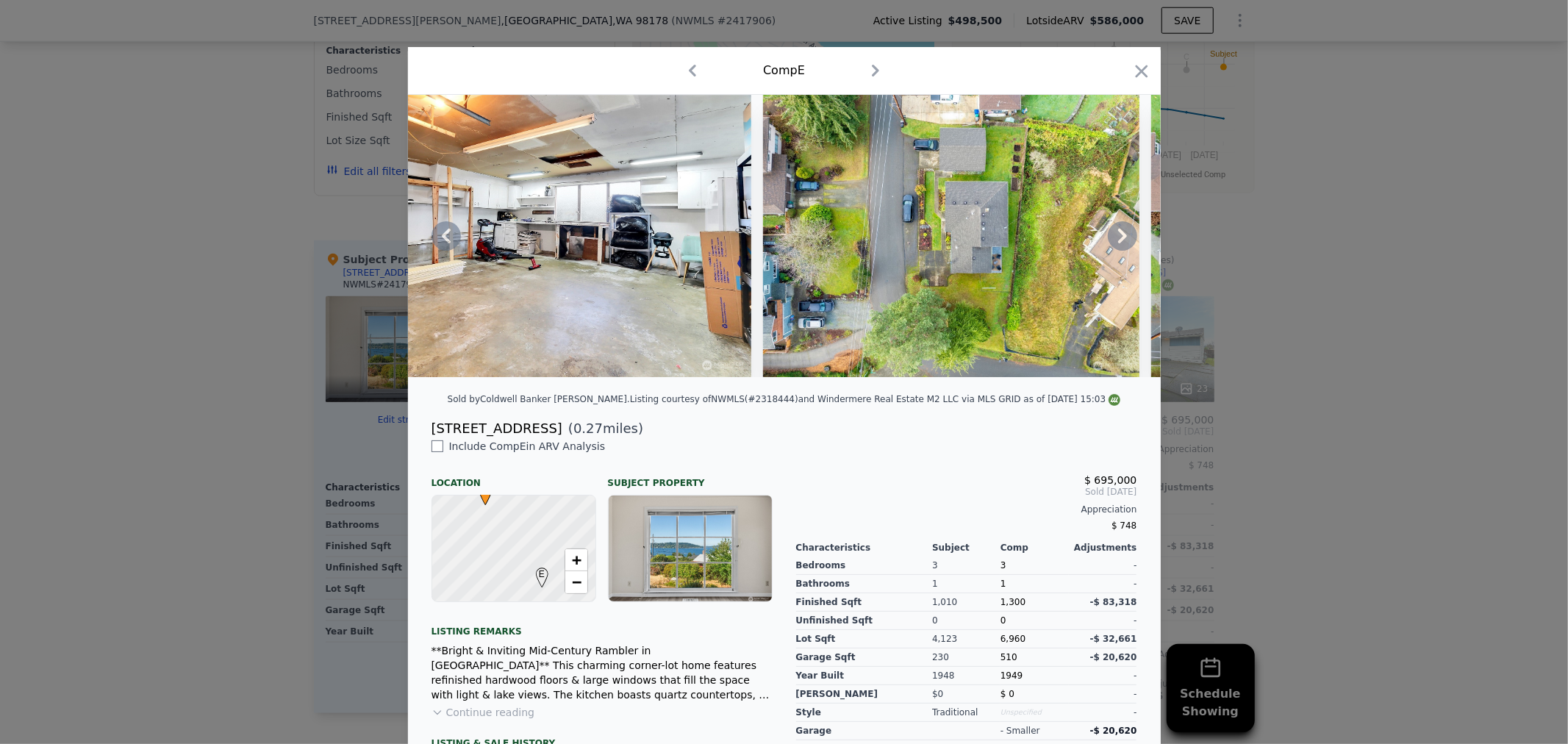
click at [1113, 238] on icon at bounding box center [1123, 235] width 29 height 29
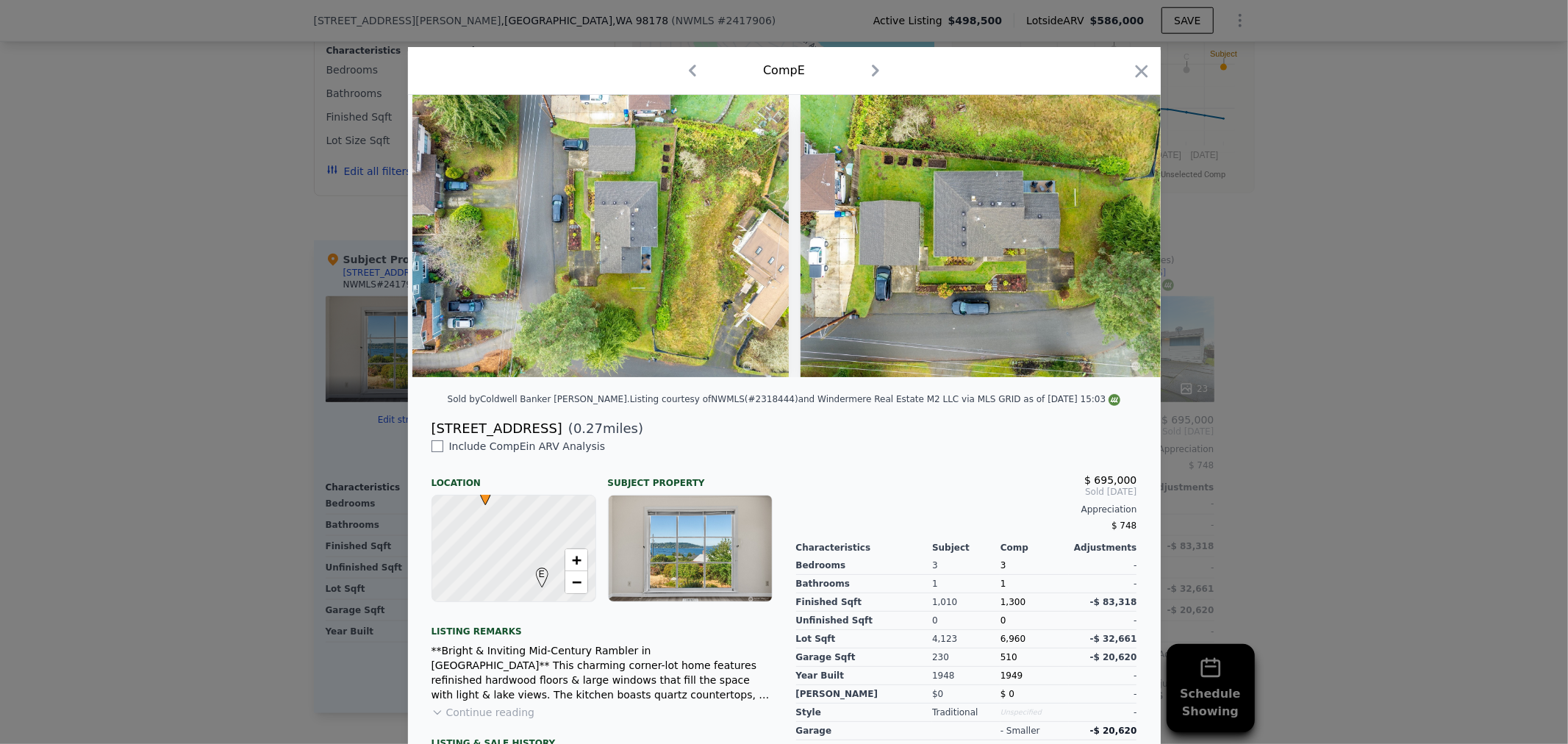
scroll to position [0, 8470]
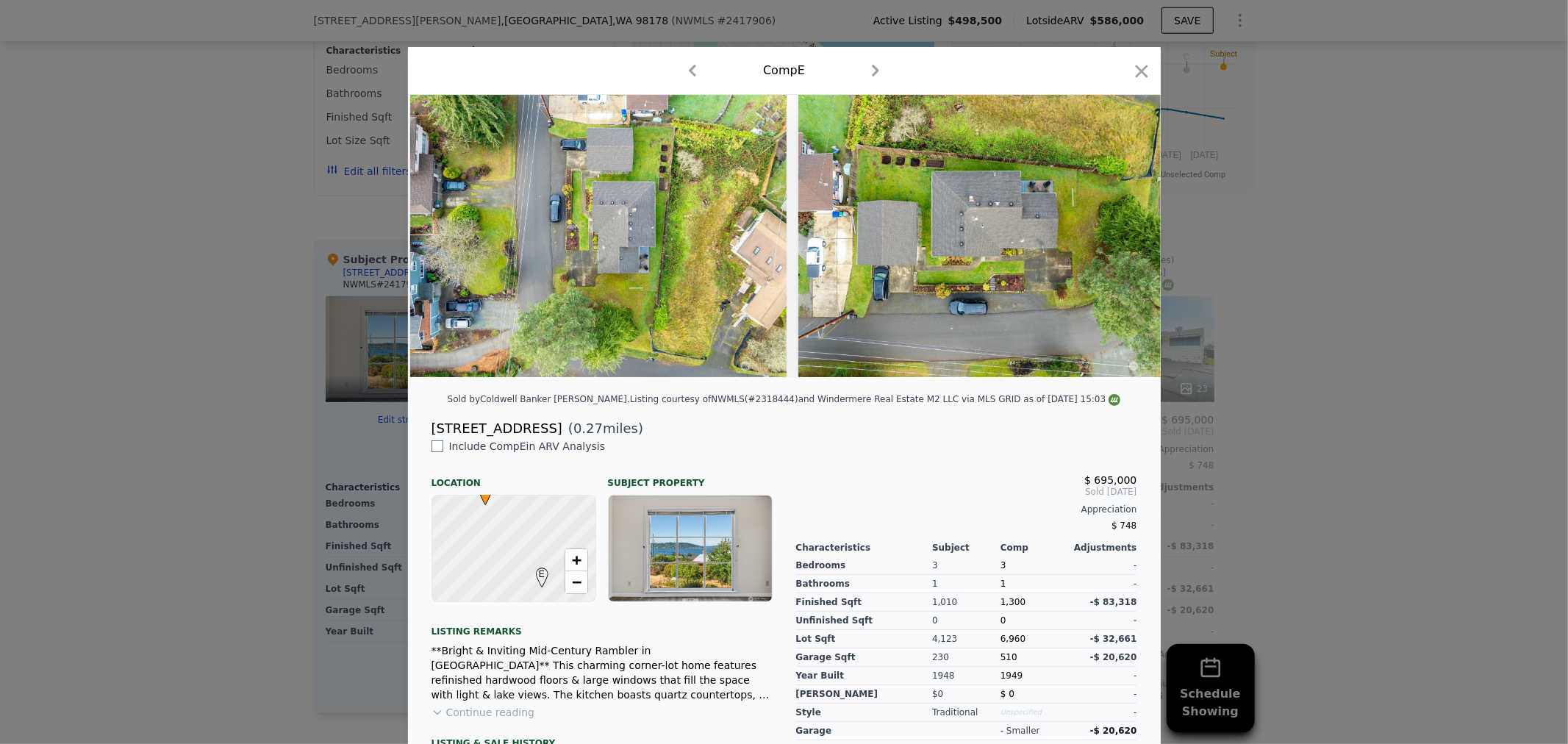
click at [1113, 238] on div at bounding box center [784, 236] width 753 height 282
click at [1114, 240] on icon at bounding box center [1123, 235] width 29 height 29
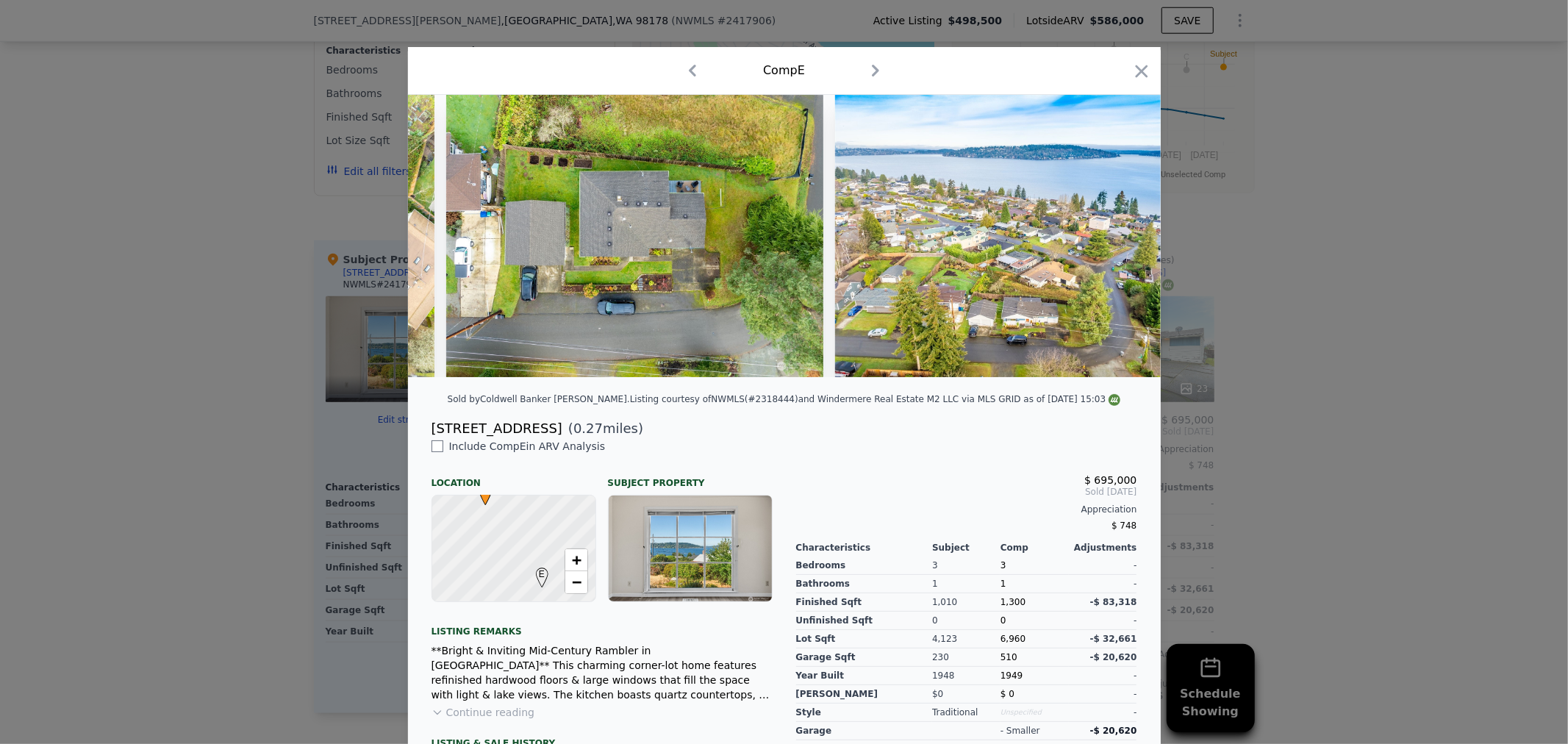
scroll to position [0, 8823]
click at [1114, 240] on img at bounding box center [1023, 236] width 377 height 282
click at [1114, 240] on icon at bounding box center [1123, 235] width 29 height 29
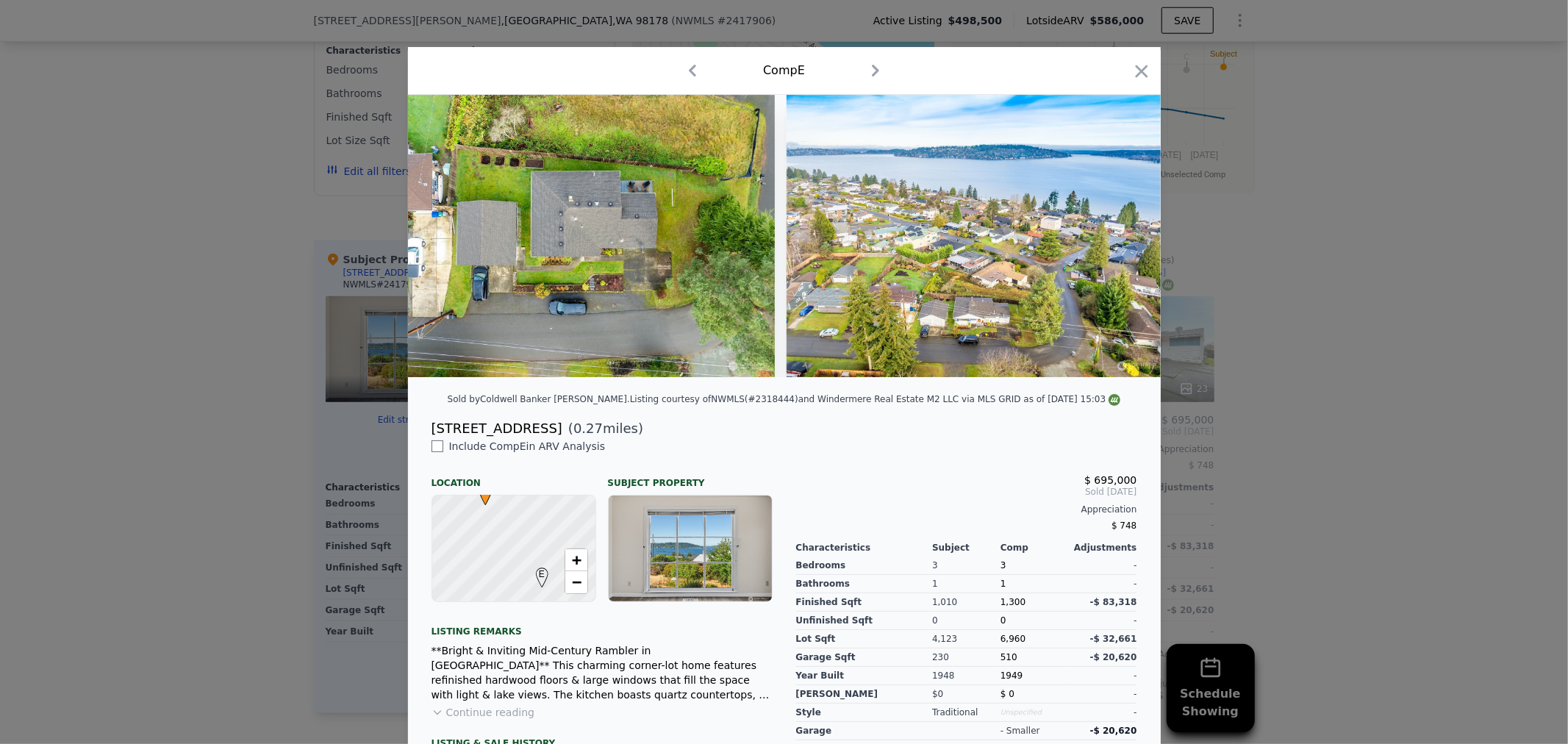
scroll to position [0, 8874]
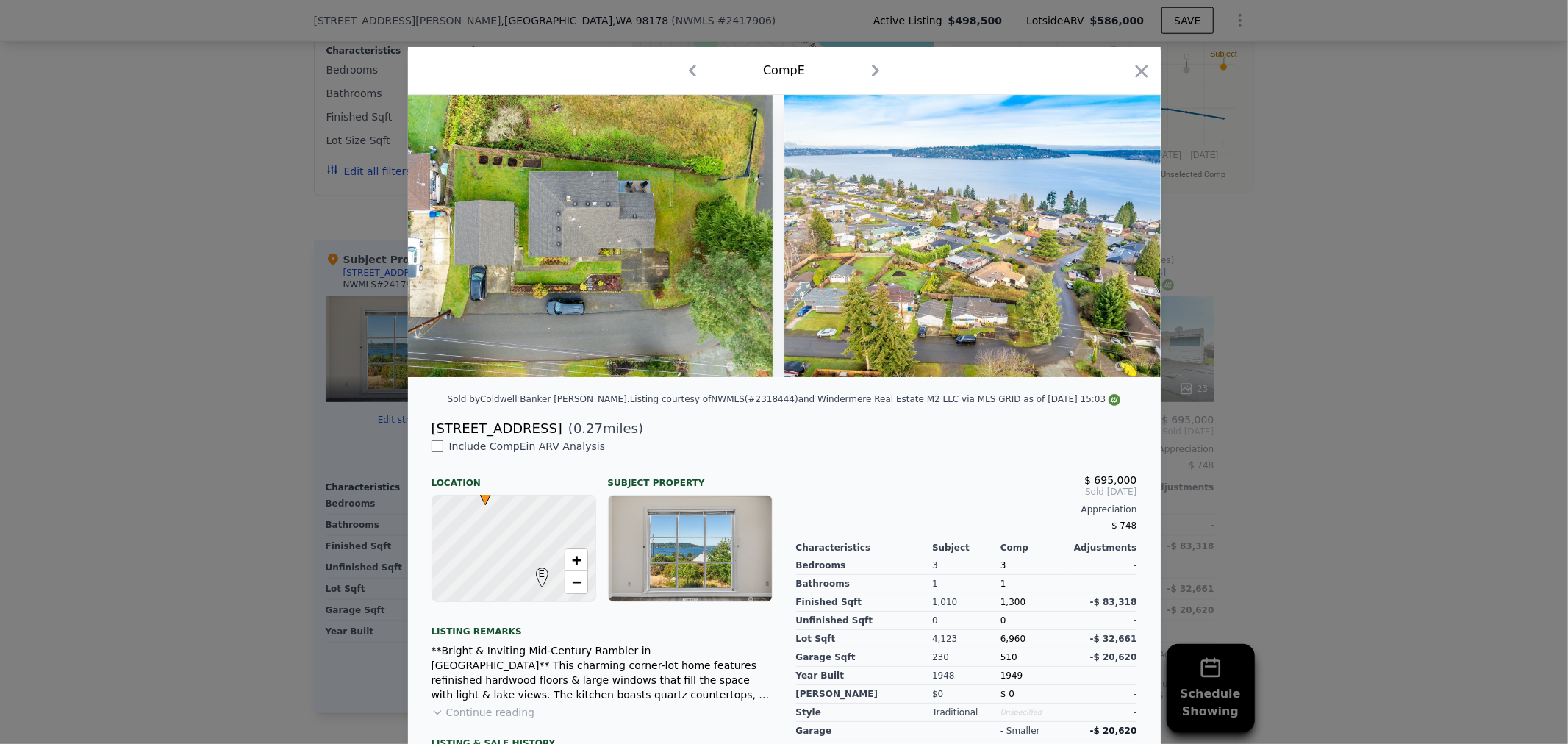
click at [1114, 240] on img at bounding box center [973, 236] width 377 height 282
click at [1137, 75] on icon "button" at bounding box center [1141, 71] width 20 height 20
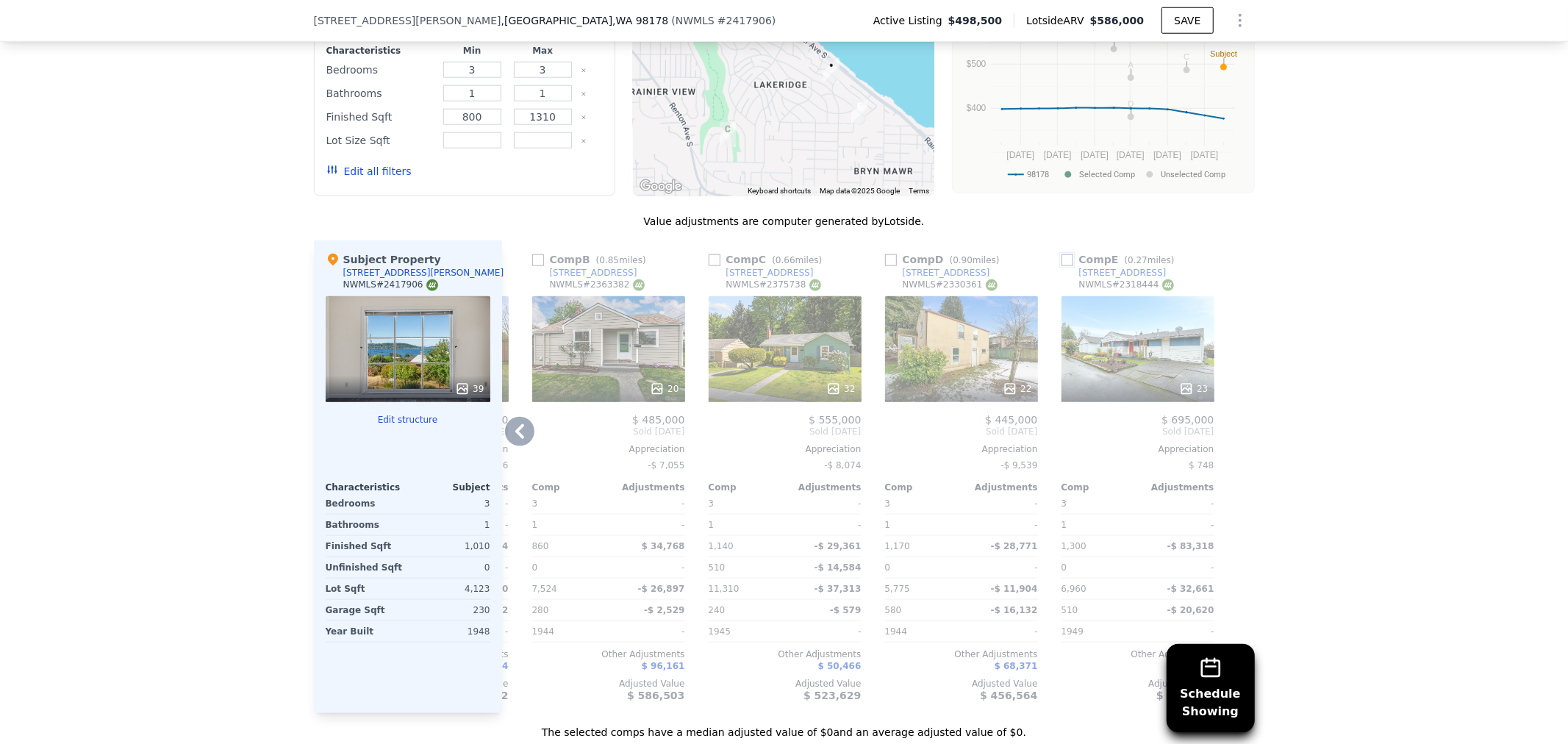
click at [1061, 265] on input "checkbox" at bounding box center [1067, 260] width 12 height 12
checkbox input "true"
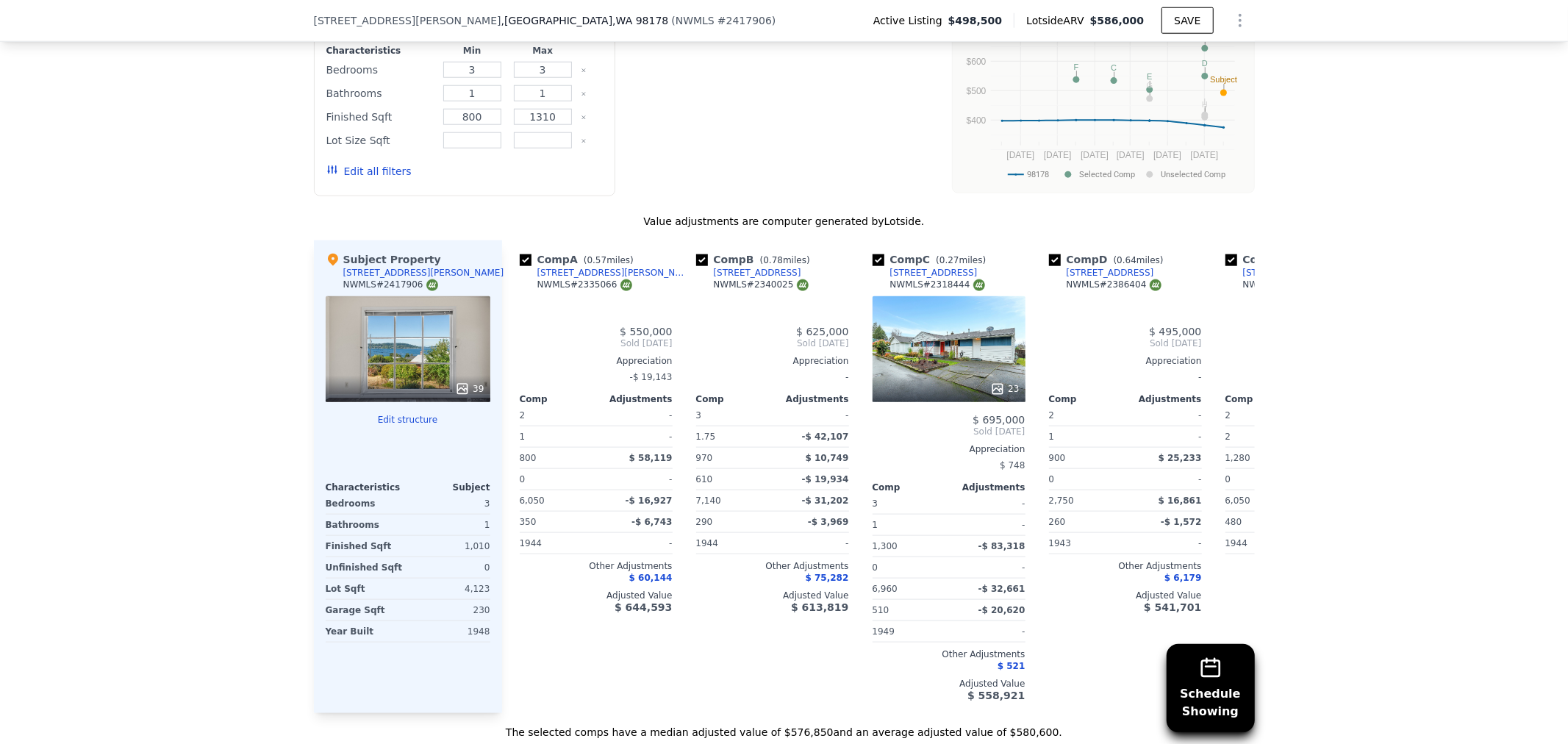
checkbox input "true"
type input "2"
type input "4"
type input "2"
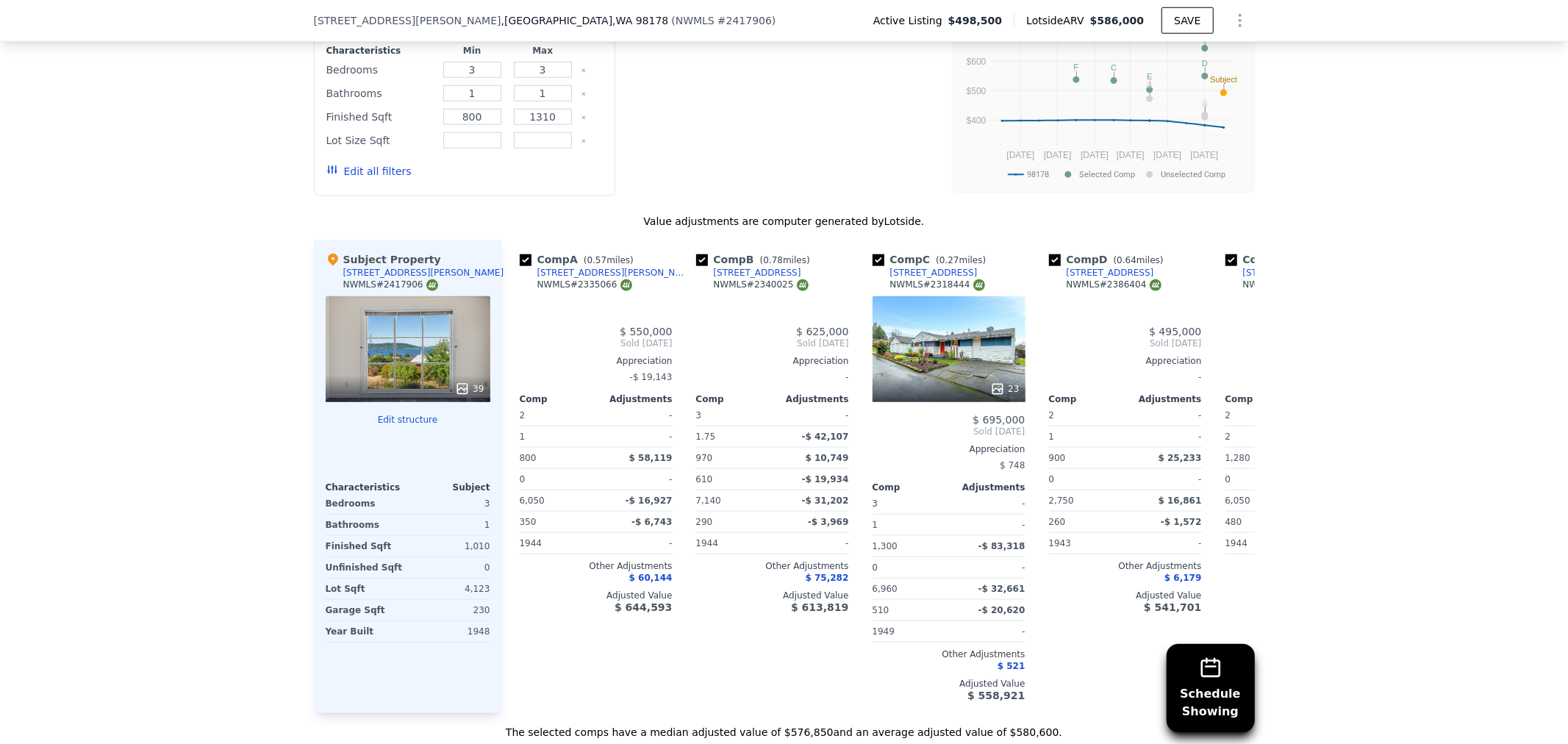
type input "1350"
type input "2750"
type input "7140"
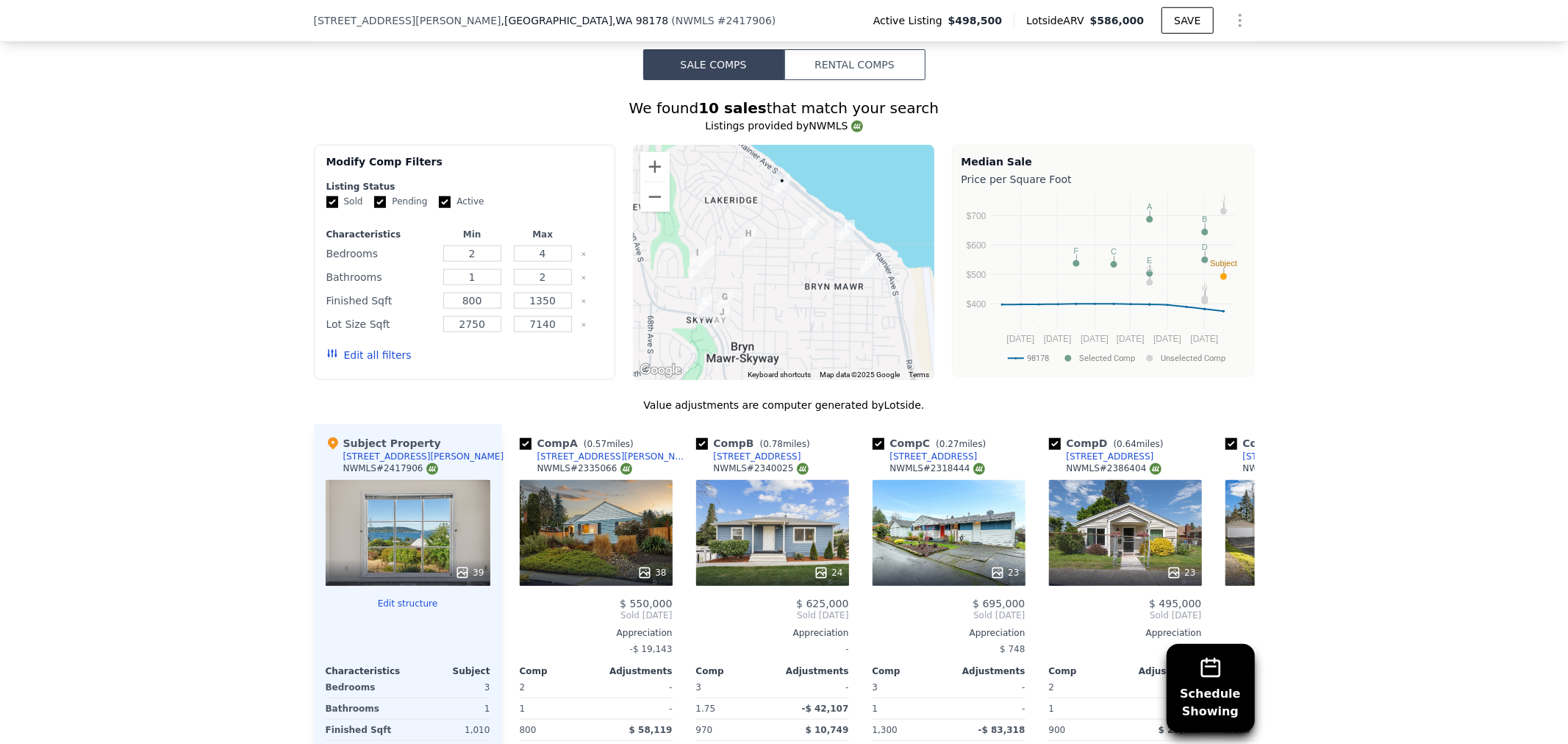
scroll to position [974, 0]
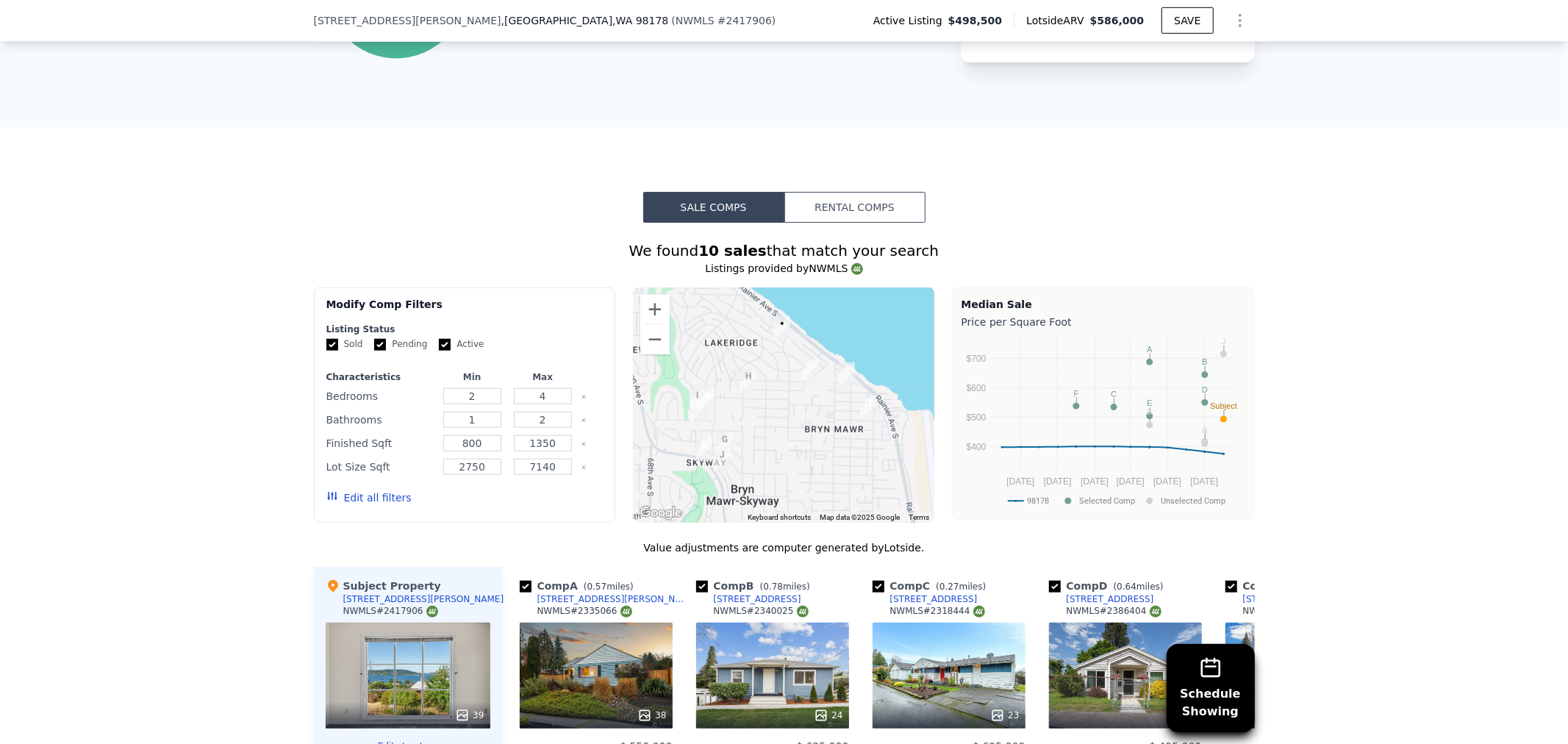
click at [349, 500] on button "Edit all filters" at bounding box center [368, 497] width 85 height 14
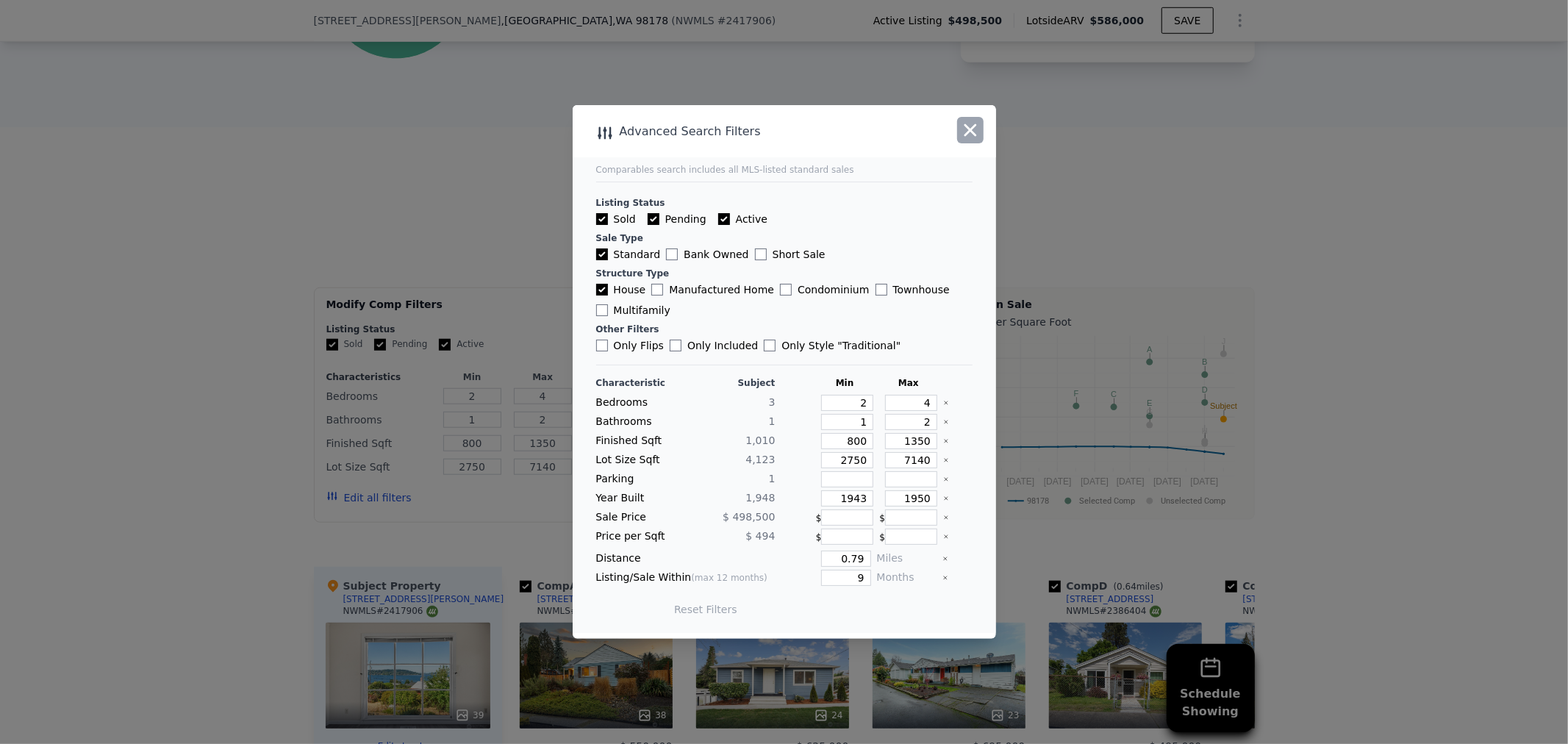
click at [979, 133] on icon "button" at bounding box center [970, 130] width 20 height 20
